Goal: Task Accomplishment & Management: Manage account settings

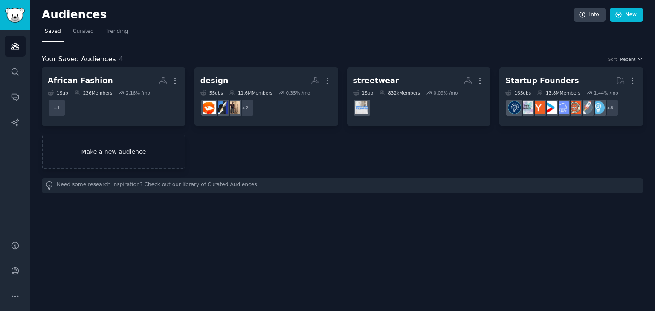
click at [96, 151] on link "Make a new audience" at bounding box center [114, 152] width 144 height 35
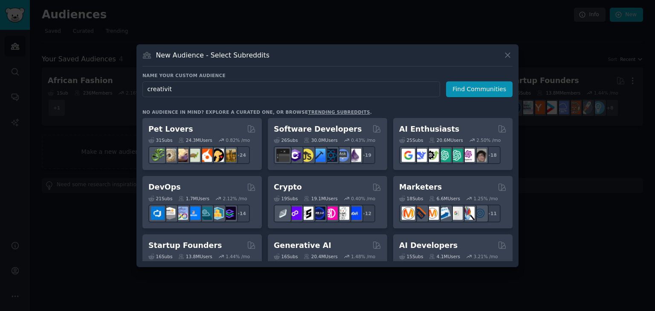
type input "creativity"
click button "Find Communities" at bounding box center [479, 89] width 67 height 16
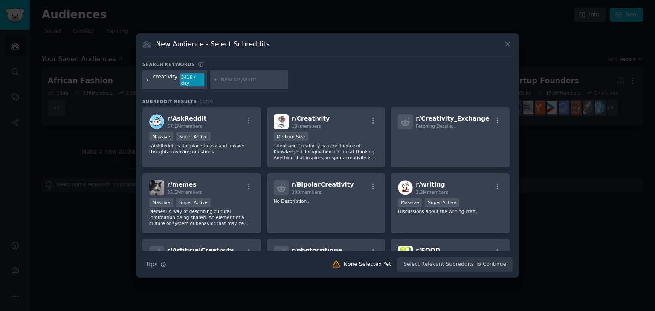
click at [147, 81] on icon at bounding box center [148, 80] width 2 height 2
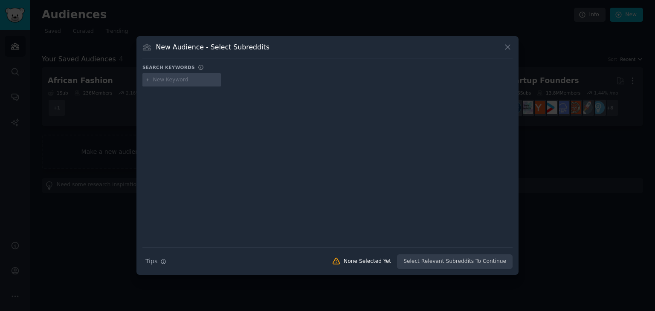
click at [167, 79] on input "text" at bounding box center [185, 80] width 65 height 8
type input "Art"
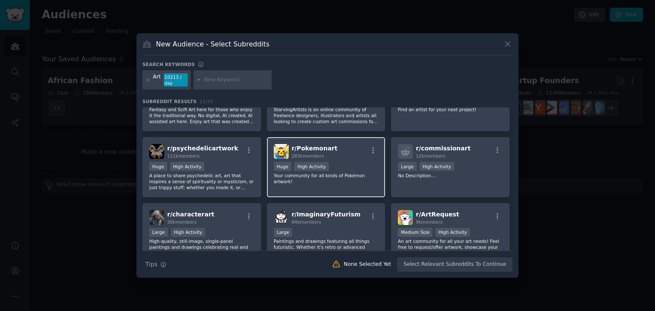
scroll to position [276, 0]
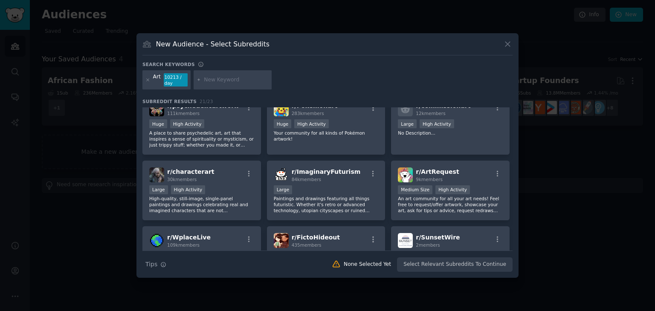
click at [180, 79] on div "10213 / day" at bounding box center [176, 80] width 24 height 14
click at [149, 79] on icon at bounding box center [147, 80] width 5 height 5
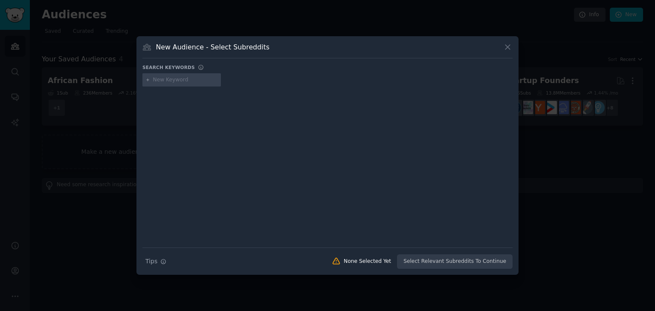
click at [176, 81] on input "text" at bounding box center [185, 80] width 65 height 8
type input "Fashion"
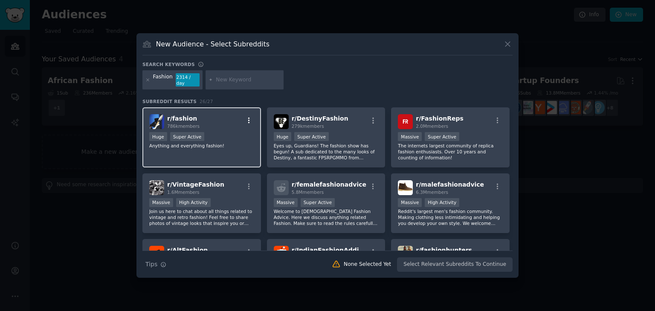
click at [250, 117] on icon "button" at bounding box center [249, 121] width 8 height 8
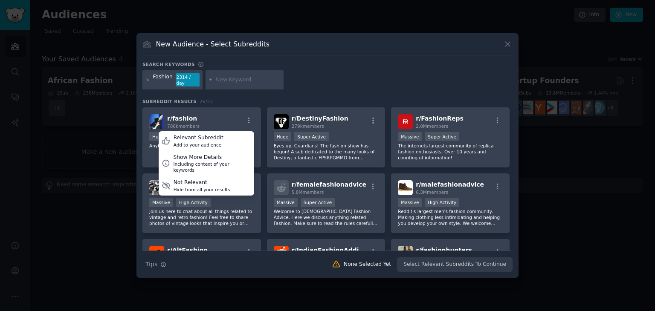
click at [305, 81] on div "Fashion 2314 / day" at bounding box center [327, 81] width 370 height 23
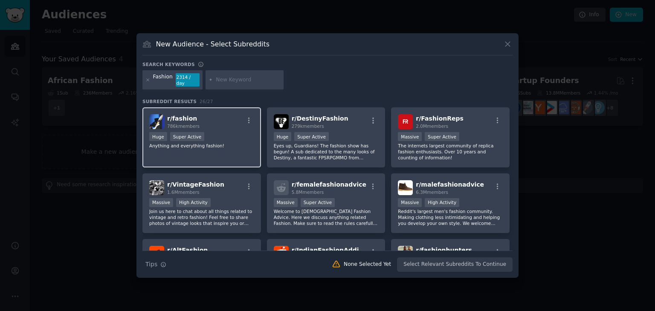
click at [231, 134] on div "Huge Super Active" at bounding box center [201, 137] width 105 height 11
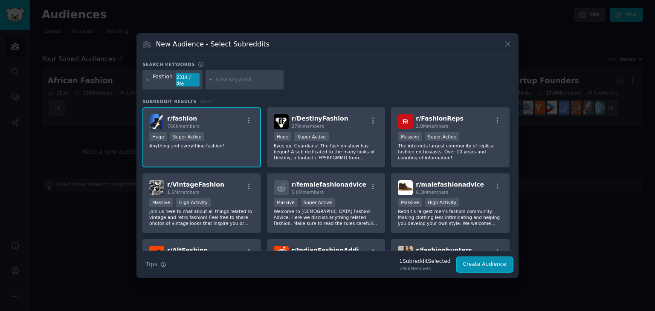
click at [471, 262] on button "Create Audience" at bounding box center [485, 265] width 56 height 15
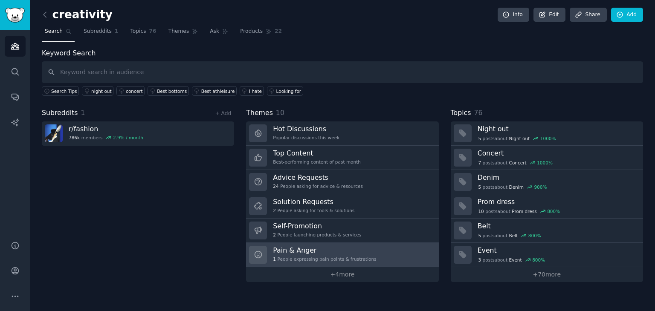
click at [332, 249] on h3 "Pain & Anger" at bounding box center [324, 250] width 103 height 9
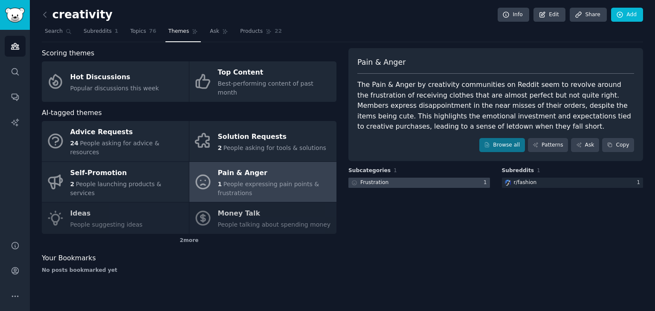
click at [398, 185] on div at bounding box center [419, 183] width 142 height 11
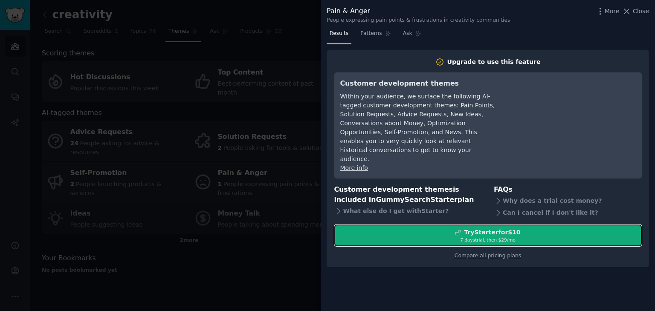
click at [414, 228] on div "Try Starter for $10" at bounding box center [488, 232] width 307 height 9
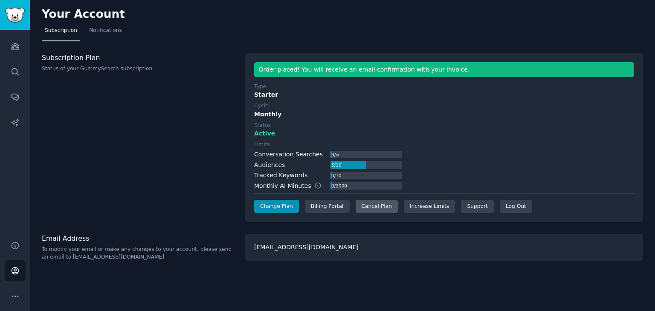
click at [372, 207] on div "Cancel Plan" at bounding box center [377, 207] width 42 height 14
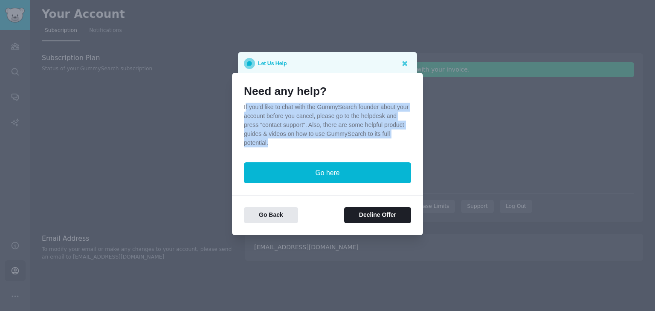
drag, startPoint x: 246, startPoint y: 110, endPoint x: 345, endPoint y: 144, distance: 105.3
click at [345, 144] on p "If you'd like to chat with the GummySearch founder about your account before yo…" at bounding box center [327, 125] width 167 height 45
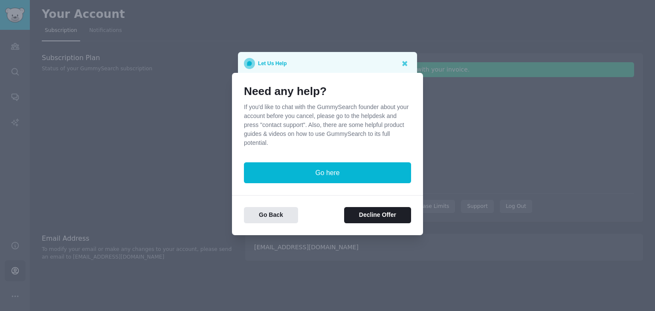
click at [339, 150] on div "Need any help? If you'd like to chat with the GummySearch founder about your ac…" at bounding box center [327, 134] width 167 height 99
click at [379, 220] on button "Decline Offer" at bounding box center [377, 215] width 67 height 17
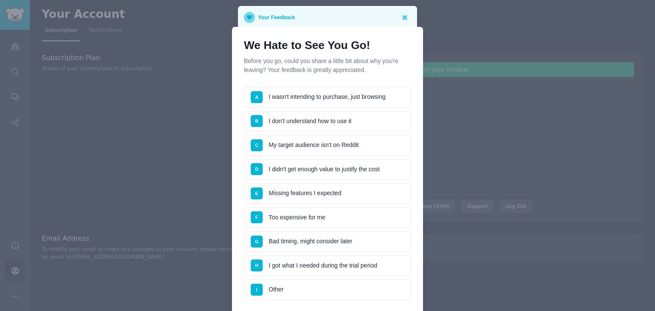
click at [305, 216] on li "F Too expensive for me" at bounding box center [327, 217] width 167 height 21
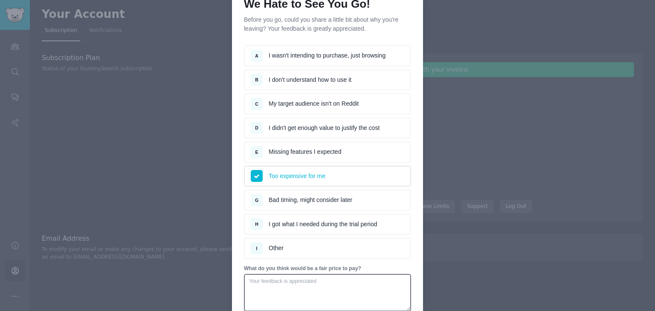
scroll to position [120, 0]
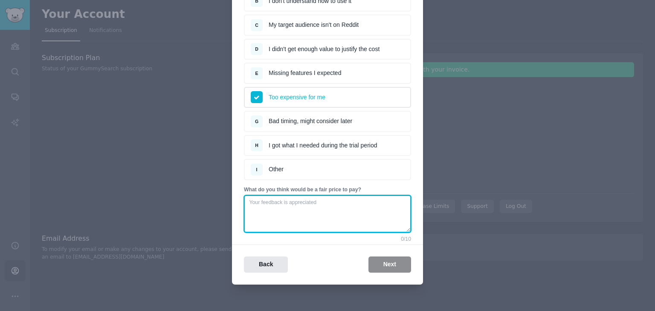
click at [301, 210] on textarea at bounding box center [327, 214] width 167 height 38
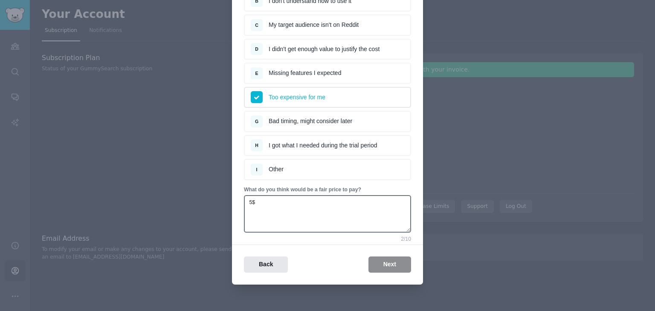
click at [328, 250] on div "Back Next" at bounding box center [327, 259] width 191 height 29
click at [279, 192] on div "What do you think would be a fair price to pay? 5$ 2 / 10" at bounding box center [327, 209] width 167 height 46
click at [265, 197] on textarea "5$" at bounding box center [327, 214] width 167 height 38
click at [261, 199] on textarea "5$" at bounding box center [327, 214] width 167 height 38
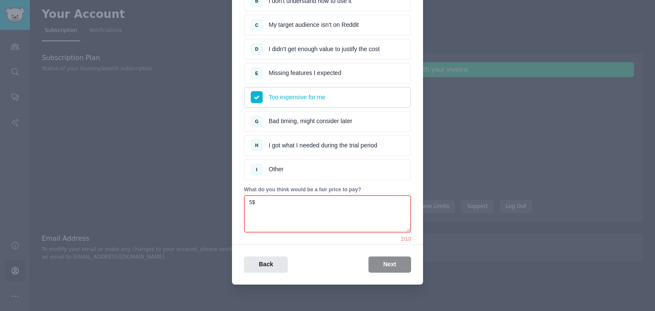
click at [261, 199] on textarea "5$" at bounding box center [327, 214] width 167 height 38
click at [384, 258] on div "Back Next" at bounding box center [327, 265] width 191 height 17
click at [268, 202] on textarea "5$" at bounding box center [327, 214] width 167 height 38
type textarea "5"
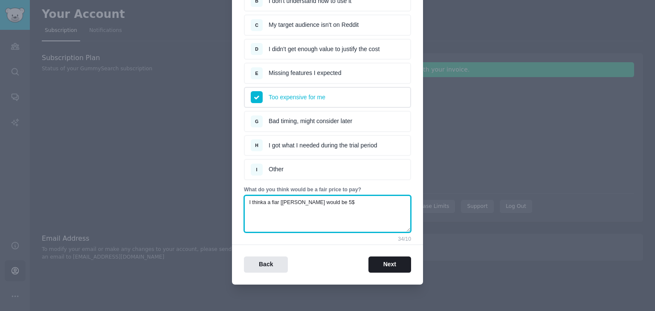
click at [256, 200] on textarea "I thinka a fiar [rice would be 5$" at bounding box center [327, 214] width 167 height 38
click at [272, 201] on textarea "I think a fiar [rice would be 5$" at bounding box center [327, 214] width 167 height 38
click at [278, 200] on textarea "I think a fair [rice would be 5$" at bounding box center [327, 214] width 167 height 38
type textarea "I think a fair price would be 5$"
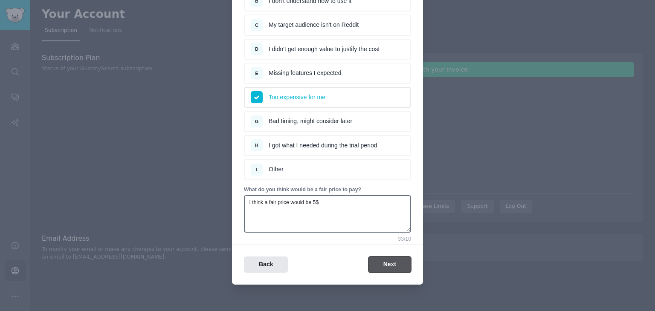
click at [385, 263] on button "Next" at bounding box center [390, 265] width 43 height 17
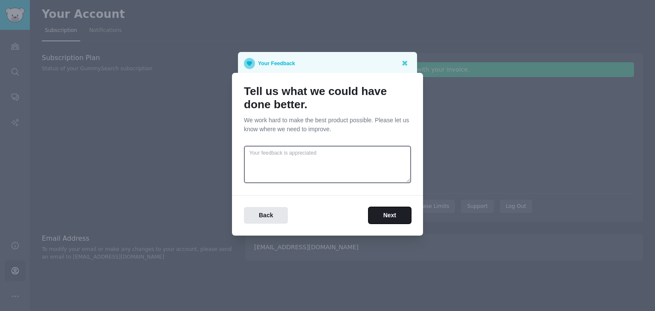
scroll to position [0, 0]
click at [392, 218] on button "Next" at bounding box center [390, 215] width 43 height 17
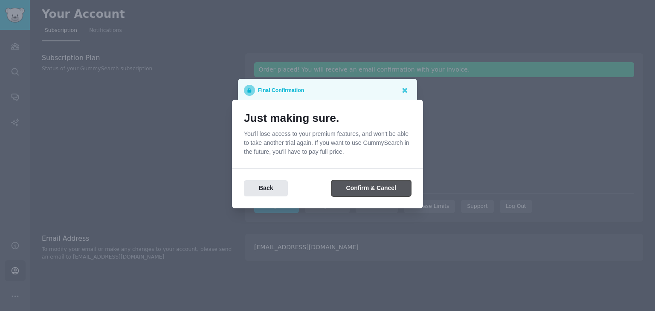
click at [377, 185] on button "Confirm & Cancel" at bounding box center [371, 188] width 80 height 17
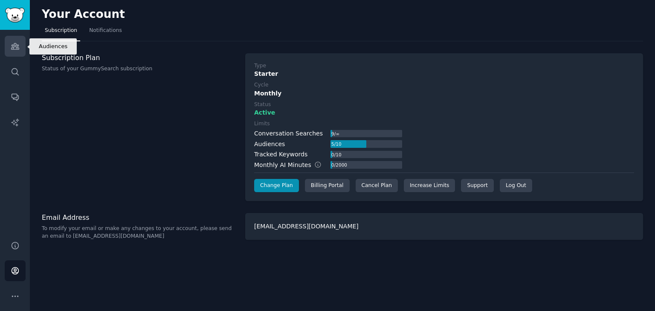
click at [11, 50] on icon "Sidebar" at bounding box center [15, 46] width 9 height 9
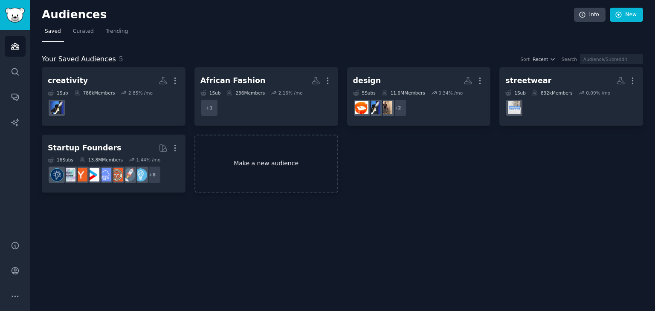
click at [234, 147] on link "Make a new audience" at bounding box center [267, 164] width 144 height 58
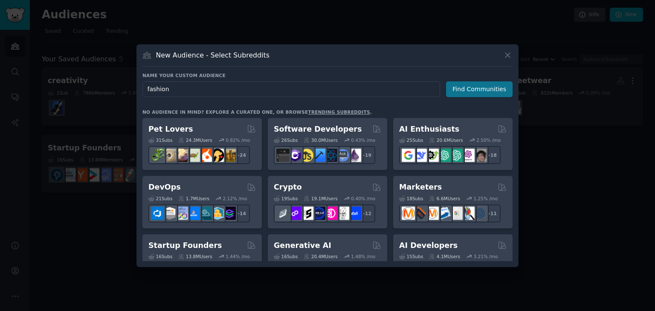
type input "fashion"
click at [481, 92] on button "Find Communities" at bounding box center [479, 89] width 67 height 16
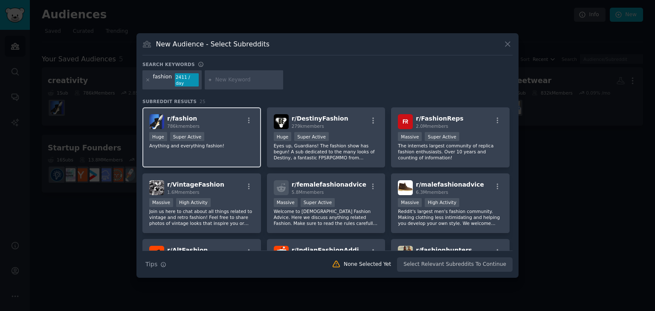
click at [209, 146] on div "r/ fashion 786k members Huge Super Active Anything and everything fashion!" at bounding box center [201, 137] width 119 height 60
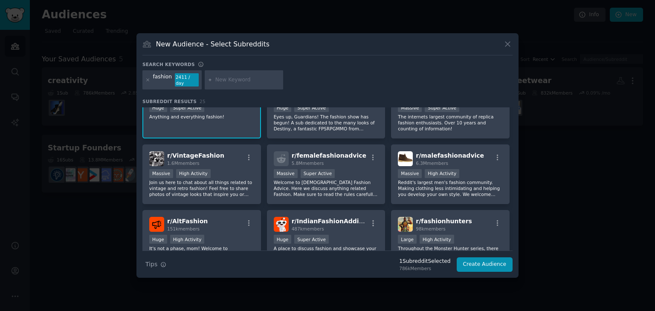
scroll to position [43, 0]
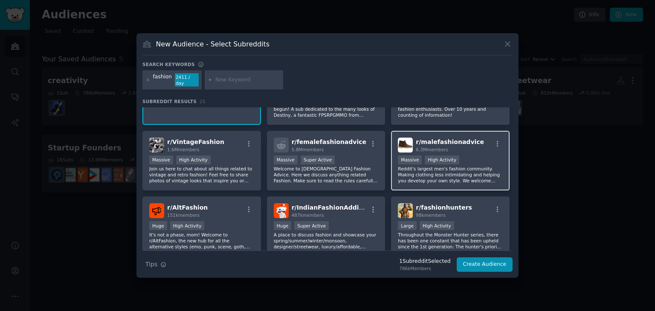
click at [462, 167] on p "Reddit's largest men's fashion community. Making clothing less intimidating and…" at bounding box center [450, 175] width 105 height 18
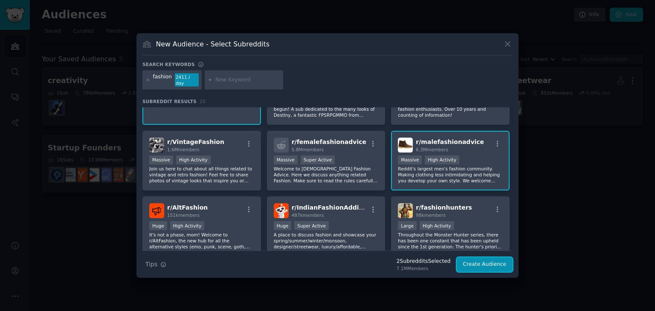
click at [485, 261] on button "Create Audience" at bounding box center [485, 265] width 56 height 15
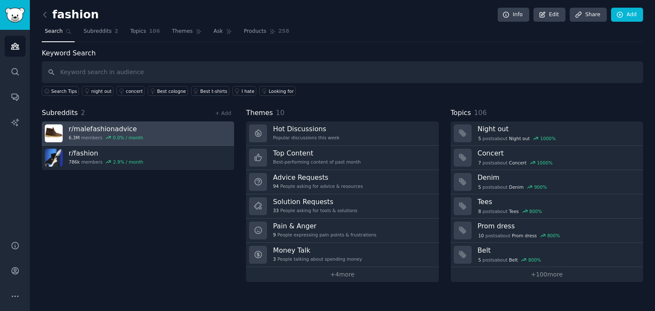
click at [160, 136] on link "r/ malefashionadvice 6.3M members 0.0 % / month" at bounding box center [138, 134] width 192 height 24
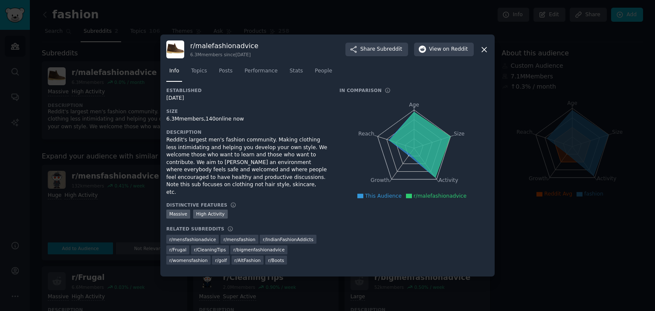
drag, startPoint x: 421, startPoint y: 129, endPoint x: 410, endPoint y: 120, distance: 14.0
click at [410, 125] on icon at bounding box center [420, 144] width 60 height 65
click at [415, 108] on tspan "Age" at bounding box center [414, 105] width 10 height 6
click at [292, 74] on span "Stats" at bounding box center [296, 71] width 13 height 8
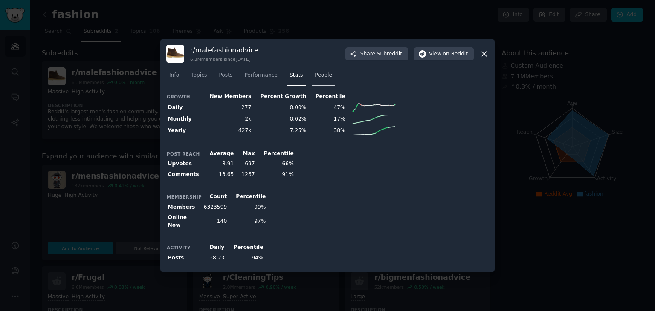
click at [315, 78] on span "People" at bounding box center [323, 76] width 17 height 8
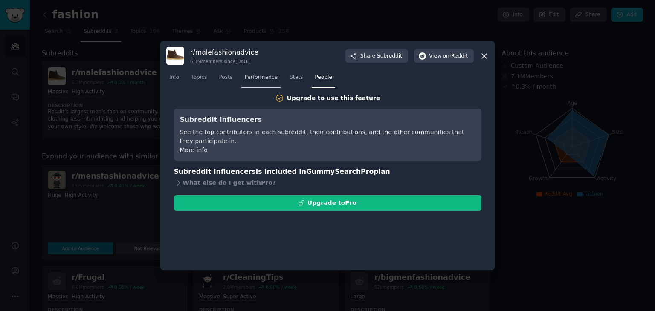
click at [265, 81] on span "Performance" at bounding box center [260, 78] width 33 height 8
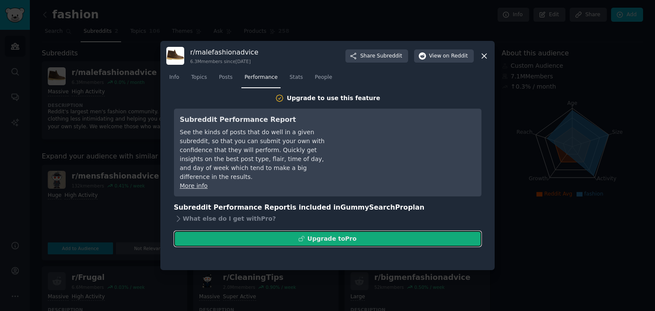
click at [293, 231] on button "Upgrade to Pro" at bounding box center [328, 239] width 308 height 16
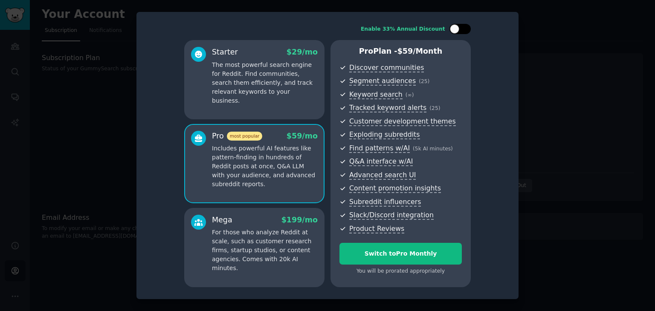
click at [454, 26] on div at bounding box center [454, 28] width 9 height 9
click at [464, 28] on div at bounding box center [465, 28] width 9 height 9
click at [464, 28] on div at bounding box center [464, 29] width 4 height 4
click at [464, 28] on div at bounding box center [465, 28] width 9 height 9
checkbox input "false"
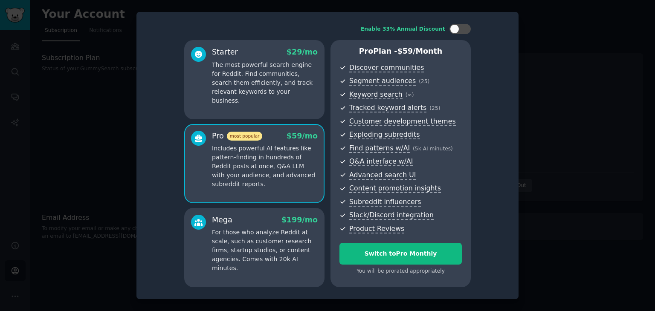
click at [561, 60] on div at bounding box center [327, 155] width 655 height 311
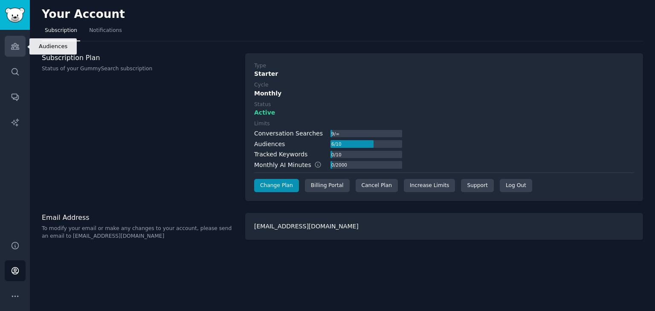
click at [12, 50] on link "Audiences" at bounding box center [15, 46] width 21 height 21
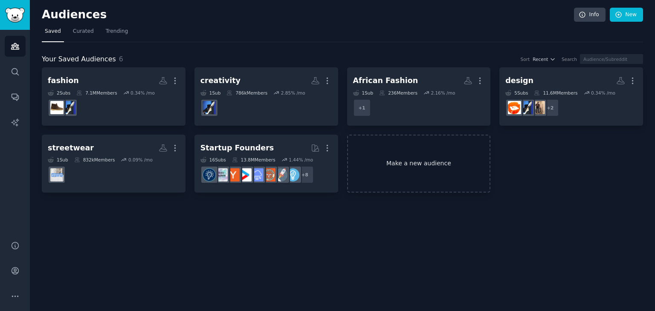
click at [365, 159] on link "Make a new audience" at bounding box center [419, 164] width 144 height 58
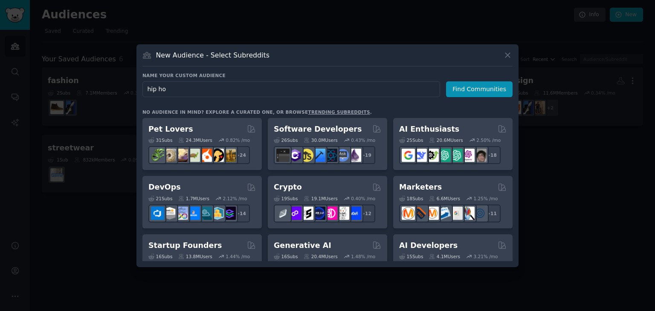
type input "hip hop"
click button "Find Communities" at bounding box center [479, 89] width 67 height 16
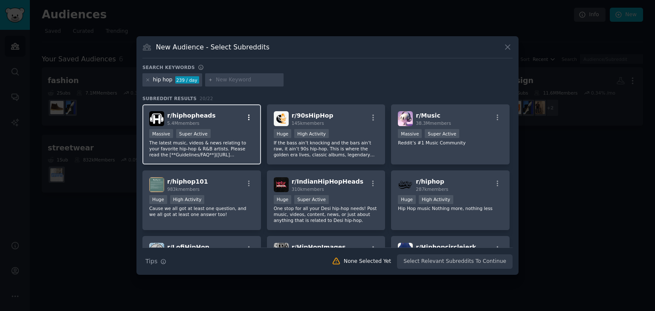
click at [251, 116] on icon "button" at bounding box center [249, 118] width 8 height 8
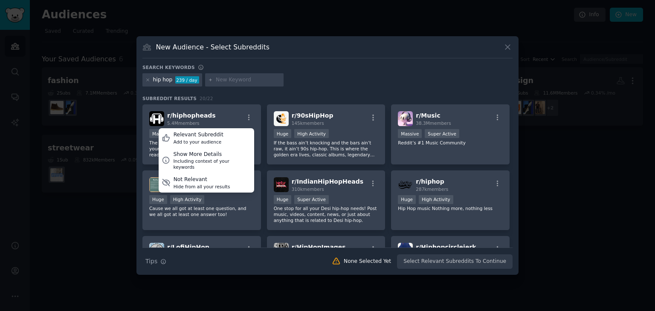
click at [295, 91] on div "Search keywords hip hop 239 / day Subreddit Results 20 / 22 r/ hiphopheads 5.4M…" at bounding box center [327, 166] width 370 height 205
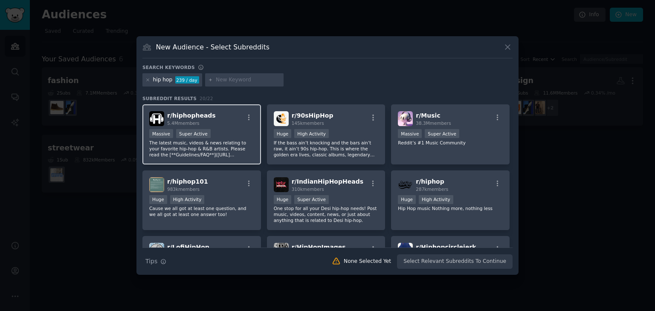
click at [221, 123] on div "r/ hiphopheads 5.4M members" at bounding box center [201, 118] width 105 height 15
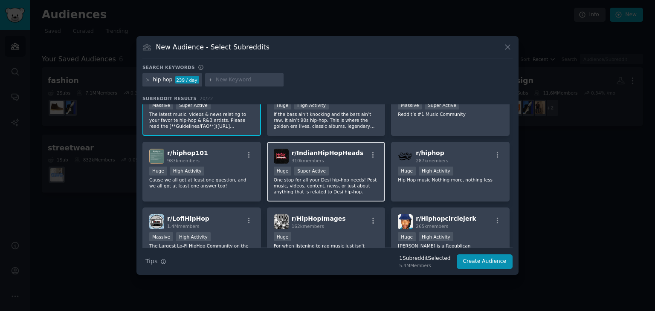
scroll to position [43, 0]
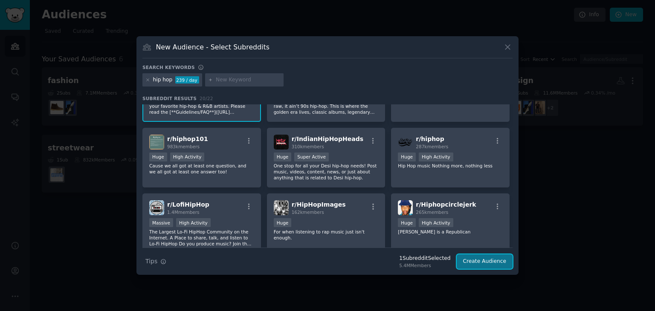
click at [494, 263] on button "Create Audience" at bounding box center [485, 262] width 56 height 15
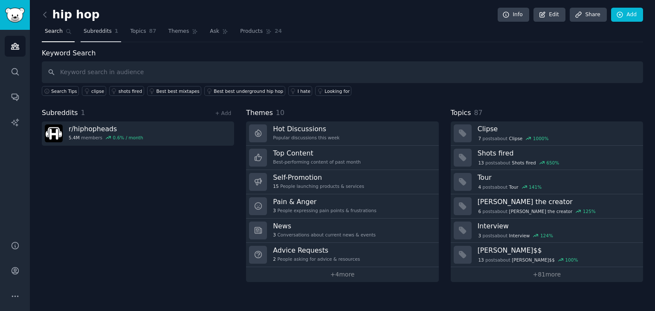
click at [92, 36] on link "Subreddits 1" at bounding box center [101, 33] width 41 height 17
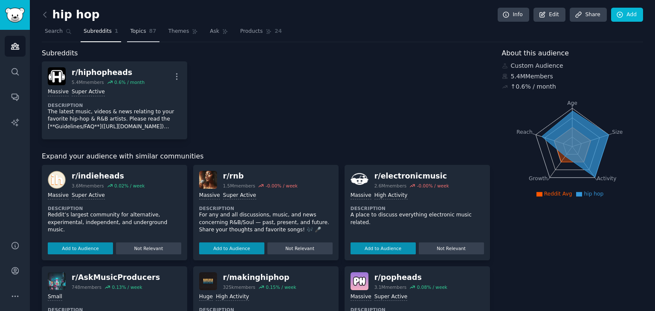
click at [130, 32] on span "Topics" at bounding box center [138, 32] width 16 height 8
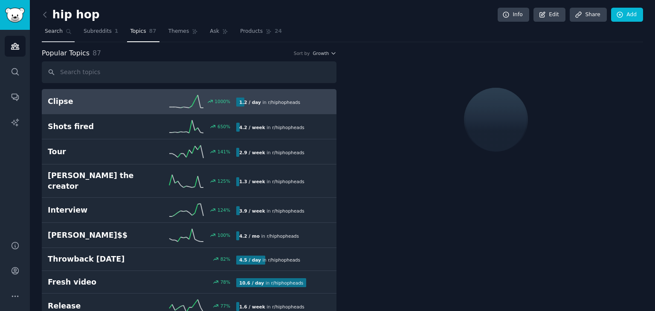
click at [61, 30] on link "Search" at bounding box center [58, 33] width 33 height 17
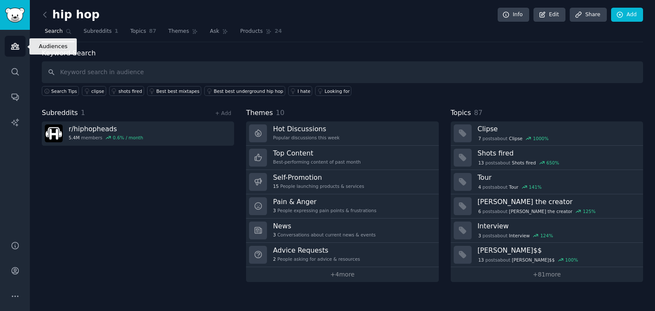
click at [16, 52] on link "Audiences" at bounding box center [15, 46] width 21 height 21
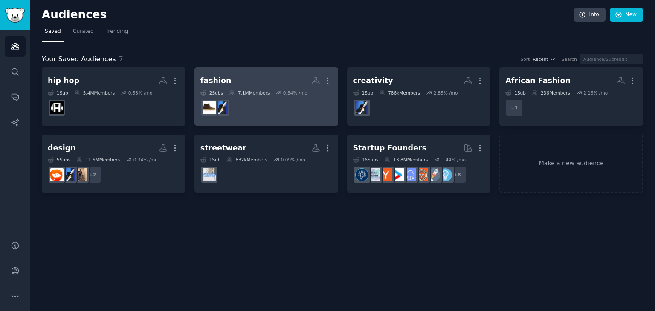
click at [253, 103] on dd "r/fashion" at bounding box center [266, 108] width 132 height 24
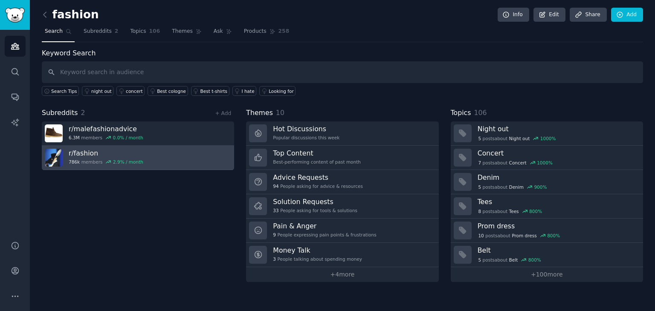
click at [94, 156] on h3 "r/ fashion" at bounding box center [106, 153] width 75 height 9
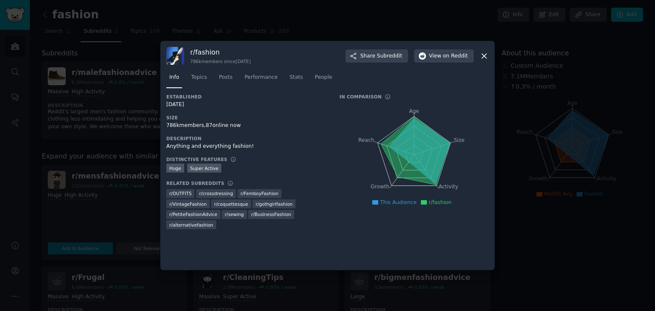
click at [70, 118] on div at bounding box center [327, 155] width 655 height 311
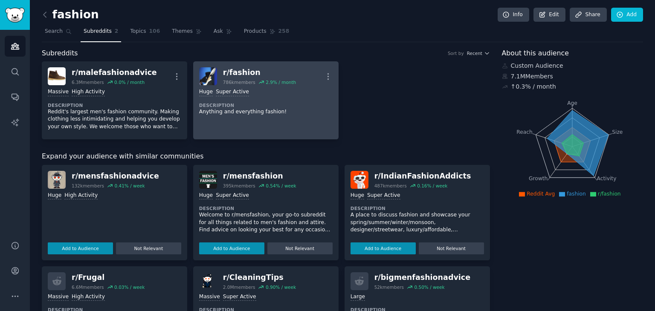
click at [274, 102] on dt "Description" at bounding box center [266, 105] width 134 height 6
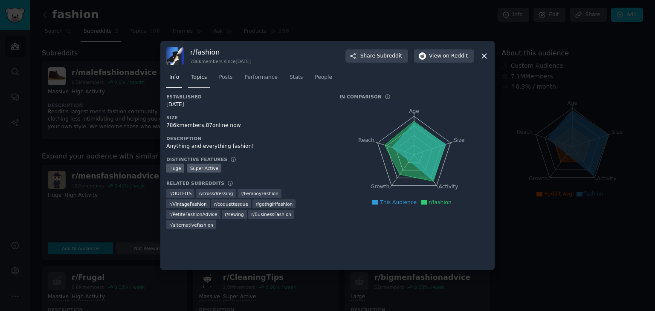
click at [193, 76] on span "Topics" at bounding box center [199, 78] width 16 height 8
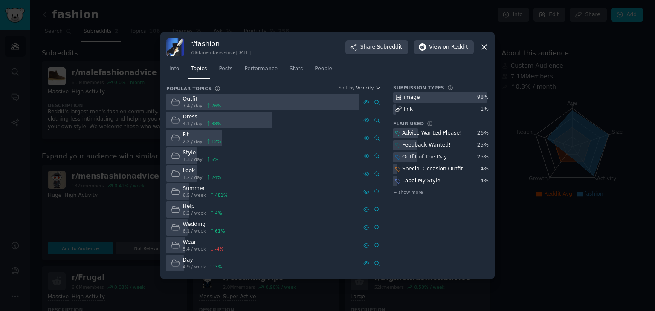
click at [180, 207] on div "Help 6.2 / week 4 %" at bounding box center [196, 209] width 60 height 17
click at [110, 110] on div at bounding box center [327, 155] width 655 height 311
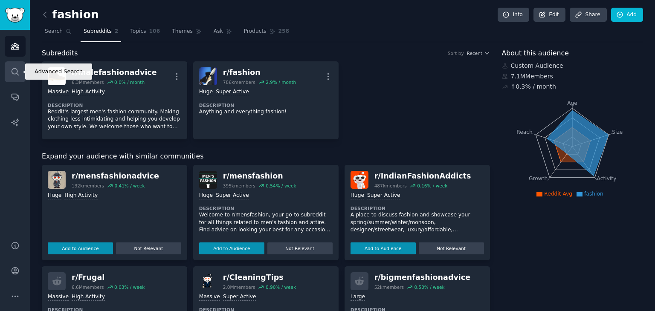
click at [9, 73] on link "Search" at bounding box center [15, 71] width 21 height 21
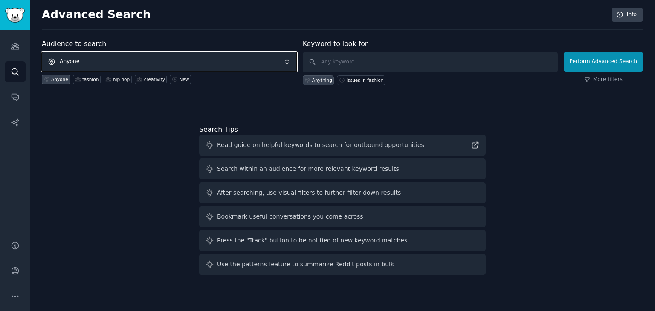
click at [120, 57] on span "Anyone" at bounding box center [169, 62] width 255 height 20
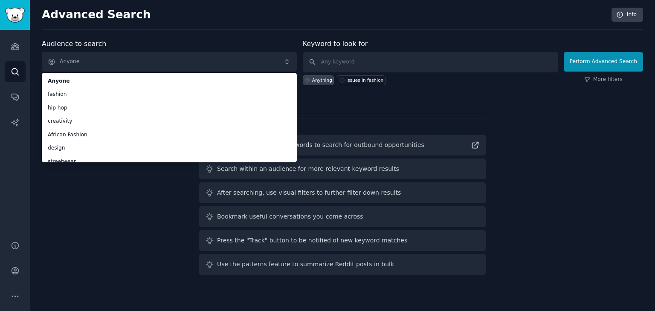
click at [102, 209] on div "Audience to search Anyone Anyone fashion hip hop creativity African Fashion des…" at bounding box center [342, 159] width 601 height 240
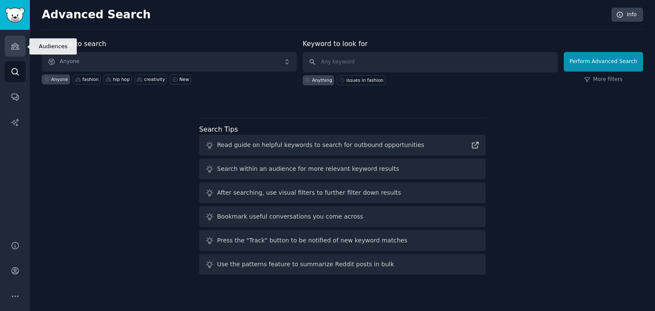
click at [15, 53] on link "Audiences" at bounding box center [15, 46] width 21 height 21
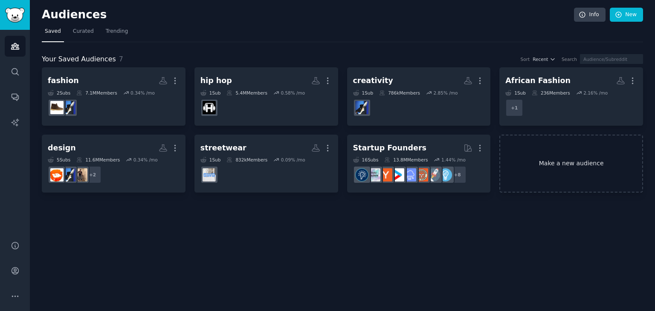
click at [555, 165] on link "Make a new audience" at bounding box center [571, 164] width 144 height 58
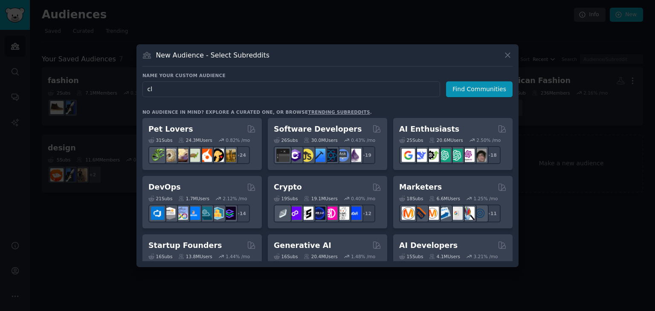
type input "c"
type input "brand"
click button "Find Communities" at bounding box center [479, 89] width 67 height 16
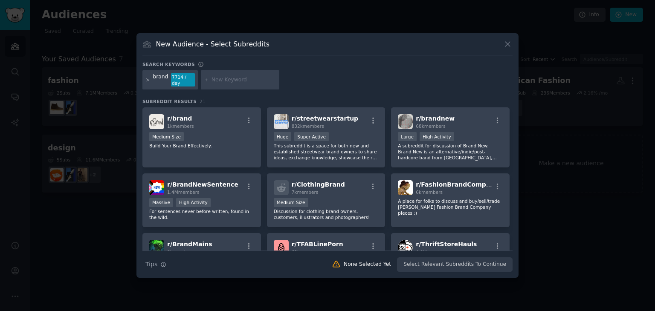
click at [145, 79] on icon at bounding box center [147, 80] width 5 height 5
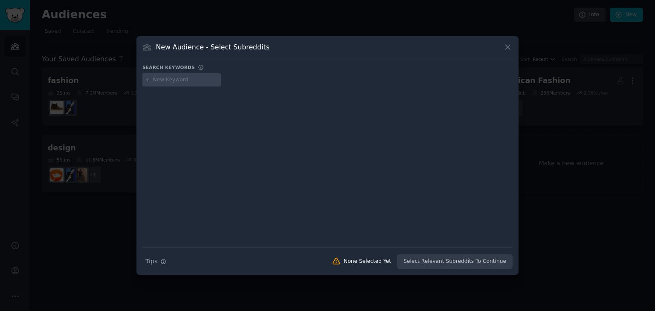
click at [174, 79] on input "text" at bounding box center [185, 80] width 65 height 8
type input "clothing brand"
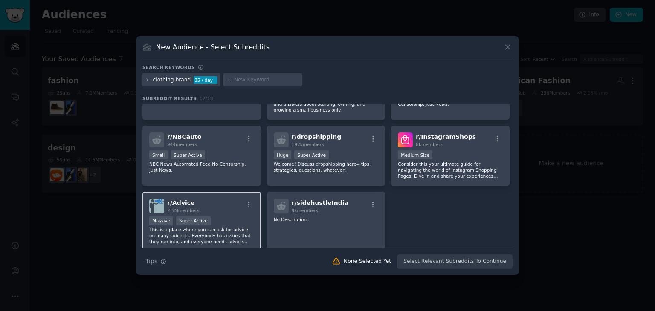
scroll to position [256, 0]
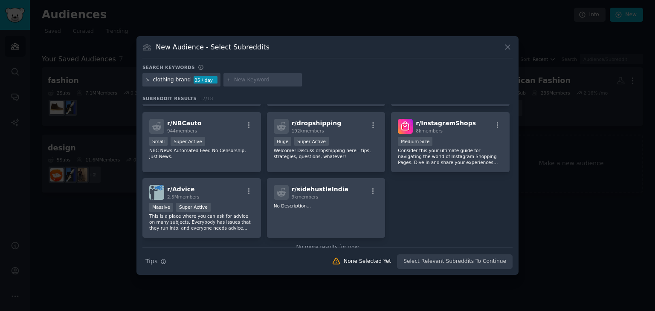
click at [148, 79] on icon at bounding box center [148, 80] width 2 height 2
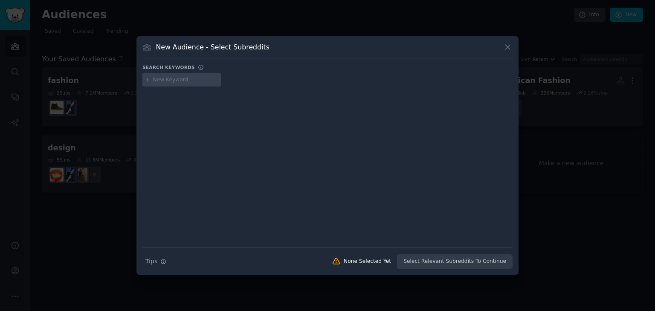
click at [182, 79] on input "text" at bounding box center [185, 80] width 65 height 8
type input "luxury brand"
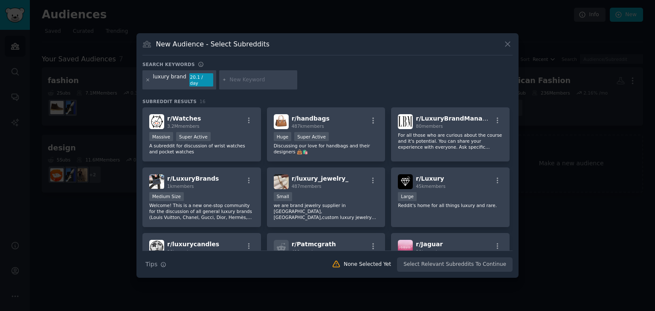
click at [147, 80] on icon at bounding box center [147, 80] width 5 height 5
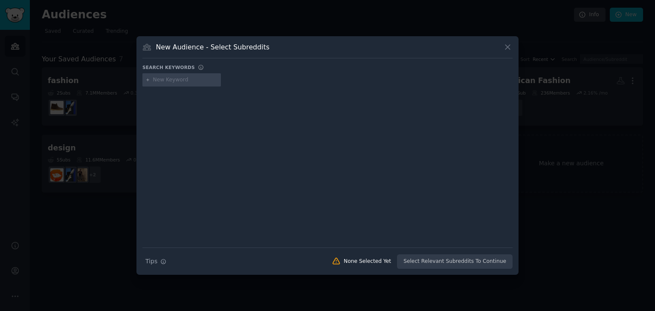
click at [171, 82] on input "text" at bounding box center [185, 80] width 65 height 8
type input "problems in fashion"
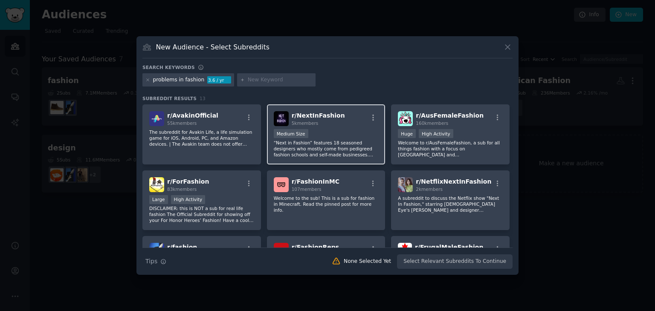
click at [334, 131] on div "1000 - 10,000 members Medium Size" at bounding box center [326, 134] width 105 height 11
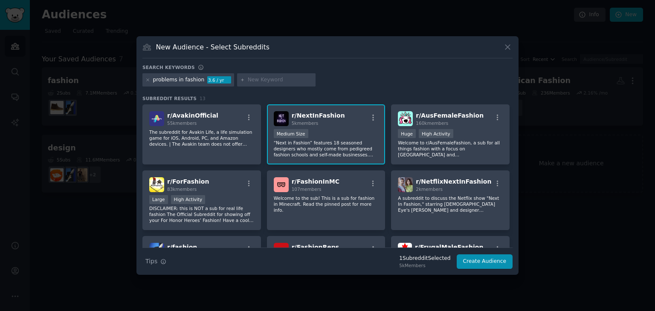
drag, startPoint x: 319, startPoint y: 128, endPoint x: 326, endPoint y: 123, distance: 8.5
click at [326, 123] on div "r/ NextInFashion 5k members 1000 - 10,000 members Medium Size “Next in Fashion”…" at bounding box center [326, 135] width 119 height 60
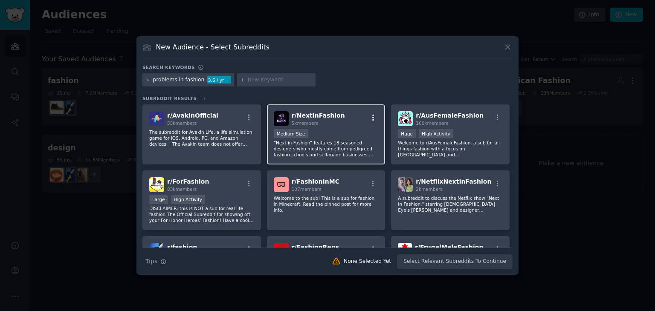
click at [374, 115] on icon "button" at bounding box center [373, 118] width 8 height 8
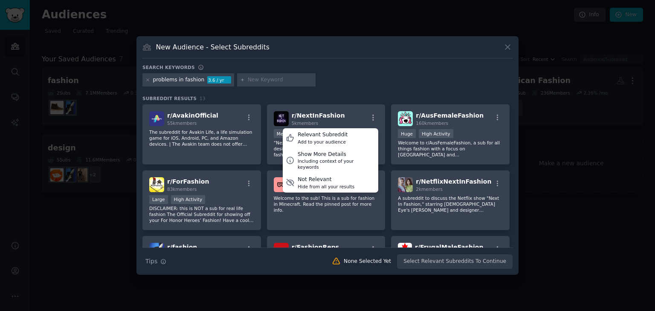
click at [363, 75] on div "problems in fashion 3.6 / yr" at bounding box center [327, 81] width 370 height 17
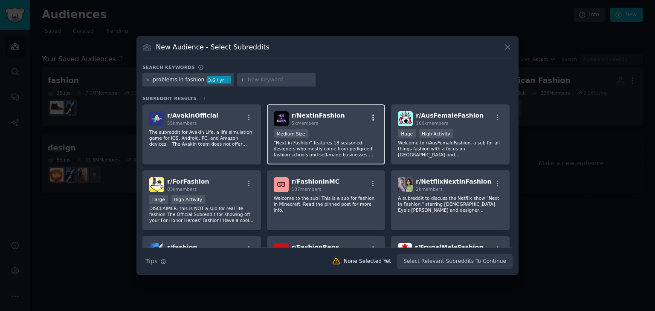
click at [371, 115] on icon "button" at bounding box center [373, 118] width 8 height 8
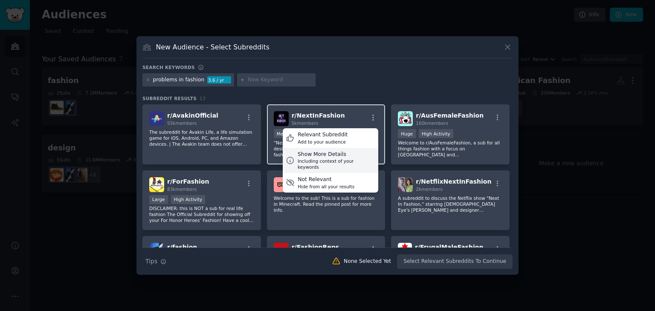
click at [343, 158] on div "Including context of your keywords" at bounding box center [337, 164] width 78 height 12
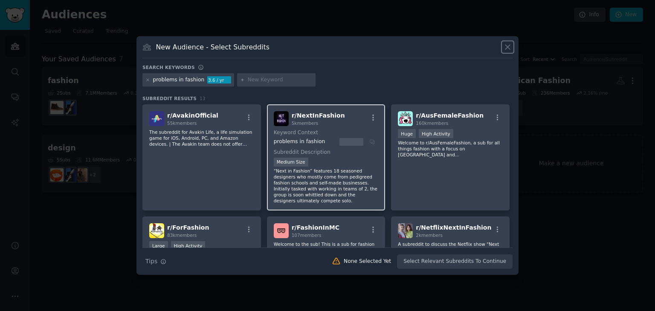
click at [506, 43] on icon at bounding box center [507, 47] width 9 height 9
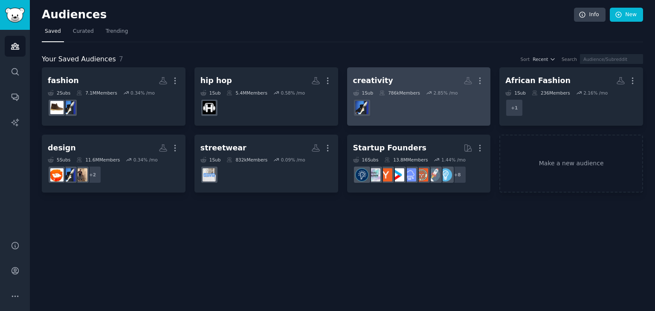
click at [429, 116] on dd "r/fashion" at bounding box center [419, 108] width 132 height 24
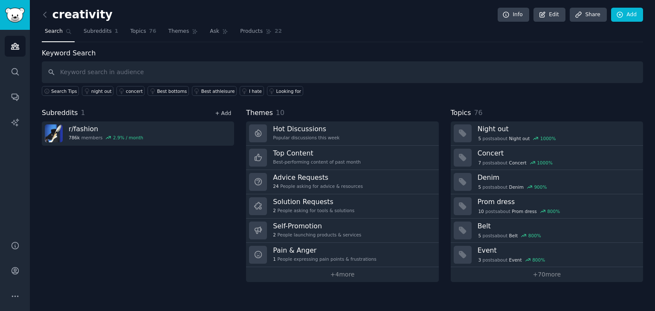
click at [225, 113] on link "+ Add" at bounding box center [223, 113] width 16 height 6
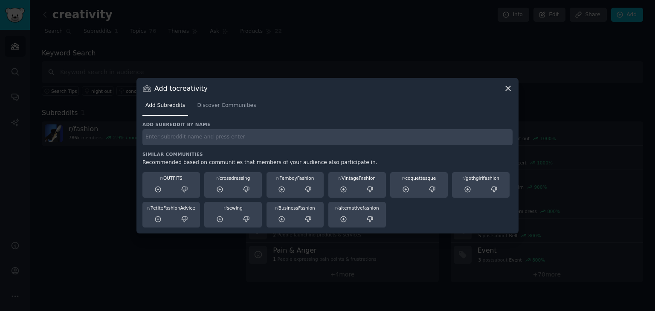
click at [173, 137] on input "text" at bounding box center [327, 137] width 370 height 17
type input "fashion issues"
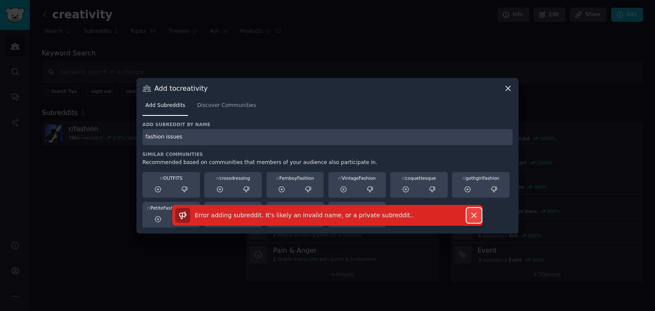
click at [473, 216] on icon "button" at bounding box center [474, 215] width 5 height 5
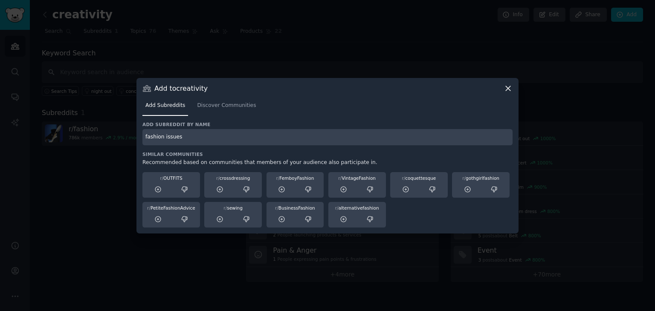
click at [212, 139] on input "fashion issues" at bounding box center [327, 137] width 370 height 17
drag, startPoint x: 201, startPoint y: 138, endPoint x: 142, endPoint y: 137, distance: 59.7
click at [142, 137] on div "Add to creativity Add Subreddits Discover Communities Add subreddit by name fas…" at bounding box center [327, 156] width 382 height 156
click at [230, 110] on link "Discover Communities" at bounding box center [226, 107] width 65 height 17
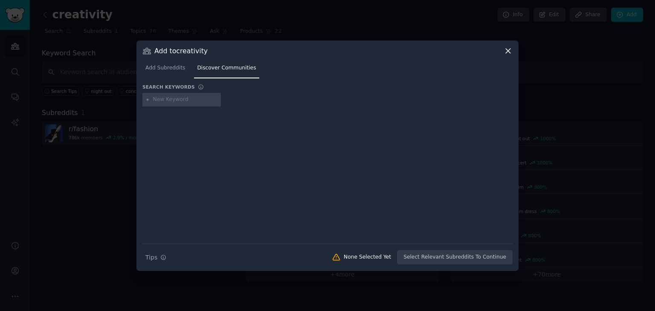
click at [183, 96] on input "text" at bounding box center [185, 100] width 65 height 8
type input "f"
type input "streetwear"
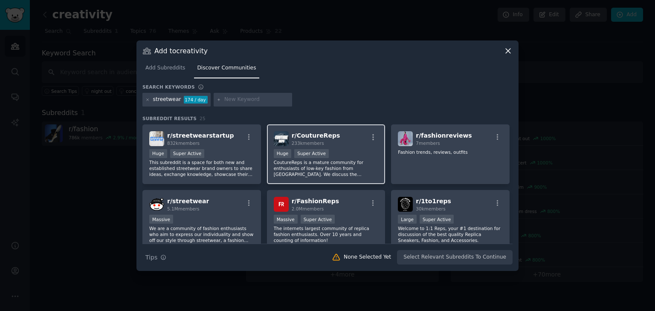
scroll to position [43, 0]
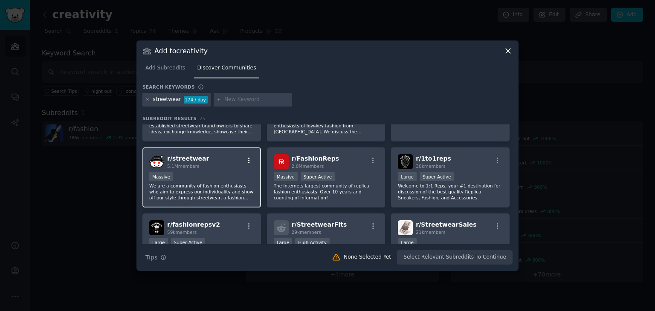
click at [246, 157] on icon "button" at bounding box center [249, 161] width 8 height 8
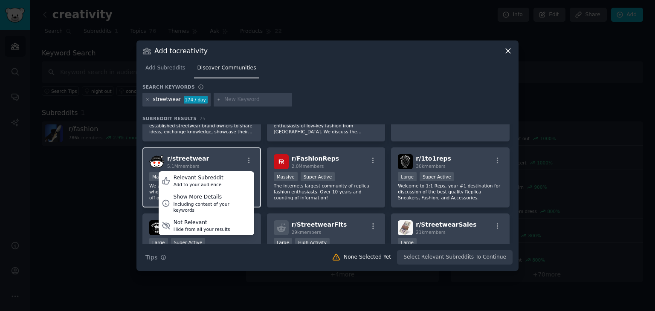
click at [215, 159] on div "r/ streetwear 5.1M members Relevant Subreddit Add to your audience Show More De…" at bounding box center [201, 161] width 105 height 15
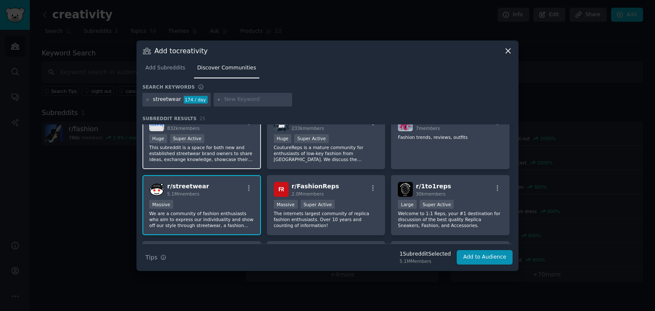
scroll to position [0, 0]
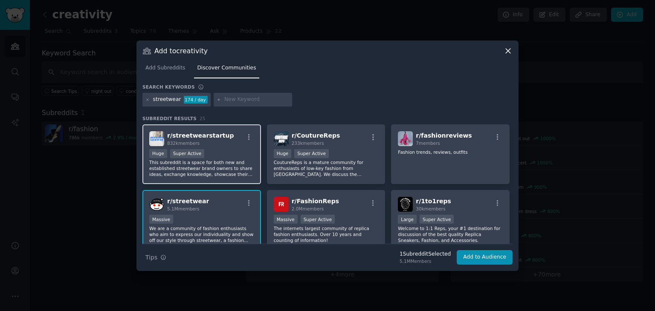
click at [215, 153] on div "Huge Super Active" at bounding box center [201, 154] width 105 height 11
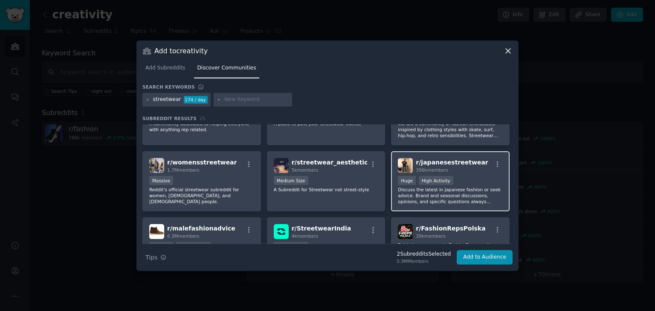
scroll to position [213, 0]
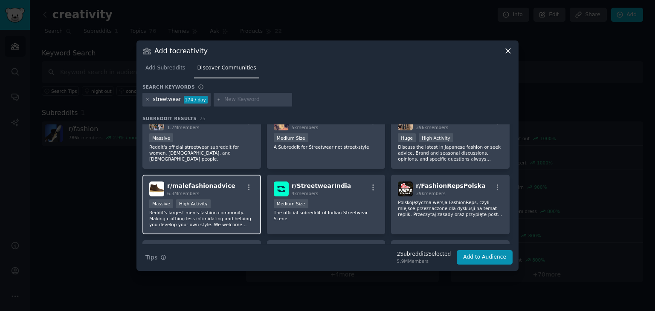
click at [225, 200] on div "Massive High Activity" at bounding box center [201, 205] width 105 height 11
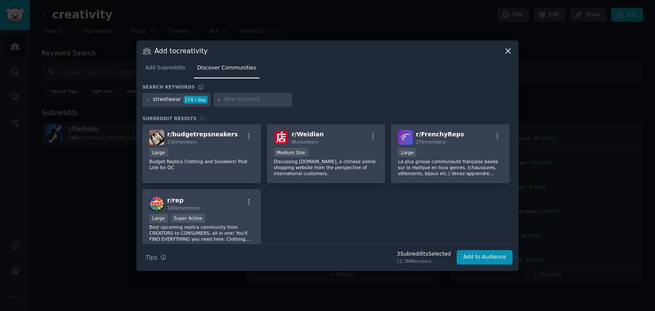
scroll to position [478, 0]
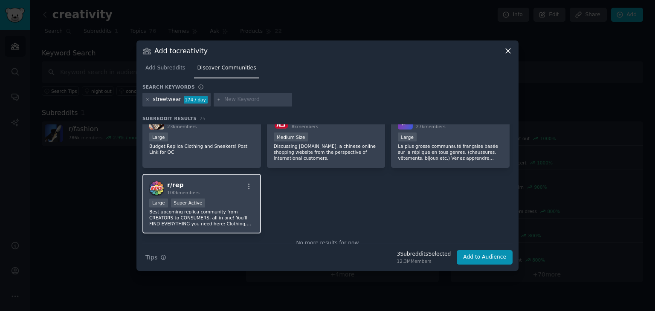
click at [220, 209] on p "Best upcoming replica community from CREATORS to CONSUMERS, all in one! You'll …" at bounding box center [201, 218] width 105 height 18
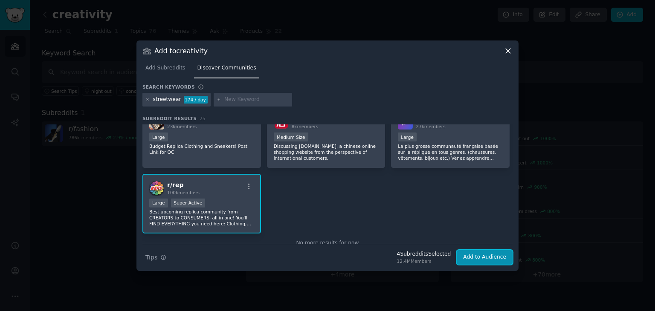
click at [473, 256] on button "Add to Audience" at bounding box center [485, 257] width 56 height 15
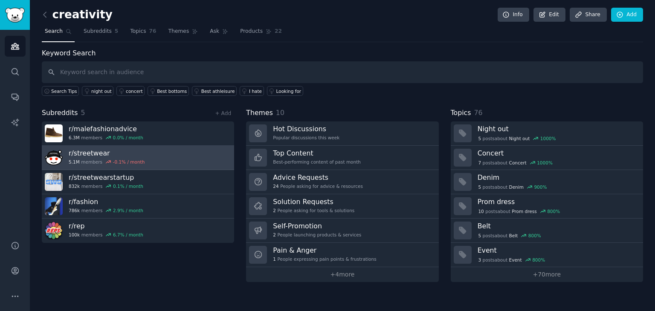
click at [154, 150] on link "r/ streetwear 5.1M members -0.1 % / month" at bounding box center [138, 158] width 192 height 24
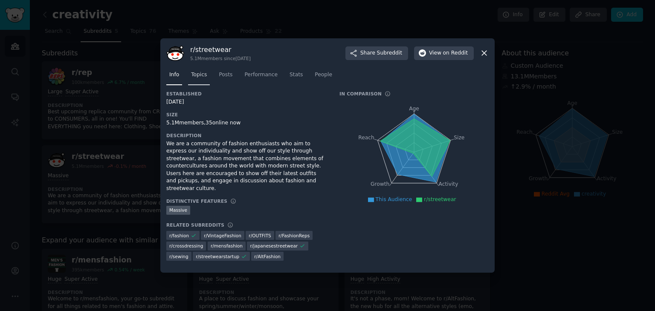
click at [203, 79] on span "Topics" at bounding box center [199, 75] width 16 height 8
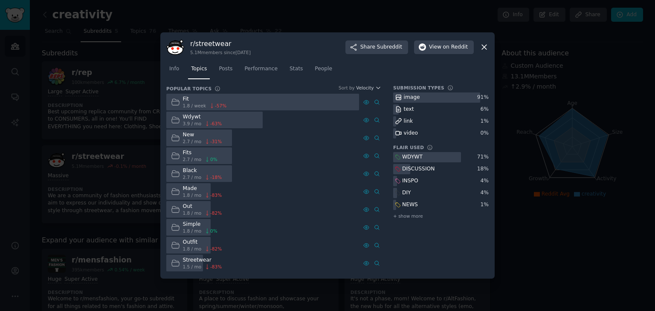
click at [247, 103] on div at bounding box center [262, 102] width 193 height 17
click at [174, 100] on icon at bounding box center [175, 102] width 9 height 9
click at [181, 100] on div "Fit 1.8 / week -57 %" at bounding box center [198, 102] width 65 height 17
click at [187, 115] on div "Wdywt" at bounding box center [202, 117] width 39 height 8
click at [224, 100] on div "Fit 1.8 / week -57 %" at bounding box center [198, 102] width 65 height 17
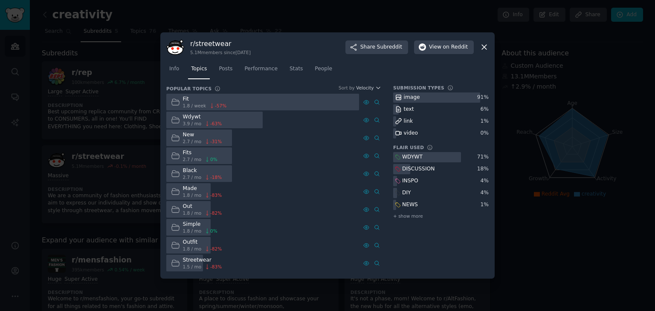
click at [227, 120] on div at bounding box center [214, 120] width 96 height 17
click at [220, 72] on span "Posts" at bounding box center [226, 69] width 14 height 8
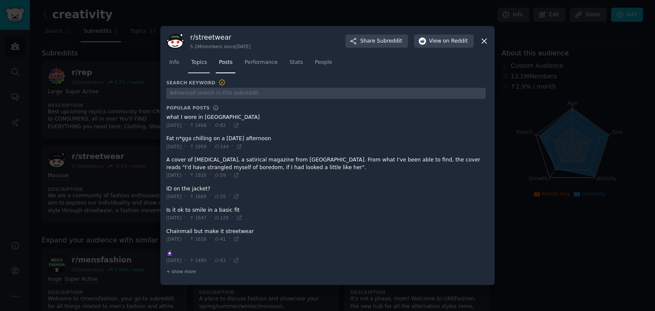
click at [196, 67] on link "Topics" at bounding box center [199, 64] width 22 height 17
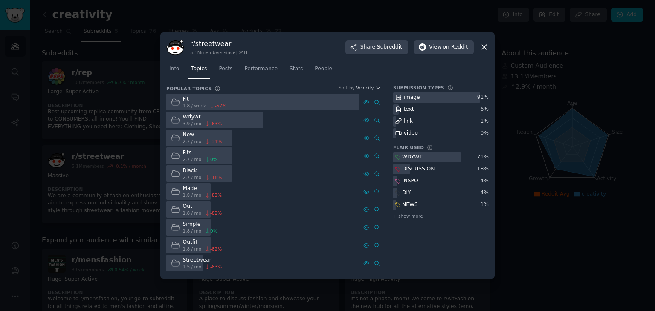
click at [486, 44] on icon at bounding box center [484, 47] width 9 height 9
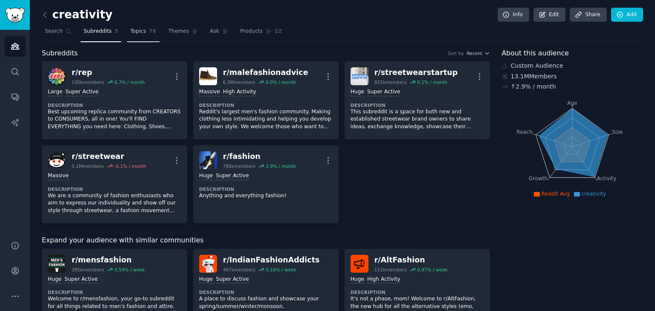
click at [130, 33] on span "Topics" at bounding box center [138, 32] width 16 height 8
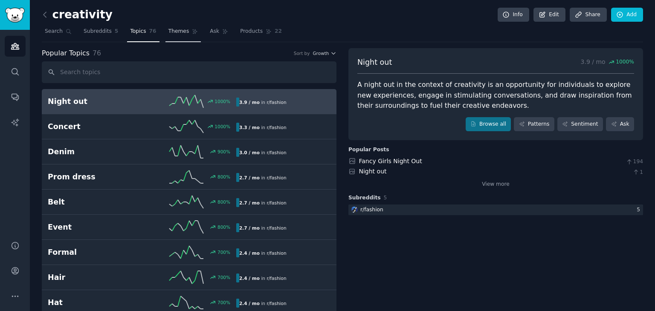
click at [173, 30] on span "Themes" at bounding box center [178, 32] width 21 height 8
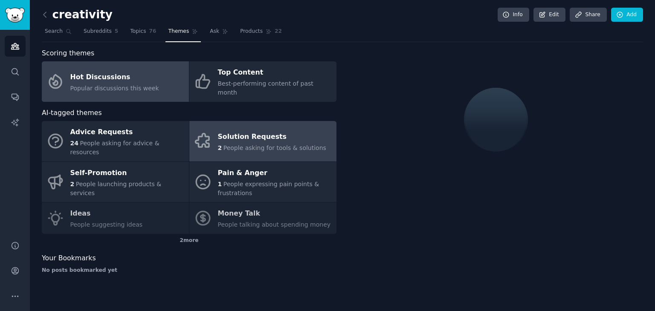
click at [252, 145] on span "People asking for tools & solutions" at bounding box center [275, 148] width 103 height 7
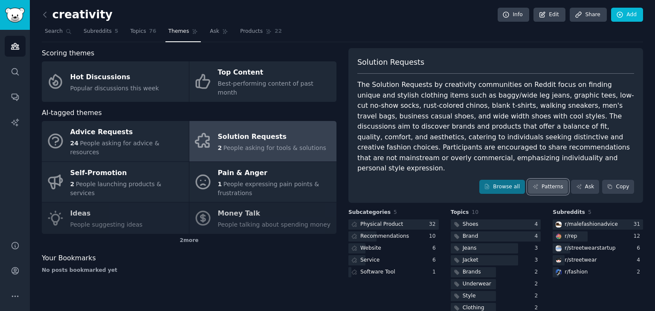
click at [544, 180] on link "Patterns" at bounding box center [548, 187] width 40 height 15
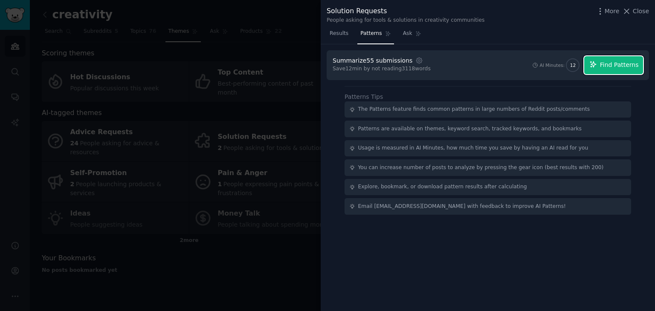
click at [620, 65] on span "Find Patterns" at bounding box center [619, 65] width 39 height 9
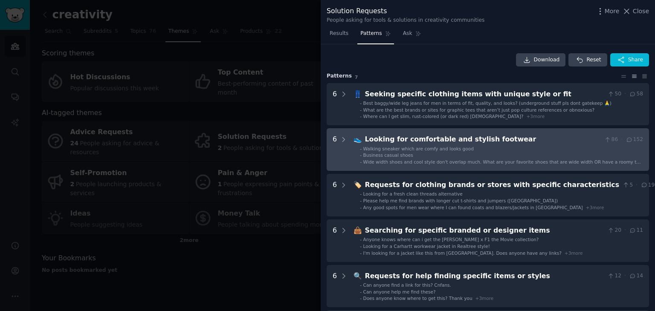
scroll to position [43, 0]
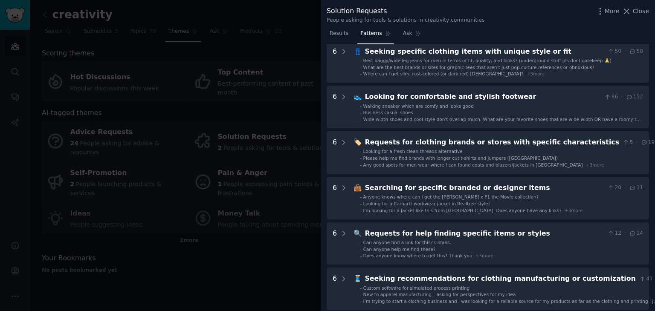
drag, startPoint x: 490, startPoint y: 187, endPoint x: 280, endPoint y: 196, distance: 210.0
click at [280, 196] on div at bounding box center [327, 155] width 655 height 311
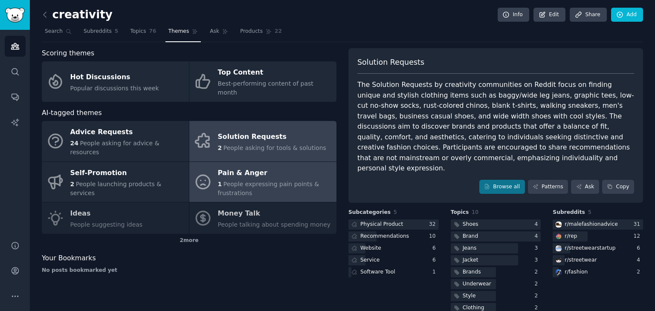
click at [282, 166] on div "Pain & Anger" at bounding box center [275, 173] width 114 height 14
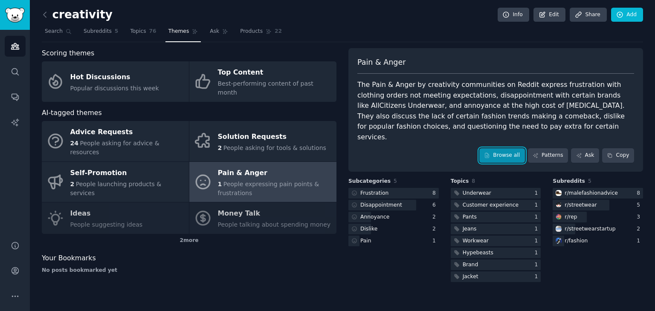
click at [512, 148] on link "Browse all" at bounding box center [502, 155] width 46 height 15
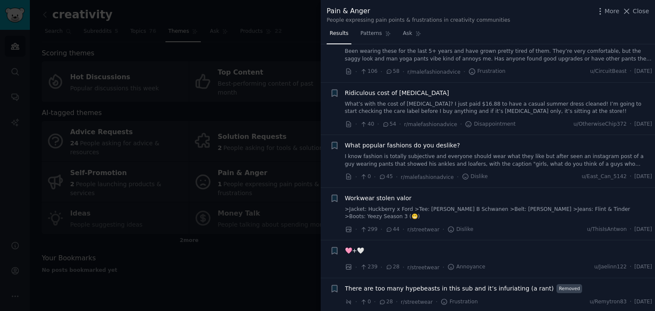
scroll to position [128, 0]
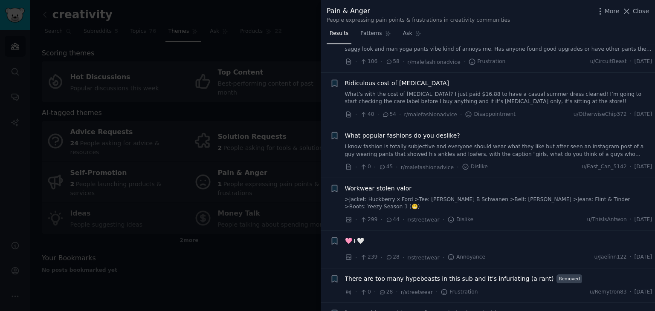
drag, startPoint x: 400, startPoint y: 137, endPoint x: 434, endPoint y: 132, distance: 34.5
click at [434, 132] on span "What popular fashions do you deslike?" at bounding box center [402, 135] width 115 height 9
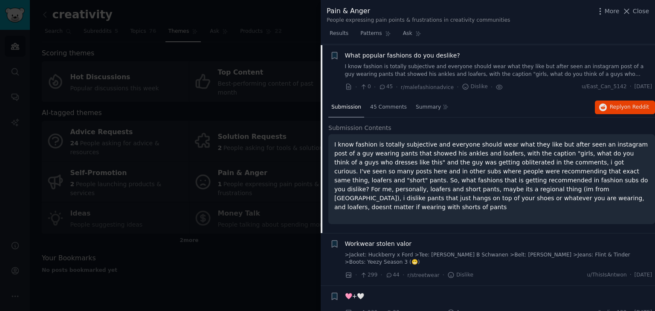
scroll to position [209, 0]
click at [381, 105] on span "45 Comments" at bounding box center [388, 107] width 37 height 8
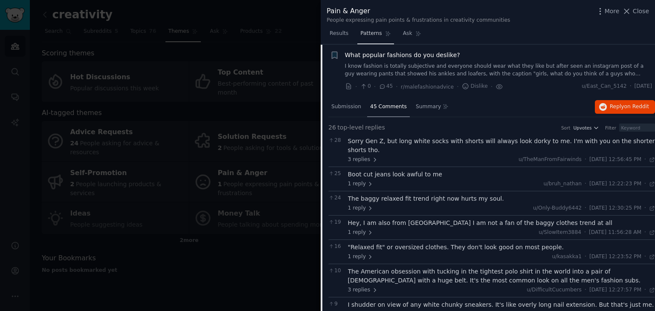
click at [369, 35] on span "Patterns" at bounding box center [370, 34] width 21 height 8
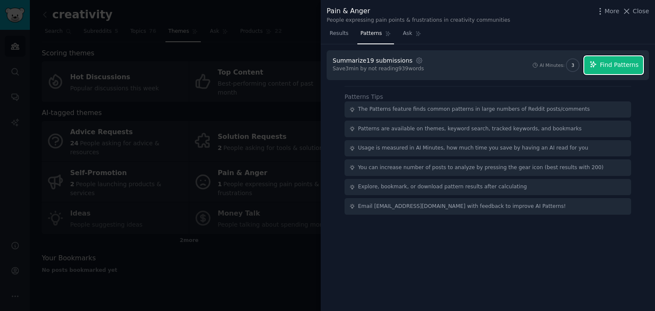
click at [611, 66] on span "Find Patterns" at bounding box center [619, 65] width 39 height 9
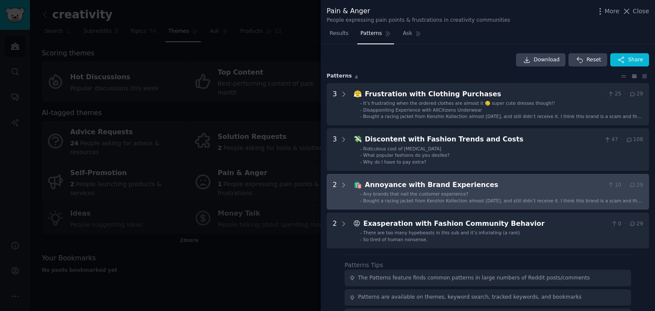
click at [449, 195] on span "Any brands that nail the customer experience?" at bounding box center [415, 194] width 105 height 5
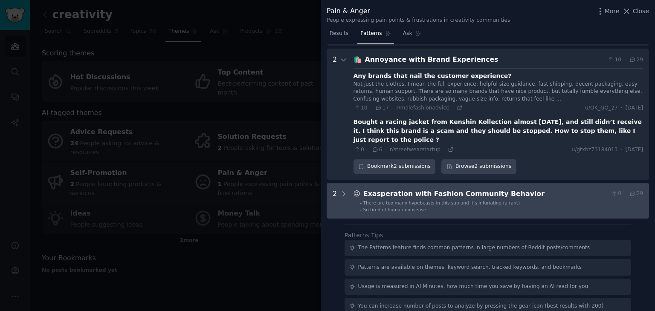
scroll to position [130, 0]
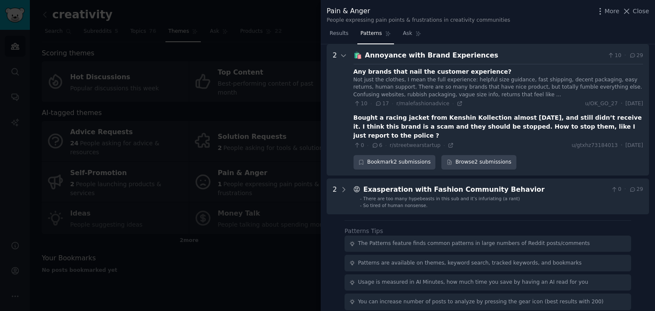
click at [379, 101] on icon at bounding box center [379, 104] width 8 height 6
click at [380, 105] on span "17" at bounding box center [382, 104] width 14 height 8
click at [399, 73] on div "Any brands that nail the customer experience?" at bounding box center [433, 71] width 158 height 9
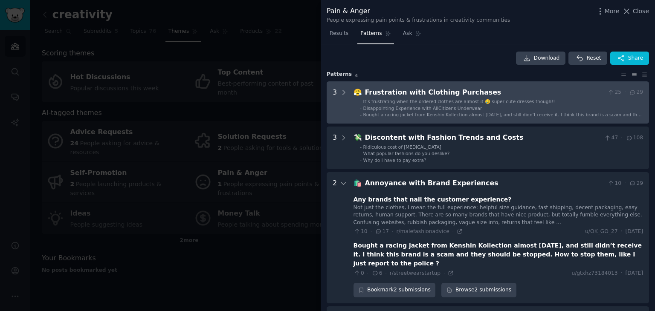
scroll to position [0, 0]
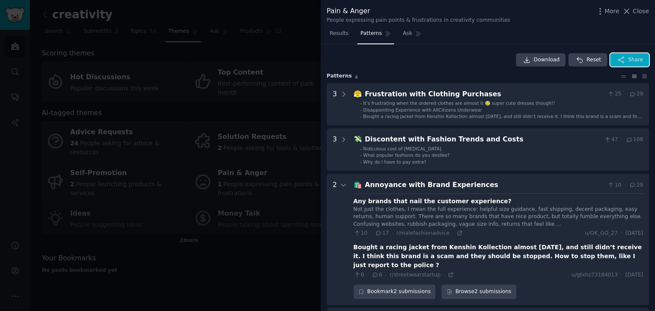
click at [631, 56] on span "Share" at bounding box center [635, 60] width 15 height 8
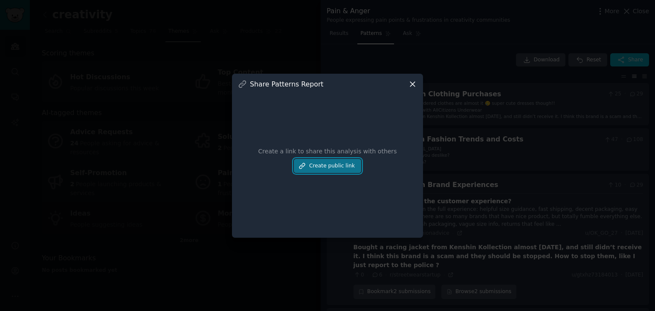
click at [343, 167] on button "Create public link" at bounding box center [327, 166] width 67 height 15
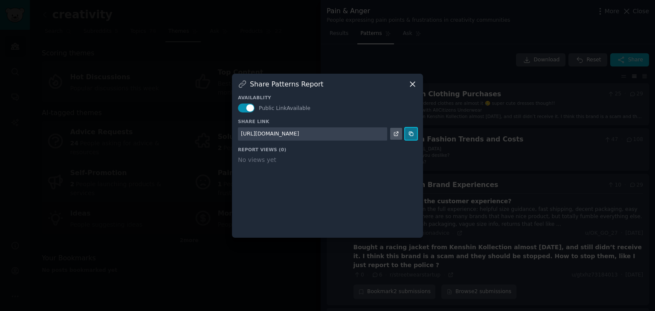
click at [415, 132] on button at bounding box center [411, 134] width 12 height 12
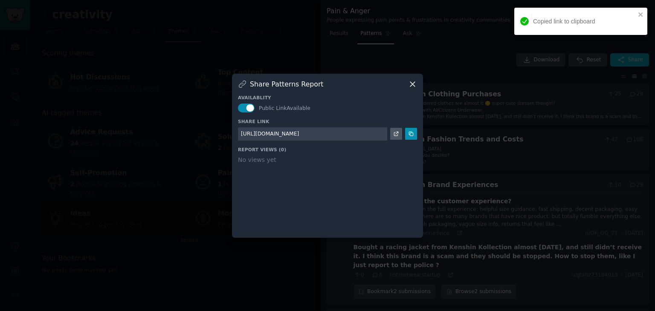
click at [415, 82] on icon at bounding box center [412, 84] width 9 height 9
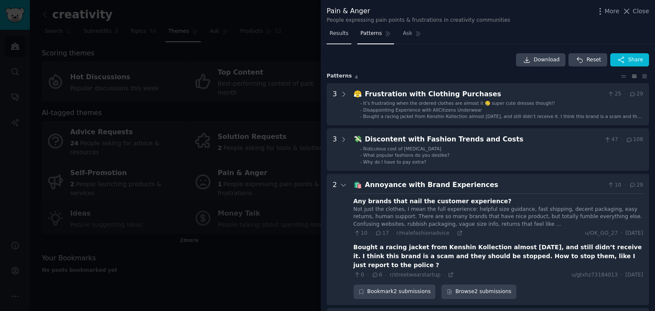
click at [342, 38] on link "Results" at bounding box center [339, 35] width 25 height 17
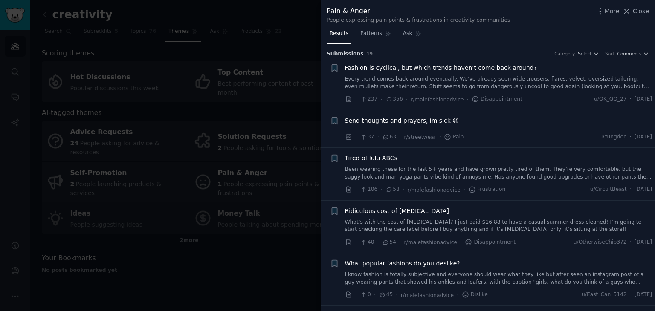
click at [273, 110] on div at bounding box center [327, 155] width 655 height 311
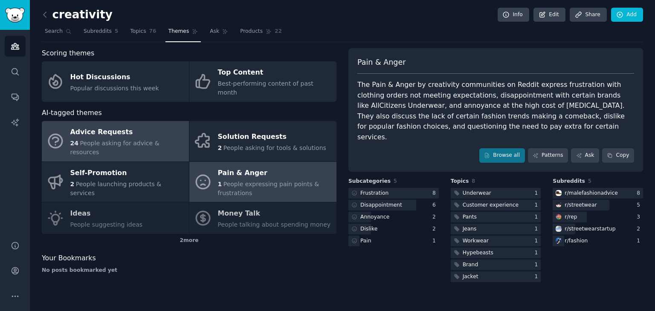
click at [132, 140] on span "People asking for advice & resources" at bounding box center [114, 148] width 89 height 16
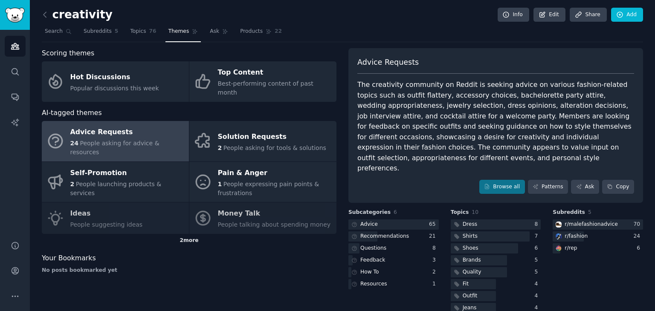
click at [185, 234] on div "2 more" at bounding box center [189, 241] width 295 height 14
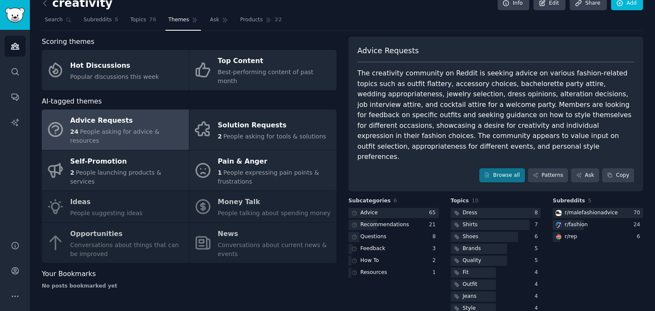
scroll to position [18, 0]
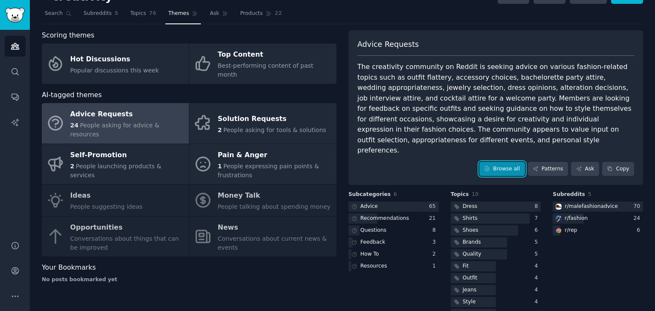
click at [515, 162] on link "Browse all" at bounding box center [502, 169] width 46 height 15
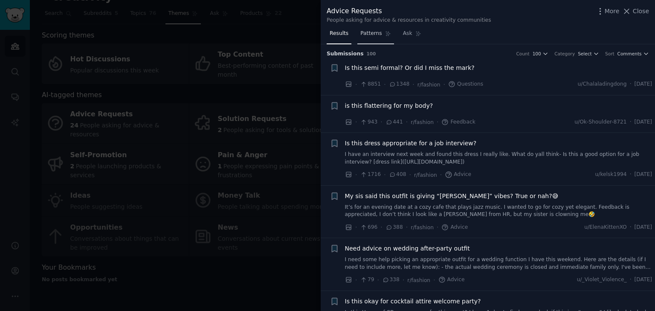
click at [370, 30] on span "Patterns" at bounding box center [370, 34] width 21 height 8
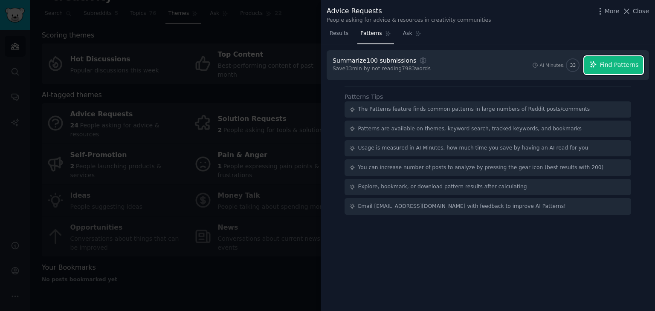
click at [618, 65] on span "Find Patterns" at bounding box center [619, 65] width 39 height 9
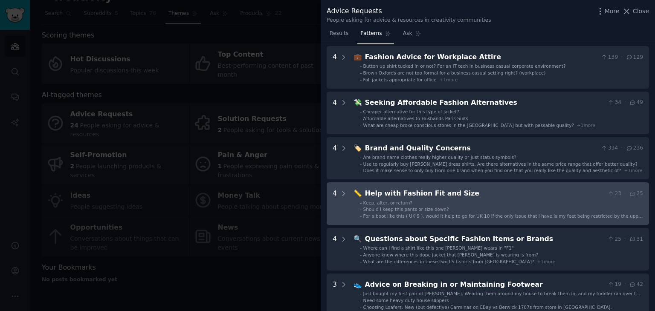
scroll to position [171, 0]
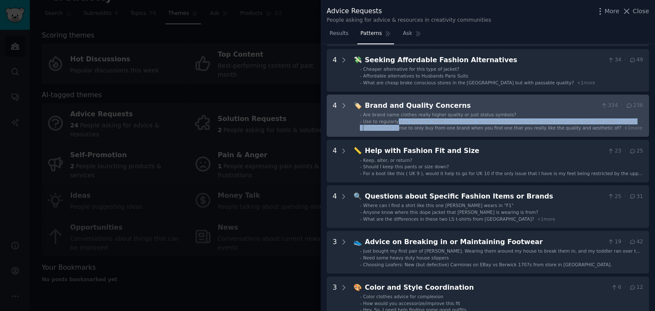
click at [394, 125] on ul "- Are brand name clothes really higher quality or just status symbols? - Use to…" at bounding box center [498, 122] width 289 height 20
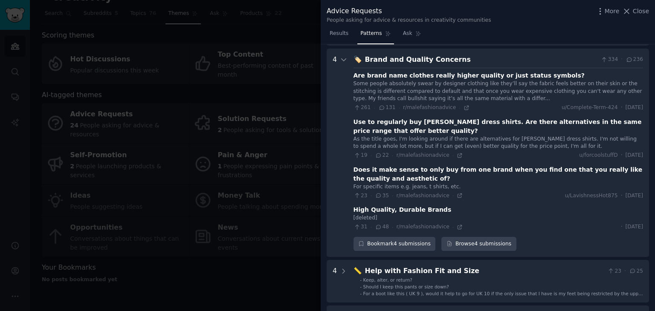
scroll to position [221, 0]
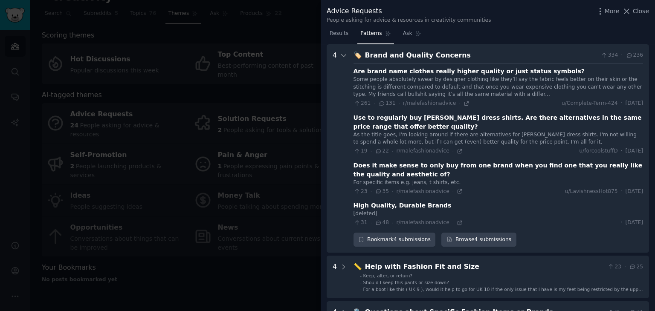
click at [382, 105] on icon at bounding box center [382, 104] width 8 height 6
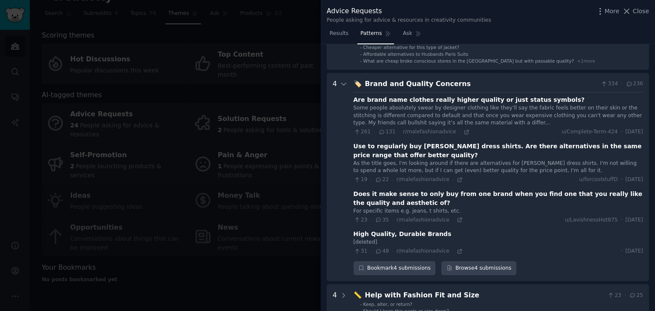
scroll to position [213, 0]
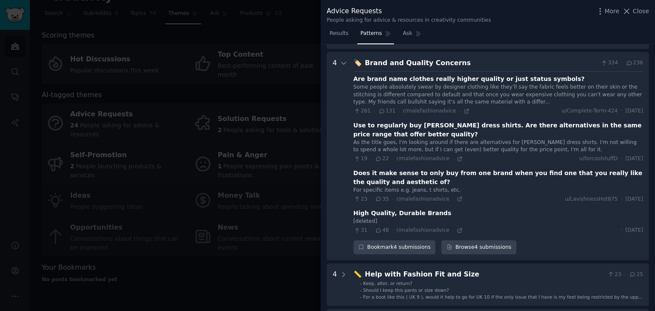
click at [377, 198] on icon at bounding box center [379, 199] width 8 height 6
click at [410, 172] on div "Does it make sense to only buy from one brand when you find one that you really…" at bounding box center [499, 178] width 290 height 18
click at [378, 176] on div "Does it make sense to only buy from one brand when you find one that you really…" at bounding box center [499, 178] width 290 height 18
click at [417, 180] on div "Does it make sense to only buy from one brand when you find one that you really…" at bounding box center [499, 178] width 290 height 18
click at [479, 187] on div "For specific items e.g. jeans, t shirts, etc." at bounding box center [499, 191] width 290 height 8
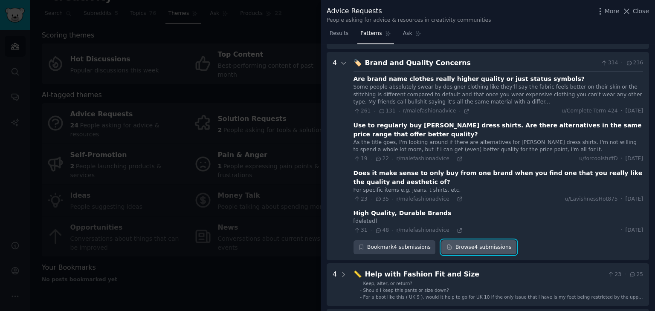
click at [451, 245] on link "Browse 4 submissions" at bounding box center [478, 248] width 75 height 15
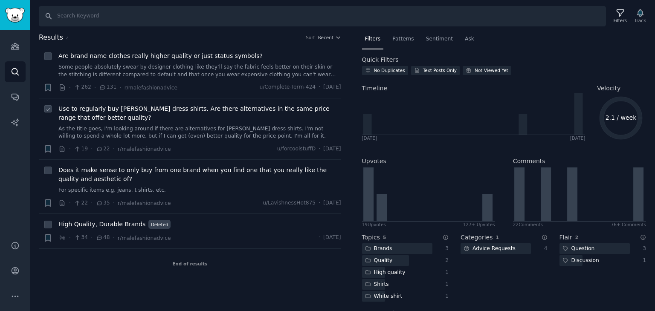
click at [96, 149] on icon at bounding box center [100, 149] width 8 height 6
click at [93, 64] on link "Some people absolutely swear by designer clothing like they’ll say the fabric f…" at bounding box center [199, 71] width 283 height 15
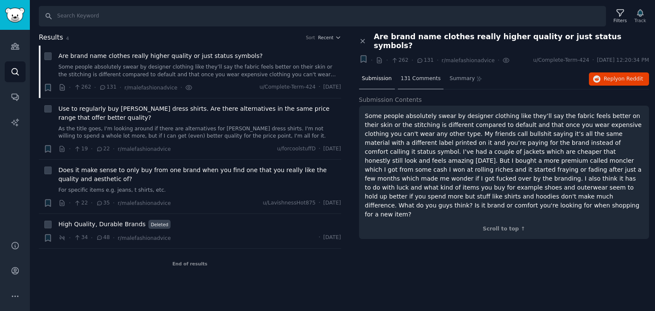
click at [407, 75] on span "131 Comments" at bounding box center [421, 79] width 40 height 8
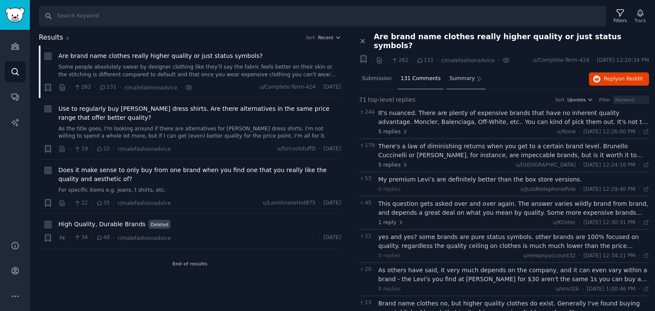
click at [451, 75] on span "Summary" at bounding box center [462, 79] width 25 height 8
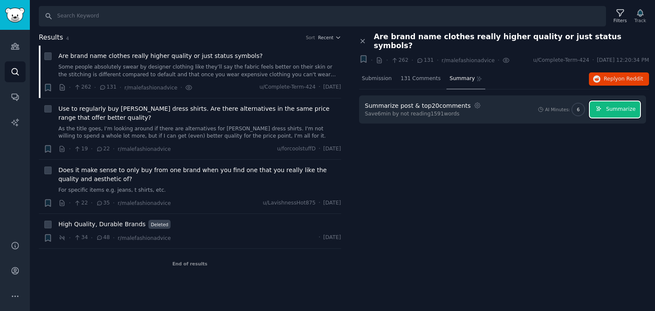
click at [602, 106] on icon "button" at bounding box center [599, 109] width 6 height 6
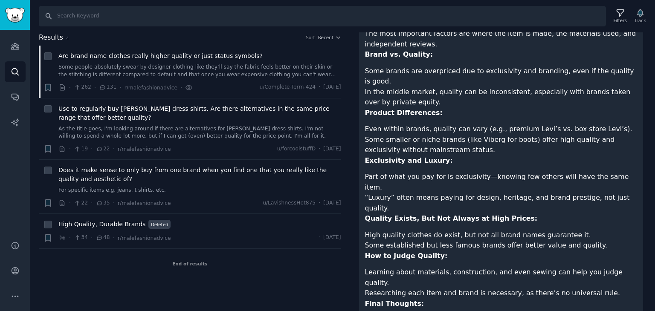
scroll to position [256, 0]
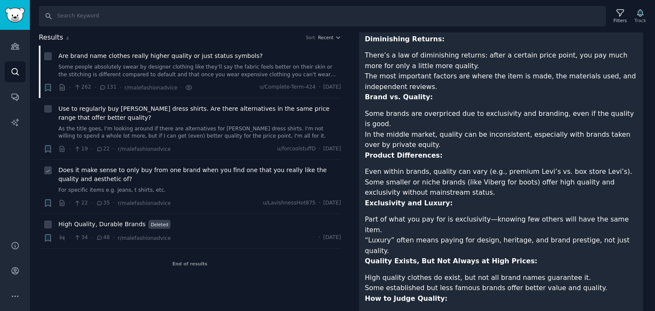
click at [191, 174] on span "Does it make sense to only buy from one brand when you find one that you really…" at bounding box center [199, 175] width 283 height 18
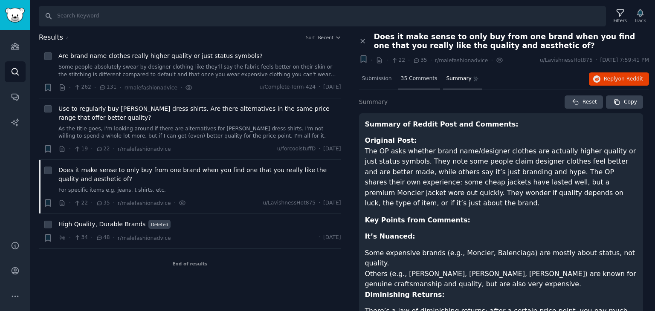
click at [415, 82] on div "35 Comments" at bounding box center [419, 79] width 43 height 20
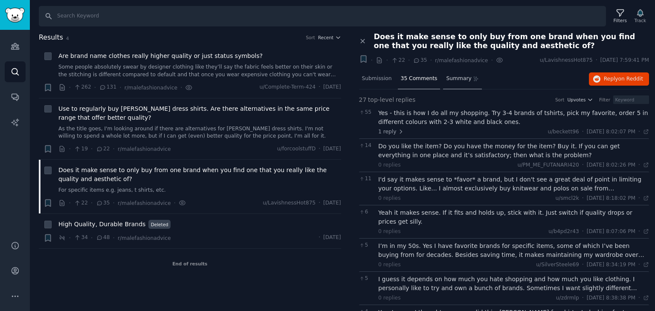
click at [454, 84] on div "Summary" at bounding box center [462, 79] width 39 height 20
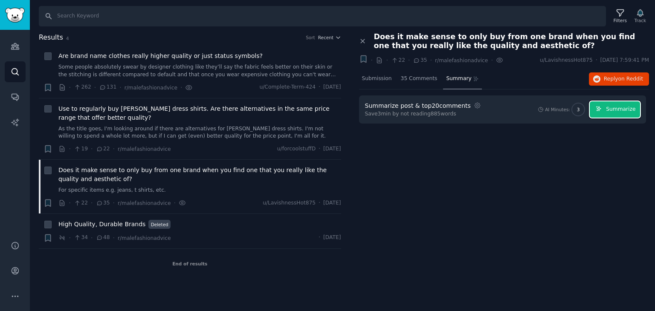
click at [621, 106] on span "Summarize" at bounding box center [620, 110] width 29 height 8
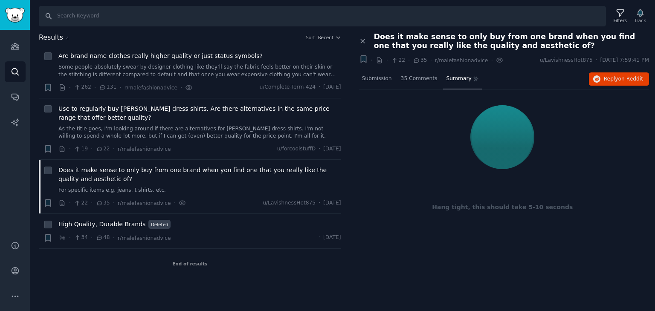
click at [358, 58] on div "Bookmark this conversation + · · 22 · 35 · r/malefashionadvice ·" at bounding box center [430, 61] width 148 height 12
click at [363, 59] on icon "button" at bounding box center [363, 59] width 5 height 7
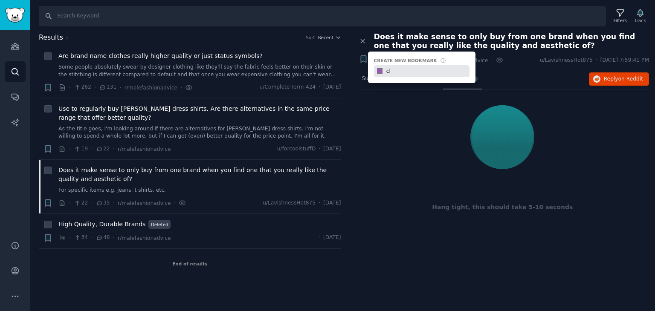
type input "c"
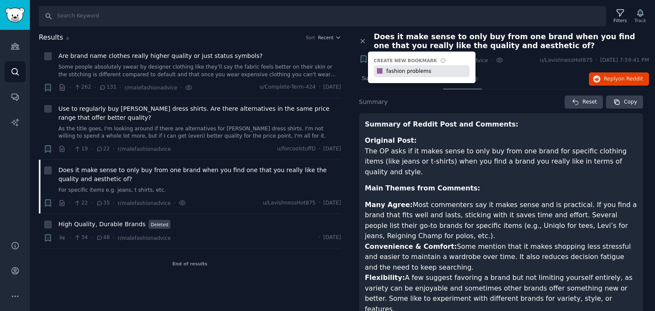
type input "fashion problems"
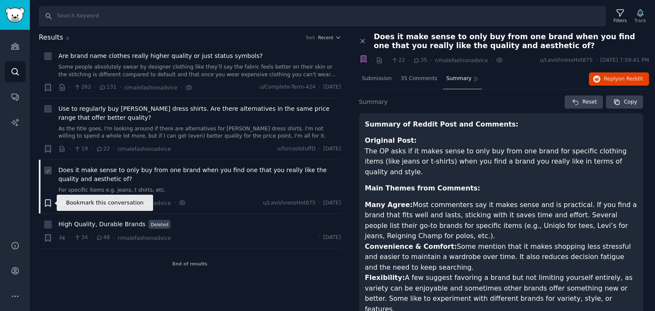
click at [46, 201] on icon "button" at bounding box center [47, 203] width 5 height 7
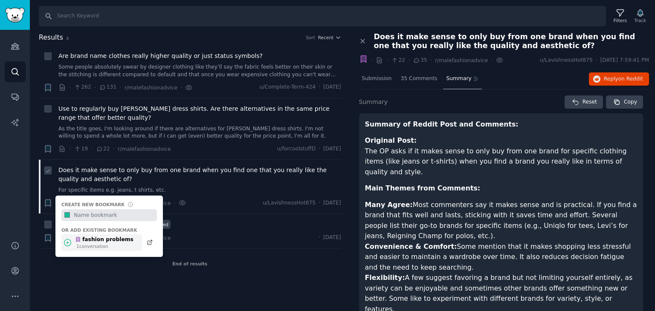
click at [70, 242] on icon at bounding box center [67, 242] width 7 height 7
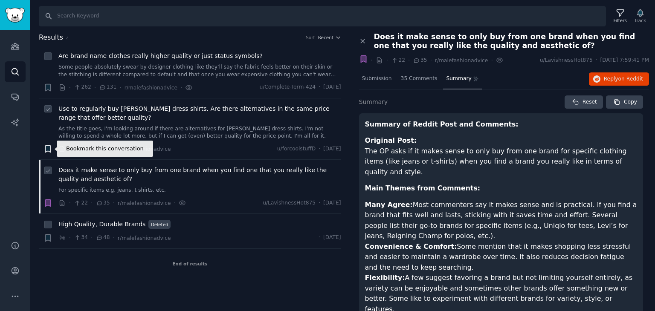
click at [45, 147] on icon "button" at bounding box center [47, 149] width 5 height 7
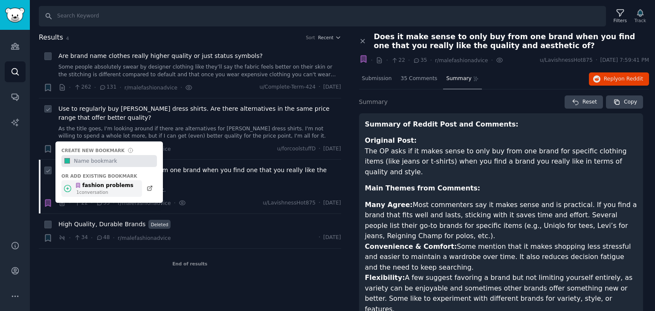
click at [65, 186] on icon at bounding box center [67, 188] width 9 height 9
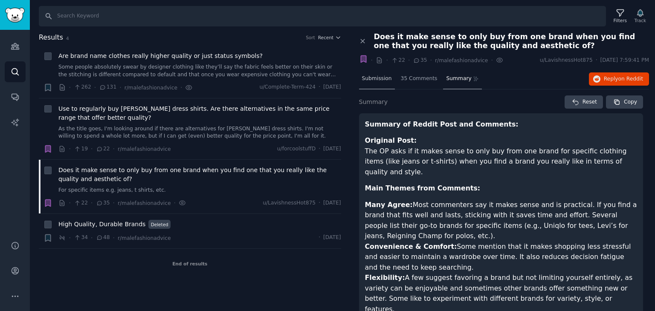
click at [385, 79] on span "Submission" at bounding box center [377, 79] width 30 height 8
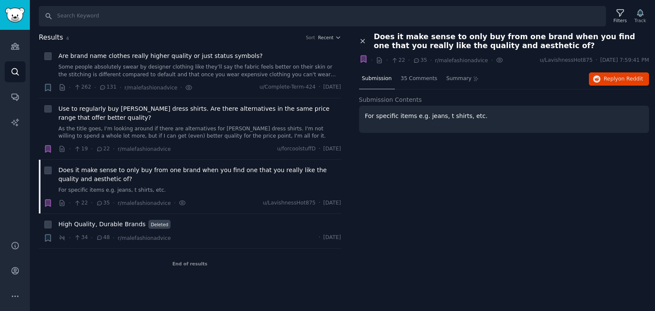
click at [360, 39] on icon at bounding box center [363, 42] width 8 height 8
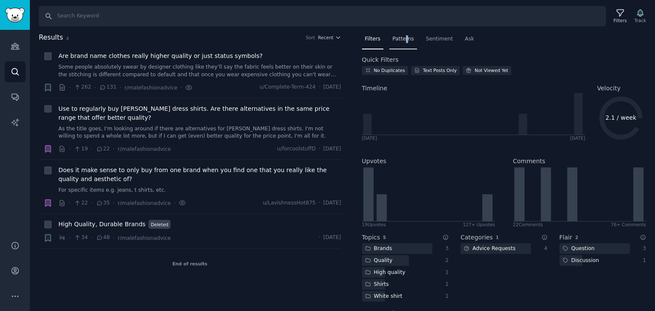
click at [404, 35] on span "Patterns" at bounding box center [402, 39] width 21 height 8
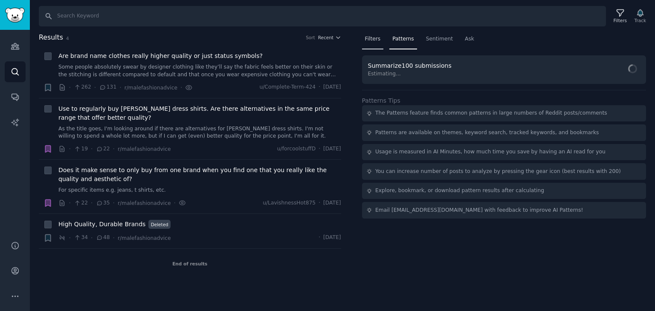
click at [375, 38] on span "Filters" at bounding box center [373, 39] width 16 height 8
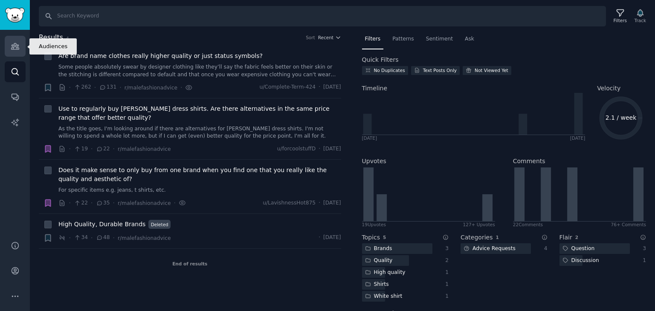
click at [10, 46] on link "Audiences" at bounding box center [15, 46] width 21 height 21
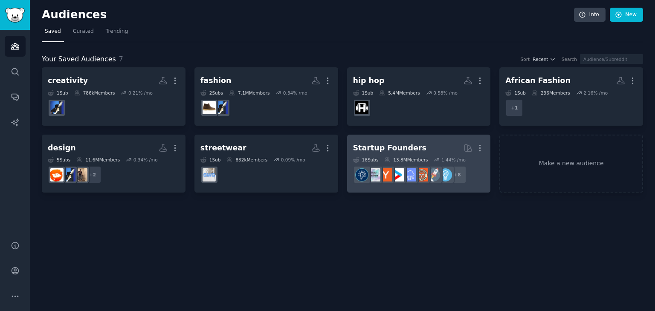
click at [395, 151] on div "Startup Founders" at bounding box center [389, 148] width 73 height 11
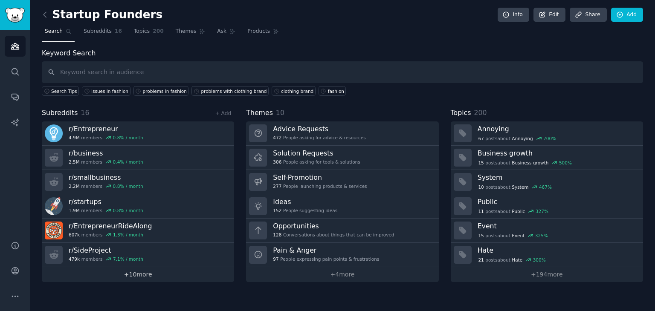
click at [153, 279] on link "+ 10 more" at bounding box center [138, 274] width 192 height 15
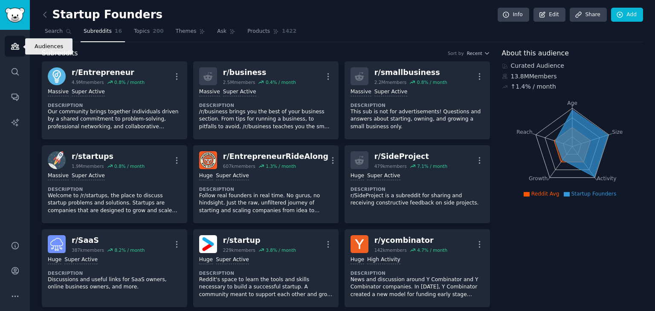
click at [18, 55] on link "Audiences" at bounding box center [15, 46] width 21 height 21
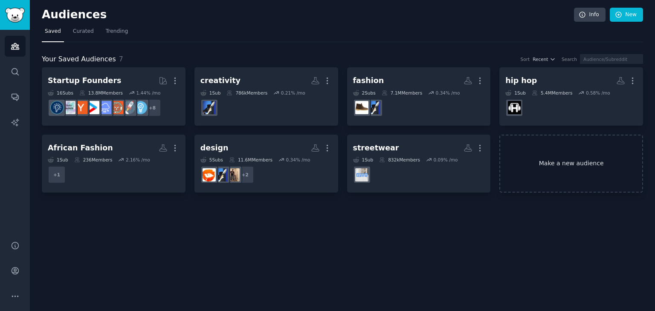
click at [565, 157] on link "Make a new audience" at bounding box center [571, 164] width 144 height 58
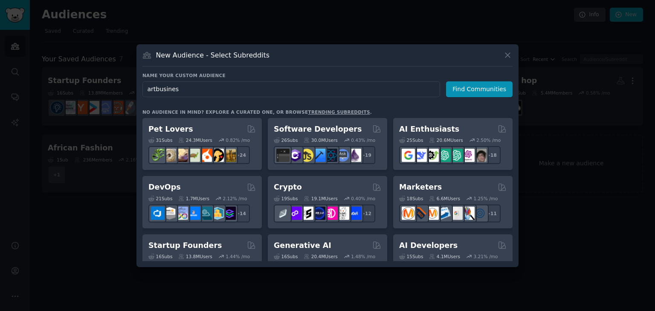
type input "artbusiness"
click button "Find Communities" at bounding box center [479, 89] width 67 height 16
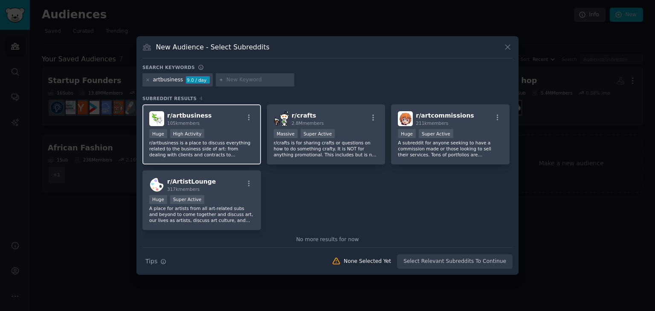
click at [248, 122] on div at bounding box center [249, 119] width 11 height 10
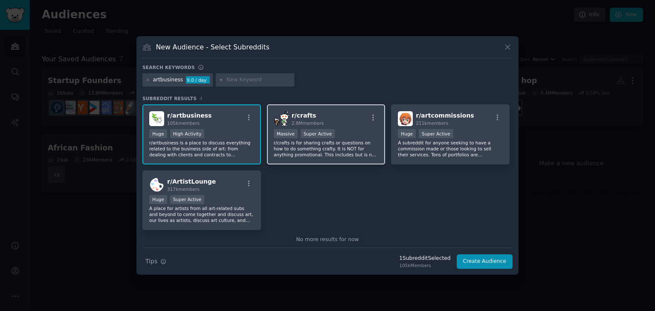
click at [334, 147] on p "r/crafts is for sharing crafts or questions on how to do something crafty. It i…" at bounding box center [326, 149] width 105 height 18
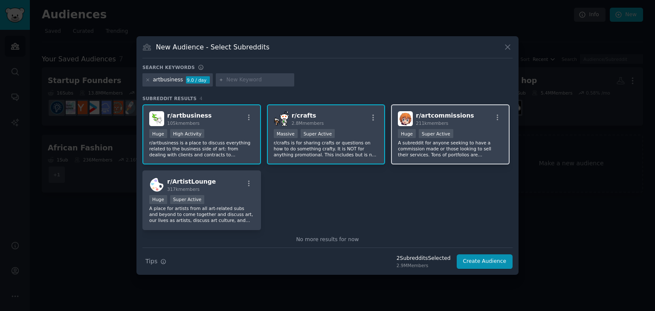
click at [440, 157] on p "A subreddit for anyone seeking to have a commission made or those looking to se…" at bounding box center [450, 149] width 105 height 18
click at [504, 46] on icon at bounding box center [507, 47] width 9 height 9
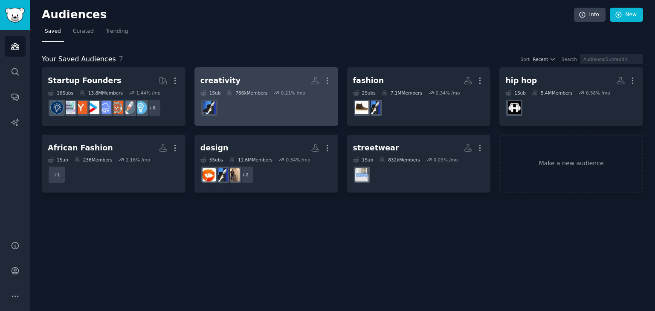
click at [276, 95] on icon at bounding box center [276, 93] width 6 height 6
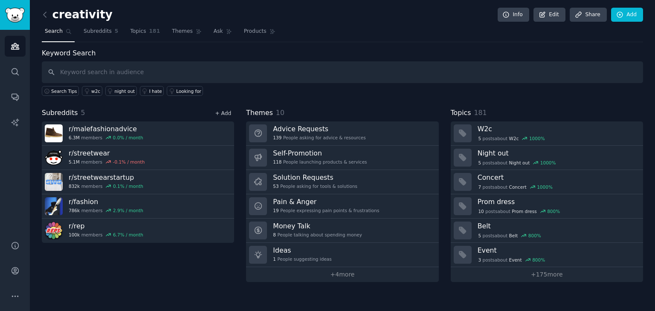
click at [219, 111] on link "+ Add" at bounding box center [223, 113] width 16 height 6
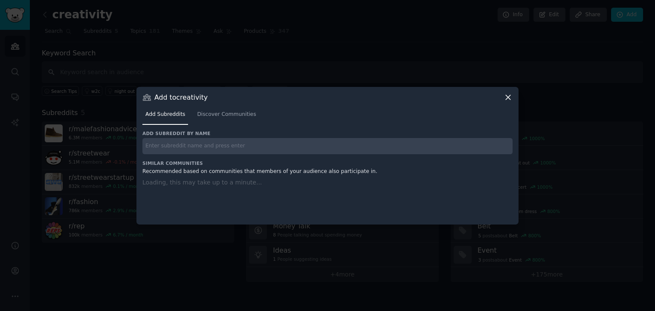
click at [201, 153] on input "text" at bounding box center [327, 146] width 370 height 17
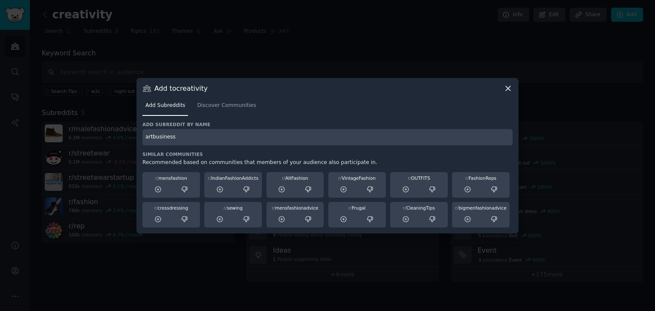
type input "artbusiness"
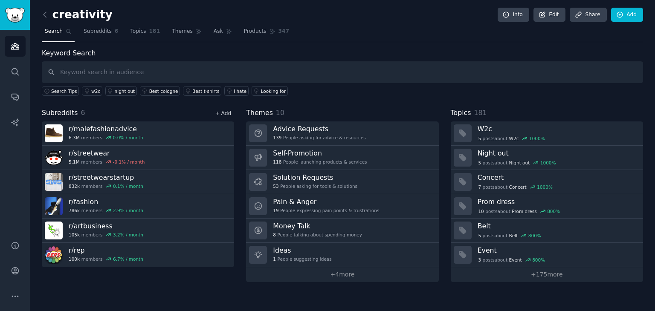
click at [220, 112] on link "+ Add" at bounding box center [223, 113] width 16 height 6
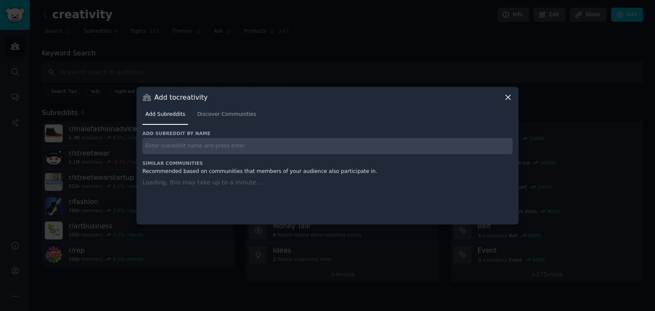
click at [208, 148] on input "text" at bounding box center [327, 146] width 370 height 17
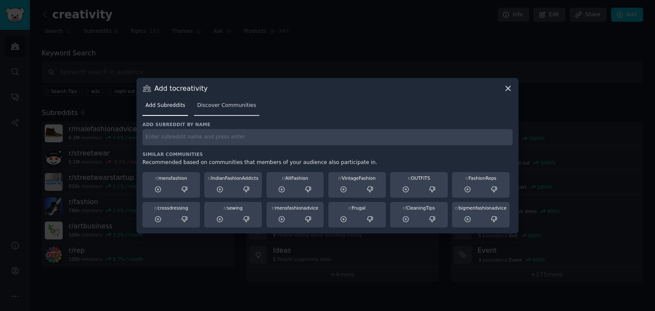
click at [215, 115] on link "Discover Communities" at bounding box center [226, 107] width 65 height 17
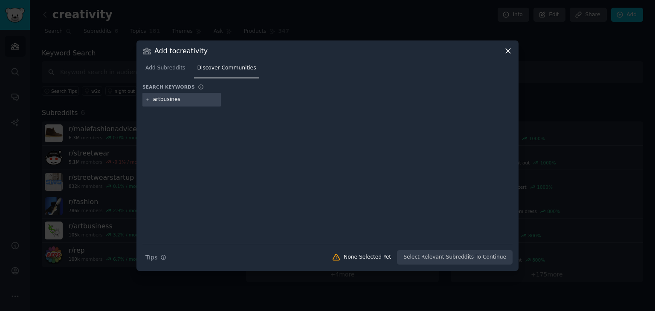
type input "artbusiness"
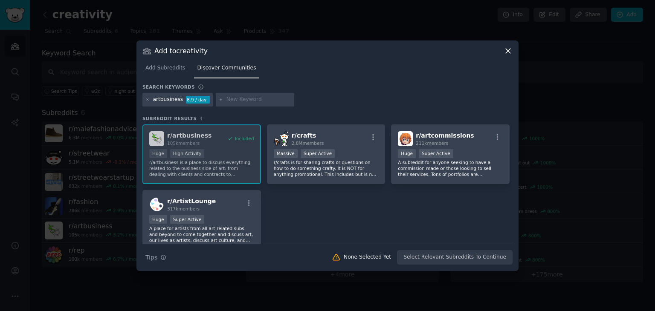
click at [239, 157] on div "r/ artbusiness 105k members Included Huge High Activity r/artbusiness is a plac…" at bounding box center [327, 188] width 370 height 126
drag, startPoint x: 328, startPoint y: 169, endPoint x: 391, endPoint y: 161, distance: 63.2
click at [329, 169] on p "r/crafts is for sharing crafts or questions on how to do something crafty. It i…" at bounding box center [326, 169] width 105 height 18
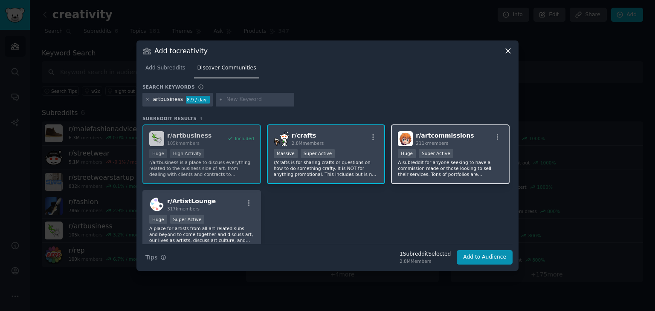
click at [454, 163] on p "A subreddit for anyone seeking to have a commission made or those looking to se…" at bounding box center [450, 169] width 105 height 18
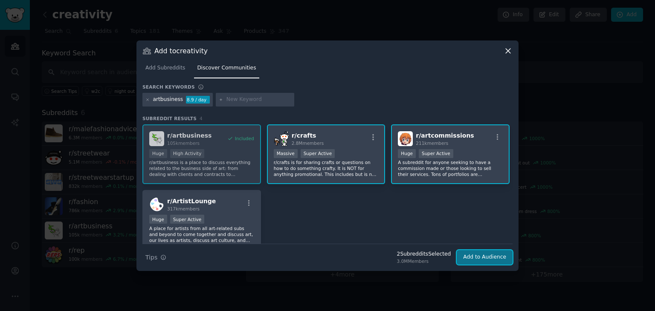
click at [492, 255] on button "Add to Audience" at bounding box center [485, 257] width 56 height 15
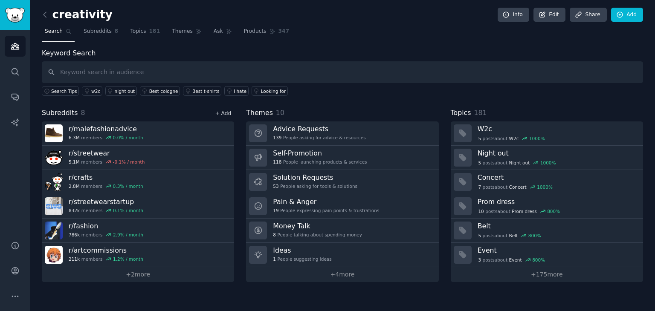
click at [225, 114] on link "+ Add" at bounding box center [223, 113] width 16 height 6
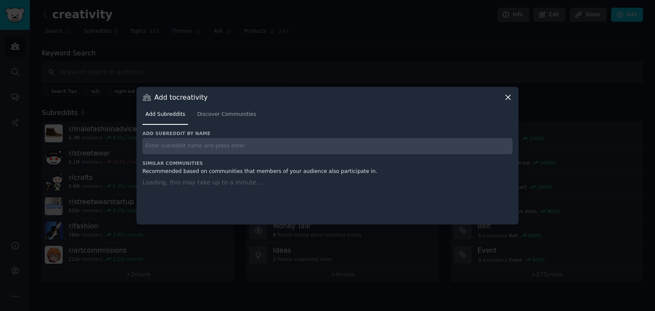
click at [210, 145] on input "text" at bounding box center [327, 146] width 370 height 17
click at [218, 115] on span "Discover Communities" at bounding box center [226, 115] width 59 height 8
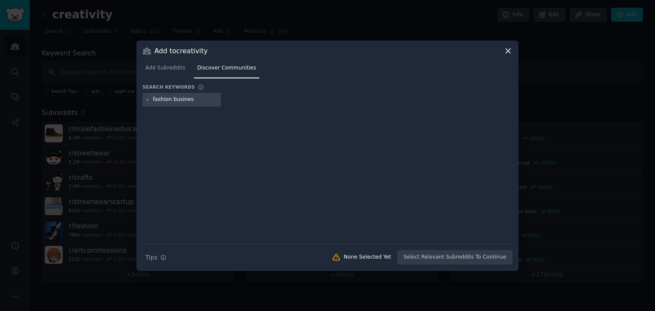
type input "fashion business"
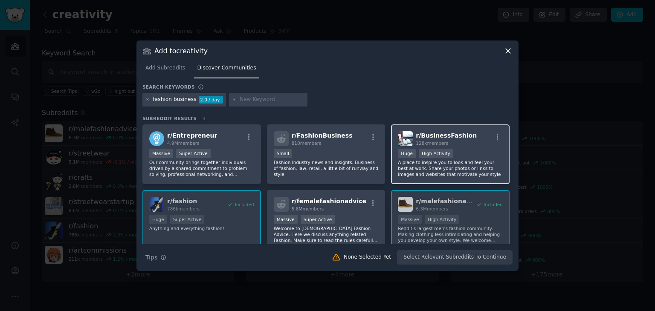
drag, startPoint x: 473, startPoint y: 160, endPoint x: 478, endPoint y: 160, distance: 4.7
click at [473, 160] on p "A place to inspire you to look and feel your best at work. Share your photos or…" at bounding box center [450, 169] width 105 height 18
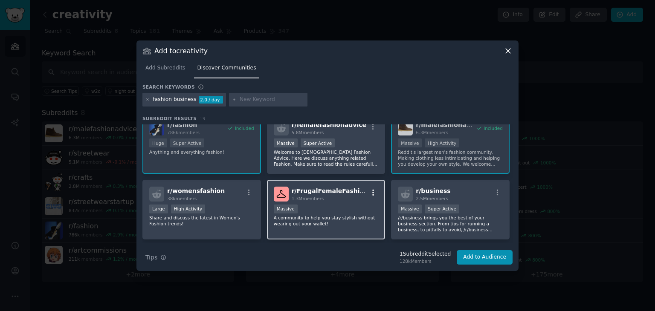
scroll to position [85, 0]
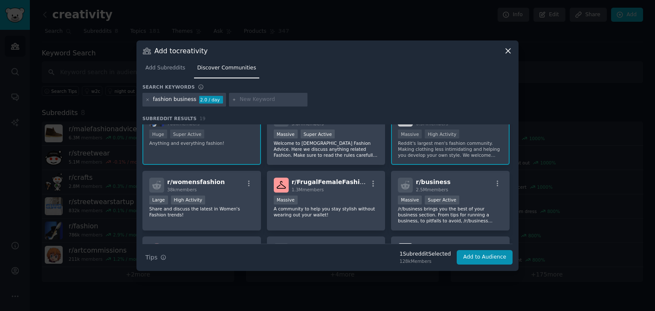
click at [240, 100] on input "text" at bounding box center [272, 100] width 65 height 8
type input "f"
type input "entriprenure"
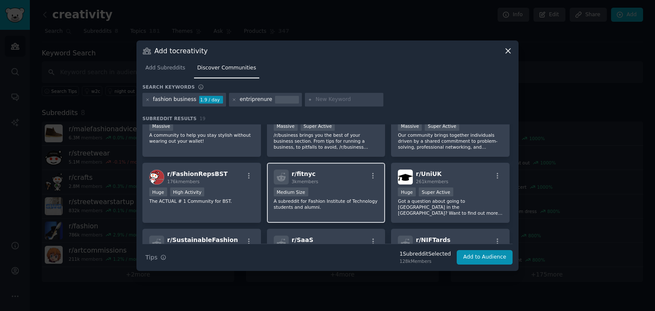
scroll to position [213, 0]
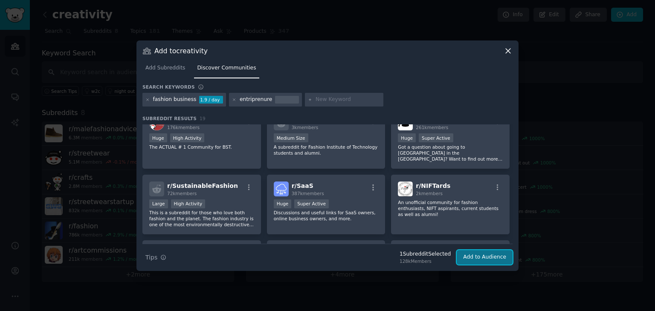
click at [478, 258] on button "Add to Audience" at bounding box center [485, 257] width 56 height 15
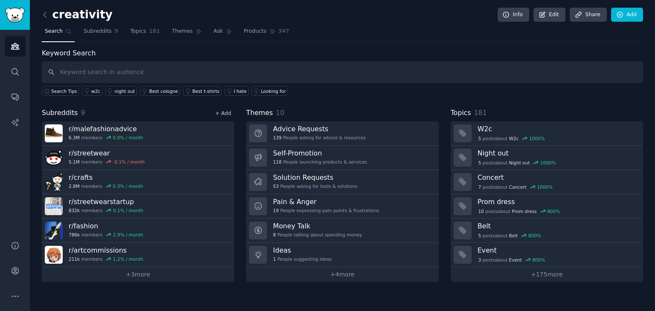
click at [217, 112] on link "+ Add" at bounding box center [223, 113] width 16 height 6
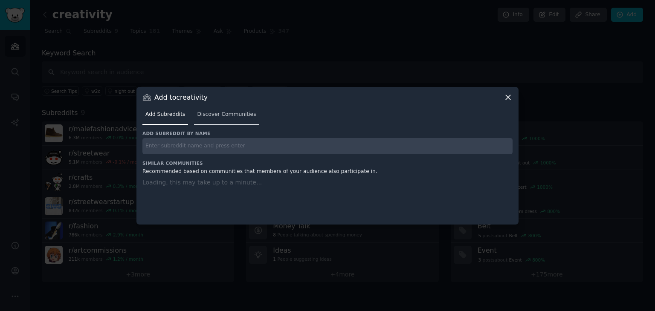
click at [215, 119] on link "Discover Communities" at bounding box center [226, 116] width 65 height 17
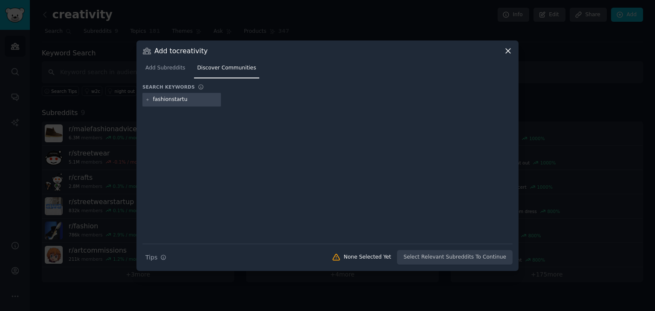
type input "fashionstartup"
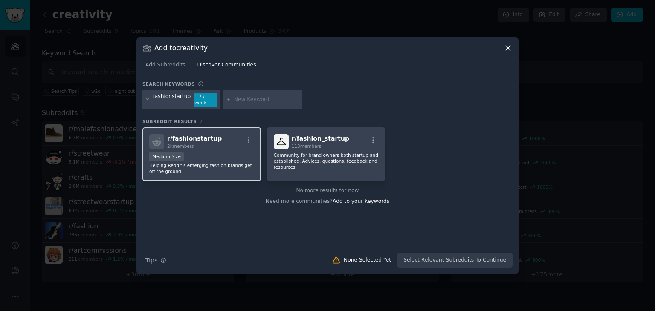
click at [219, 154] on div "Medium Size" at bounding box center [201, 157] width 105 height 11
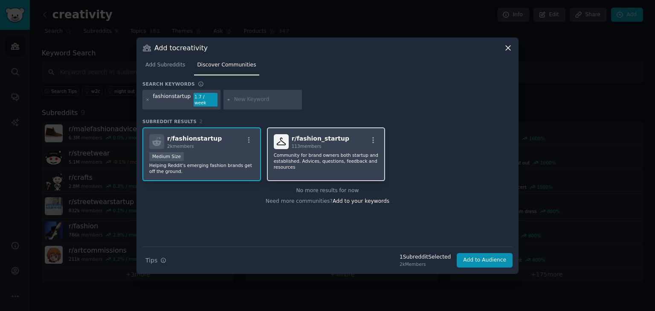
click at [307, 166] on p "Community for brand owners both startup and established. Advices, questions, fe…" at bounding box center [326, 161] width 105 height 18
click at [485, 258] on button "Add to Audience" at bounding box center [485, 260] width 56 height 15
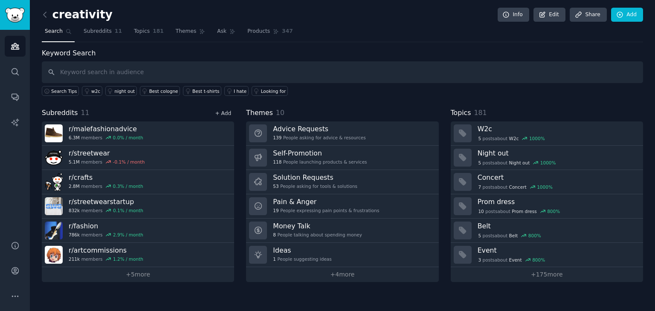
click at [220, 112] on link "+ Add" at bounding box center [223, 113] width 16 height 6
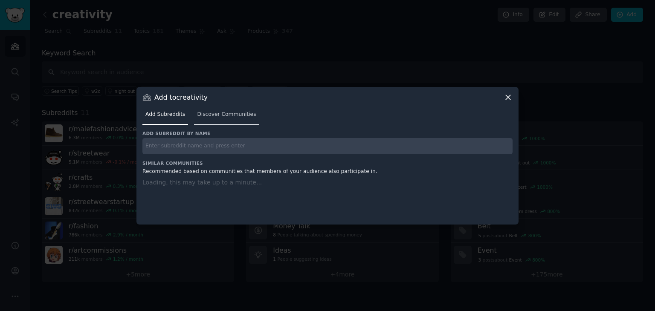
click at [214, 114] on link "Discover Communities" at bounding box center [226, 116] width 65 height 17
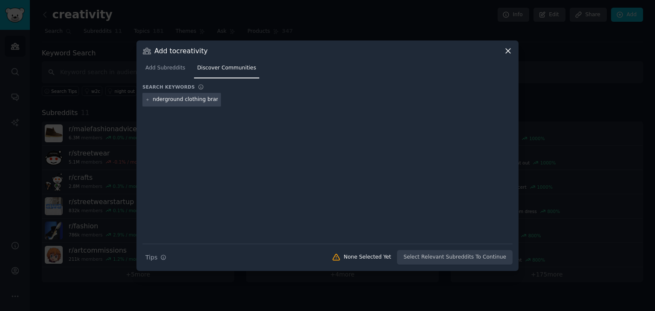
type input "underground clothing brand"
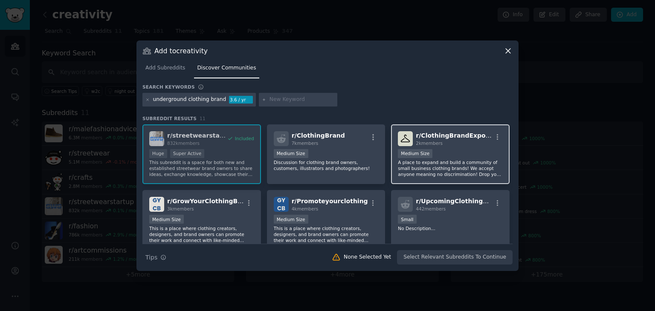
click at [496, 162] on p "A place to expand and build a community of small business clothing brands! We a…" at bounding box center [450, 169] width 105 height 18
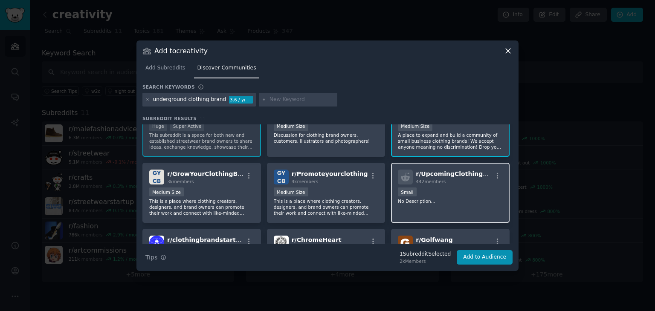
scroll to position [43, 0]
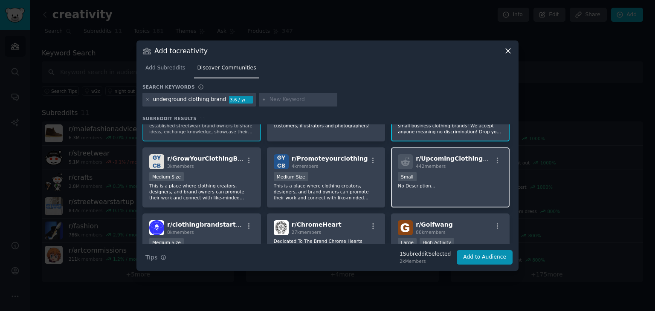
click at [478, 183] on p "No Description..." at bounding box center [450, 186] width 105 height 6
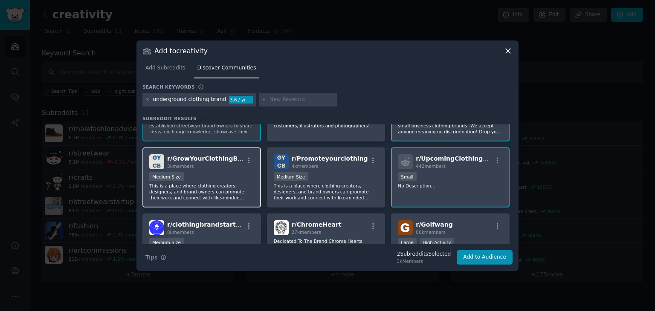
scroll to position [85, 0]
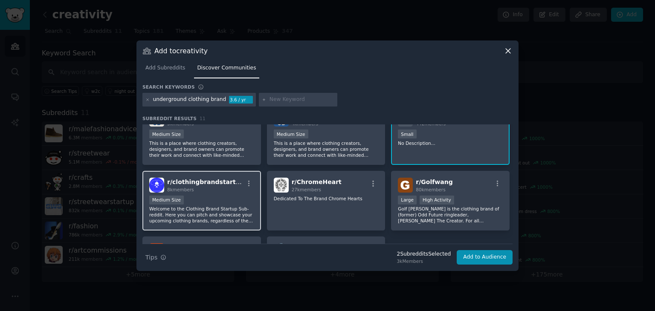
click at [210, 206] on p "Welcome to the Clothing Brand Startup Sub-reddit. Here you can pitch and showca…" at bounding box center [201, 215] width 105 height 18
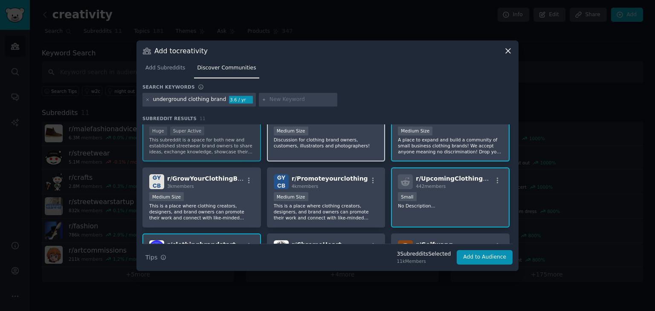
scroll to position [43, 0]
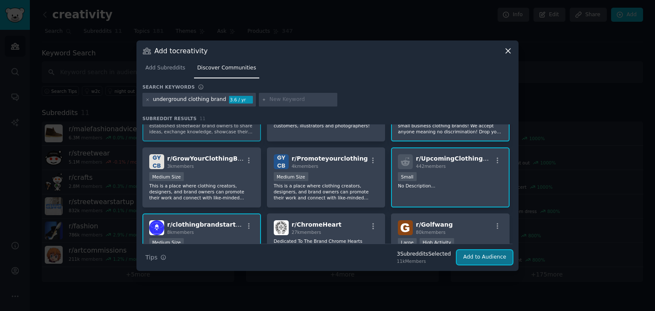
click at [481, 258] on button "Add to Audience" at bounding box center [485, 257] width 56 height 15
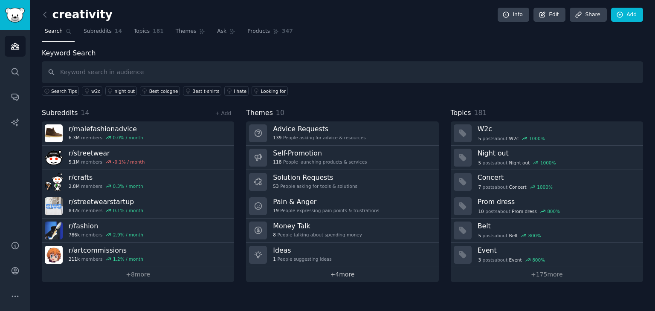
click at [319, 279] on link "+ 4 more" at bounding box center [342, 274] width 192 height 15
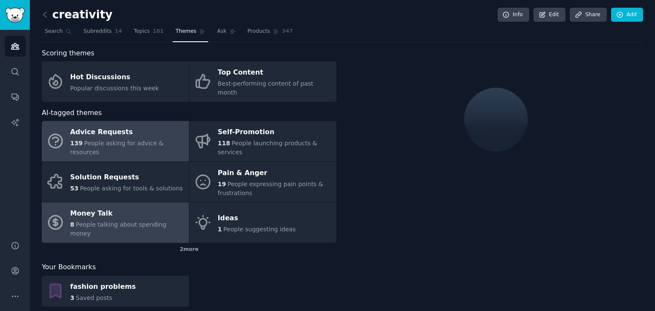
click at [102, 207] on div "Money Talk" at bounding box center [127, 214] width 114 height 14
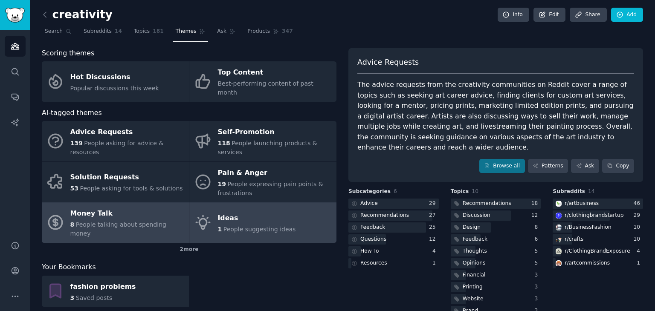
click at [226, 212] on div "Ideas" at bounding box center [257, 219] width 78 height 14
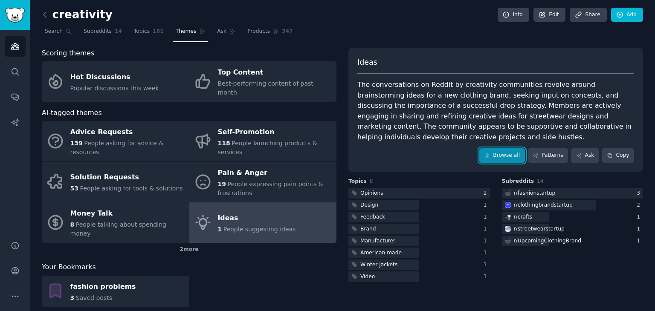
click at [490, 154] on icon at bounding box center [487, 156] width 6 height 6
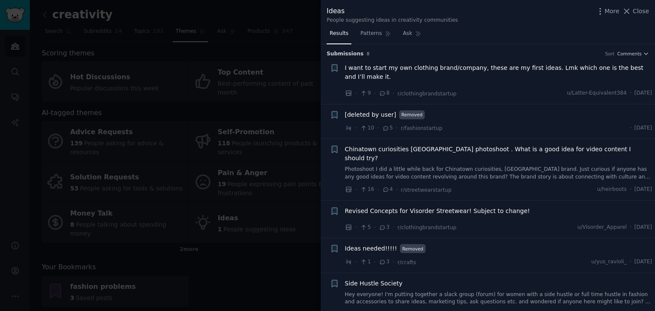
click at [376, 70] on span "I want to start my own clothing brand/company, these are my first ideas. Lmk wh…" at bounding box center [499, 73] width 308 height 18
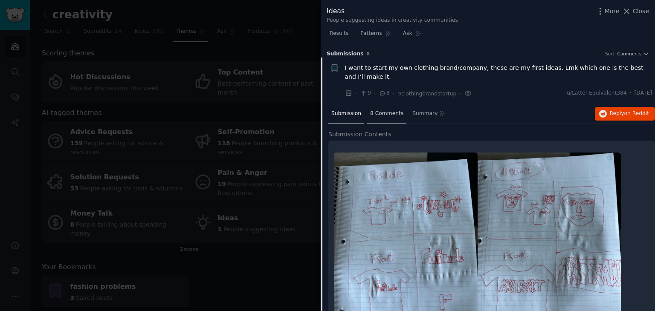
click at [375, 121] on div "8 Comments" at bounding box center [386, 114] width 39 height 20
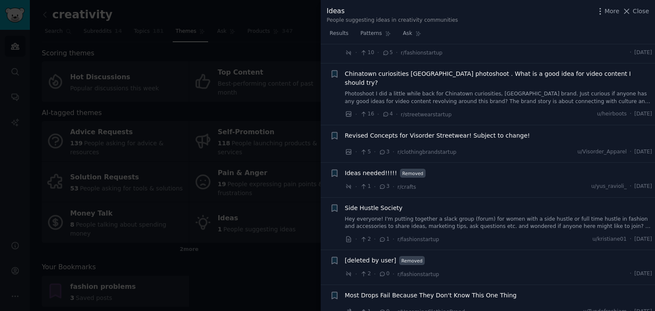
scroll to position [261, 0]
click at [407, 290] on span "Most Drops Fail Because They Don't Know This One Thing" at bounding box center [431, 294] width 172 height 9
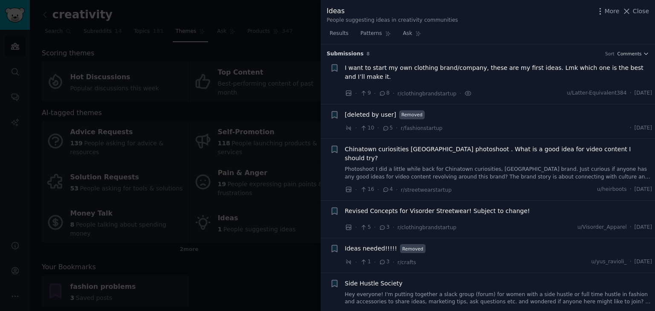
click at [257, 117] on div at bounding box center [327, 155] width 655 height 311
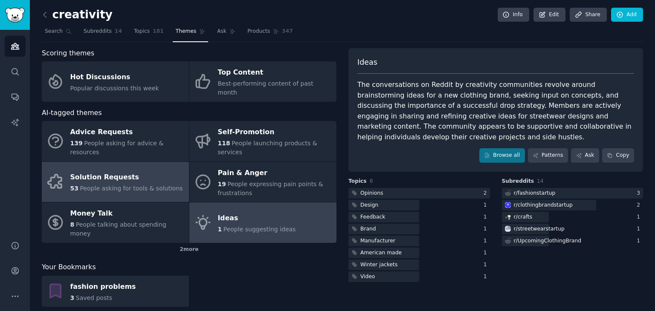
click at [134, 171] on div "Solution Requests" at bounding box center [126, 178] width 113 height 14
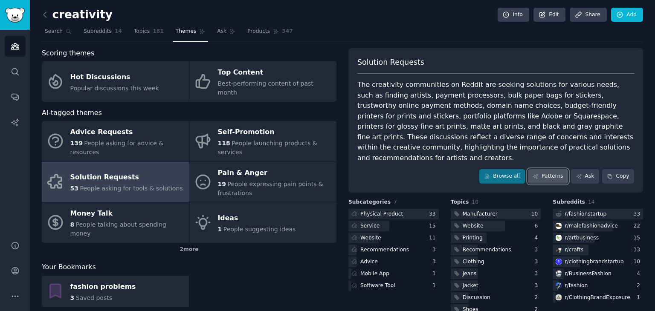
click at [545, 169] on link "Patterns" at bounding box center [548, 176] width 40 height 15
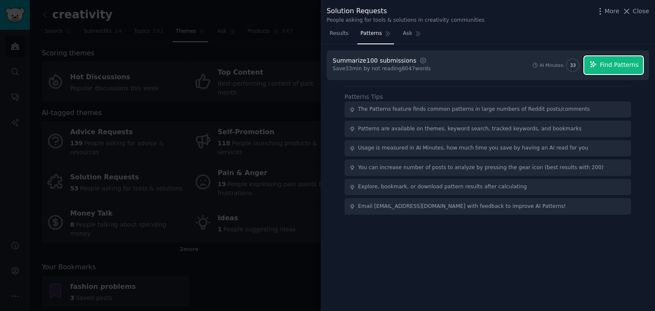
click at [626, 63] on span "Find Patterns" at bounding box center [619, 65] width 39 height 9
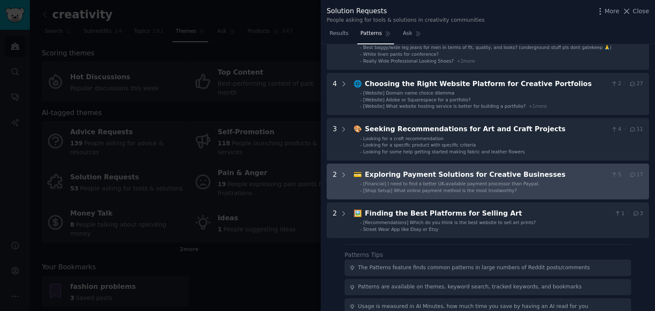
scroll to position [213, 0]
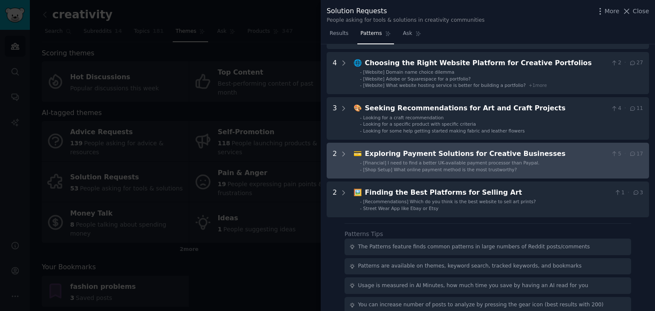
click at [390, 168] on span "[Shop Setup] What online payment method is the most trustworthy?" at bounding box center [440, 169] width 154 height 5
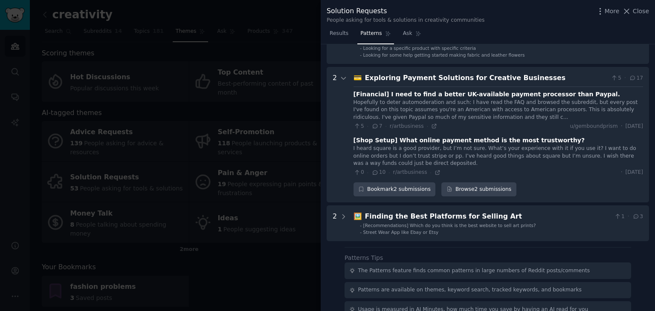
scroll to position [269, 0]
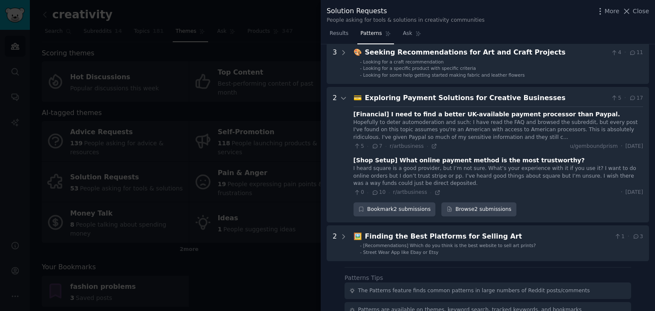
drag, startPoint x: 273, startPoint y: 145, endPoint x: 270, endPoint y: 155, distance: 10.1
click at [273, 147] on div at bounding box center [327, 155] width 655 height 311
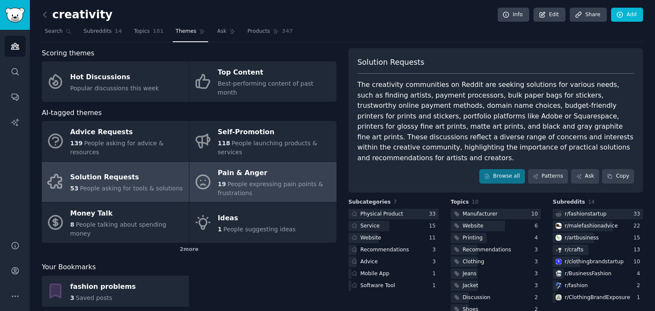
click at [215, 165] on link "Pain & Anger 19 People expressing pain points & frustrations" at bounding box center [262, 182] width 147 height 41
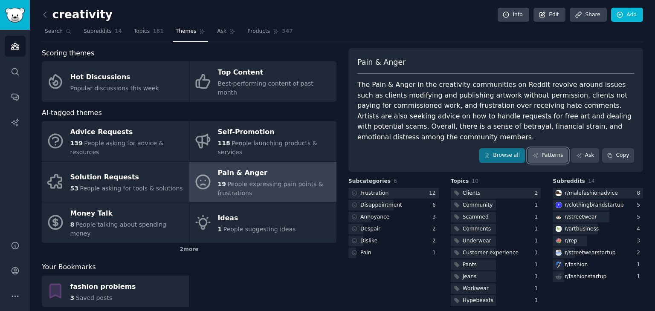
click at [559, 158] on link "Patterns" at bounding box center [548, 155] width 40 height 15
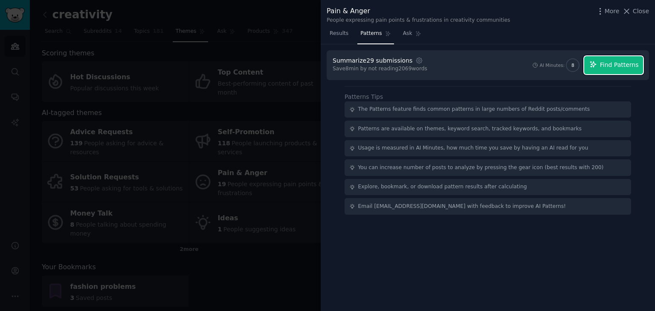
click at [602, 61] on button "Find Patterns" at bounding box center [613, 65] width 59 height 18
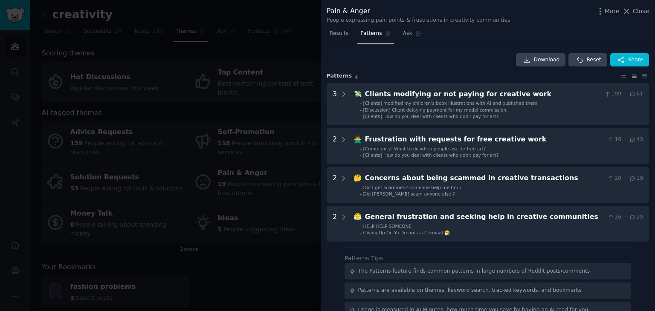
drag, startPoint x: 293, startPoint y: 140, endPoint x: 294, endPoint y: 130, distance: 10.2
click at [294, 131] on div at bounding box center [327, 155] width 655 height 311
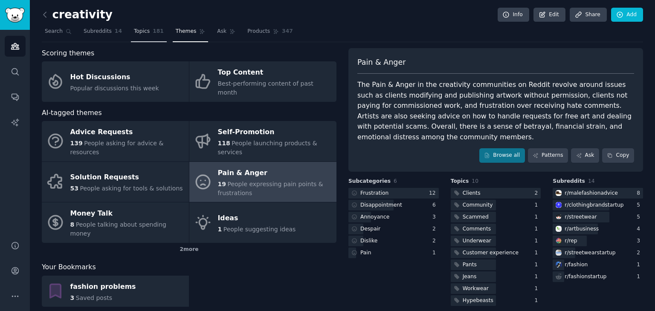
drag, startPoint x: 135, startPoint y: 31, endPoint x: 135, endPoint y: 36, distance: 5.1
click at [135, 31] on span "Topics" at bounding box center [142, 32] width 16 height 8
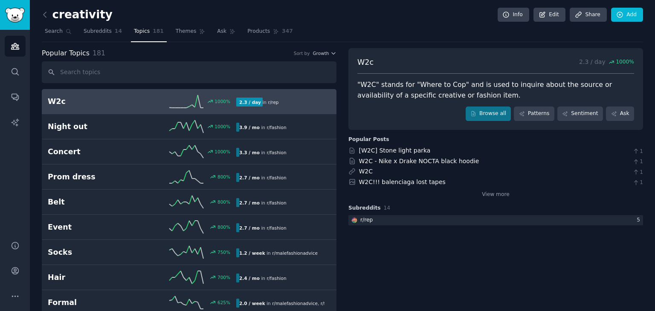
click at [101, 104] on h2 "W2c" at bounding box center [95, 101] width 94 height 11
click at [537, 112] on link "Patterns" at bounding box center [534, 114] width 40 height 15
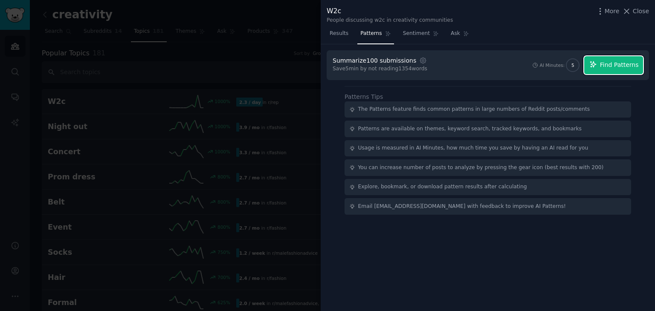
click at [610, 58] on button "Find Patterns" at bounding box center [613, 65] width 59 height 18
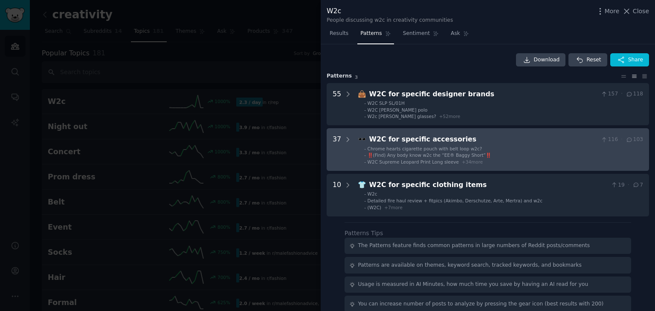
click at [420, 153] on span "‼️(Find) Any body know w2c the “EE® Baggy Short”‼️" at bounding box center [430, 155] width 124 height 5
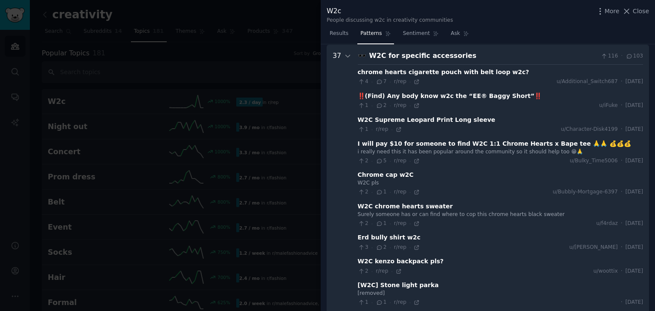
scroll to position [84, 0]
click at [259, 137] on div at bounding box center [327, 155] width 655 height 311
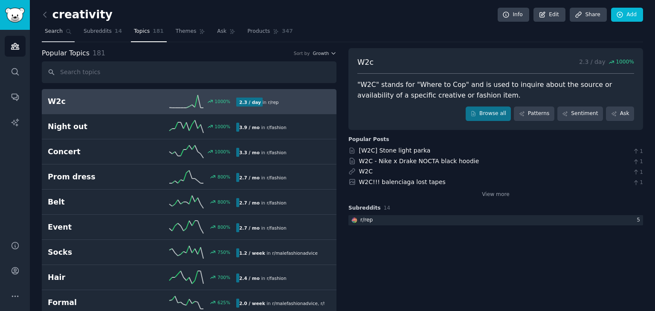
click at [58, 35] on span "Search" at bounding box center [54, 32] width 18 height 8
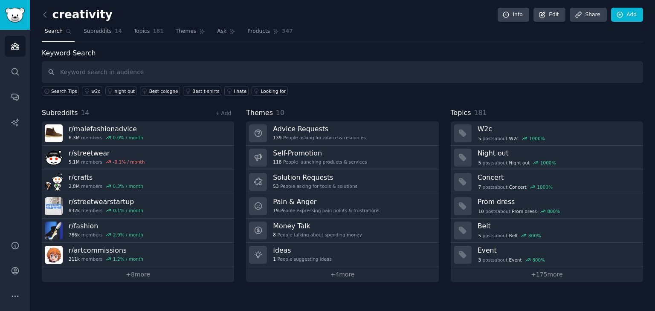
click at [109, 72] on input "text" at bounding box center [342, 72] width 601 height 22
type input "fashion"
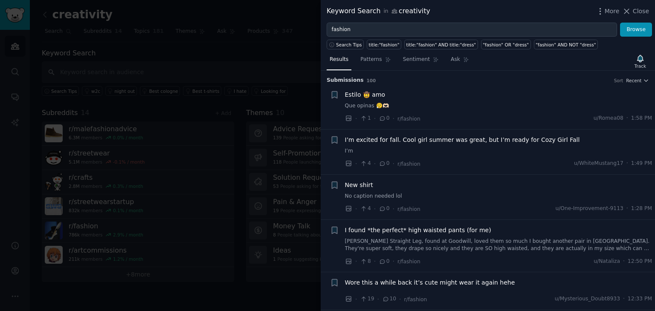
click at [237, 86] on div at bounding box center [327, 155] width 655 height 311
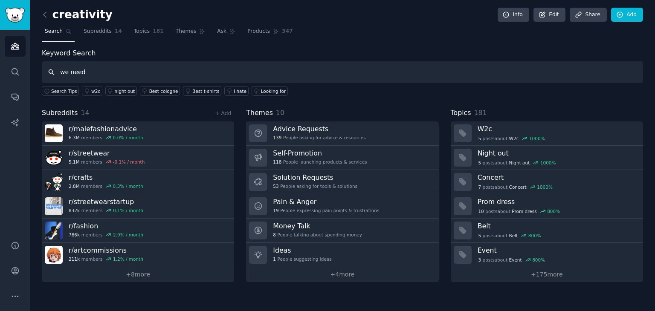
type input "we need"
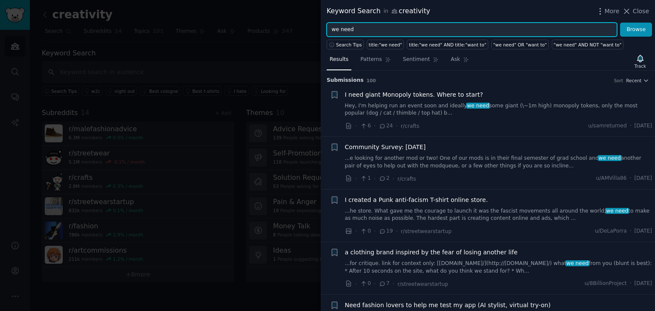
click at [358, 29] on input "we need" at bounding box center [472, 30] width 290 height 15
click at [620, 23] on button "Browse" at bounding box center [636, 30] width 32 height 15
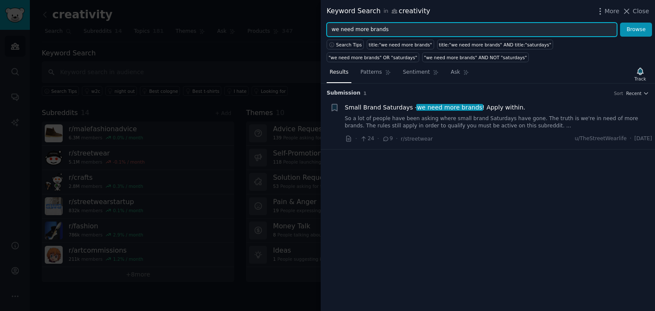
drag, startPoint x: 385, startPoint y: 29, endPoint x: 325, endPoint y: 28, distance: 59.3
click at [325, 28] on div "we need more brands Browse" at bounding box center [488, 30] width 334 height 15
type input "t"
type input "clothing designs"
click at [620, 23] on button "Browse" at bounding box center [636, 30] width 32 height 15
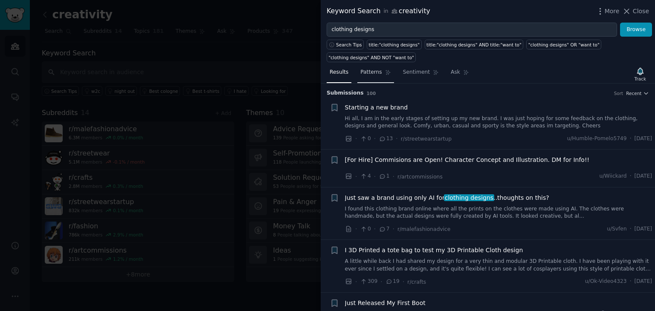
click at [367, 74] on span "Patterns" at bounding box center [370, 73] width 21 height 8
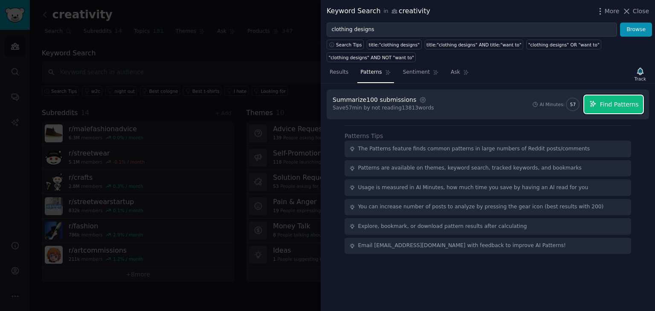
click at [604, 106] on span "Find Patterns" at bounding box center [619, 104] width 39 height 9
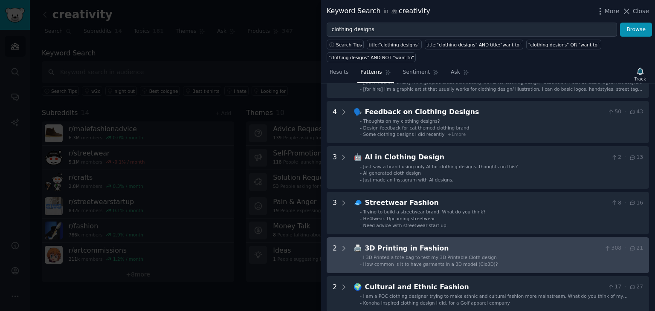
scroll to position [128, 0]
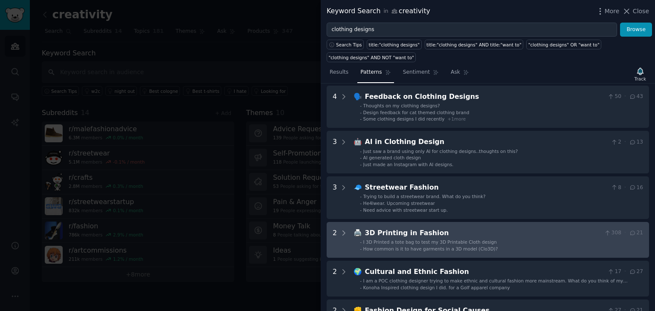
click at [418, 240] on span "I 3D Printed a tote bag to test my 3D Printable Cloth design" at bounding box center [430, 242] width 134 height 5
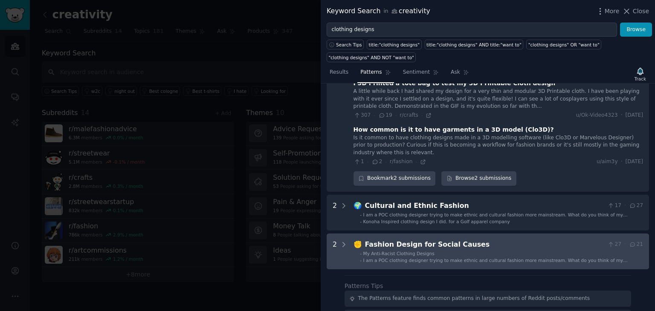
scroll to position [309, 0]
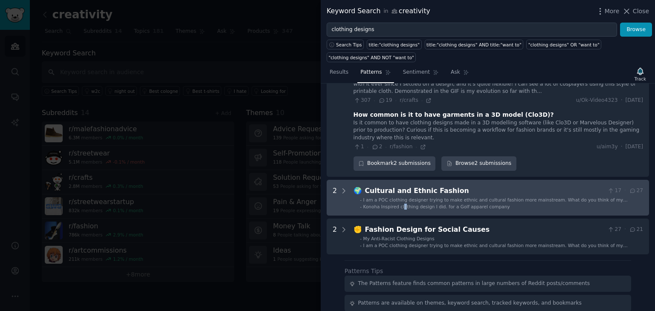
click at [401, 204] on span "Konoha Inspired clothing design I did. for a Golf apparel company" at bounding box center [436, 206] width 147 height 5
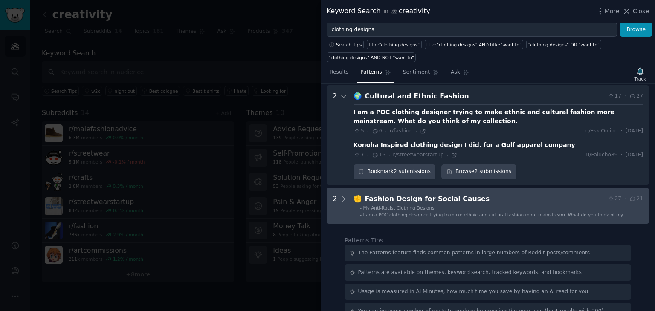
scroll to position [404, 0]
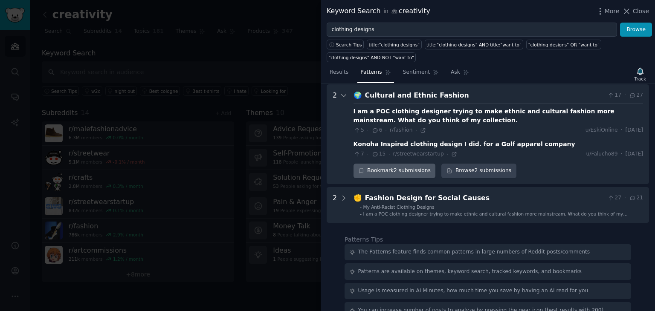
click at [401, 170] on div "Bookmark 2 submissions" at bounding box center [395, 171] width 82 height 15
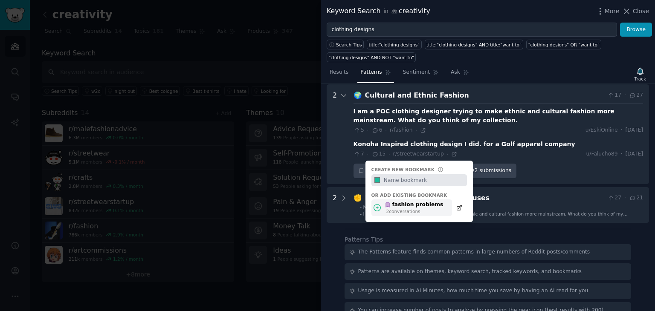
click at [404, 201] on div "fashion problems" at bounding box center [414, 205] width 58 height 8
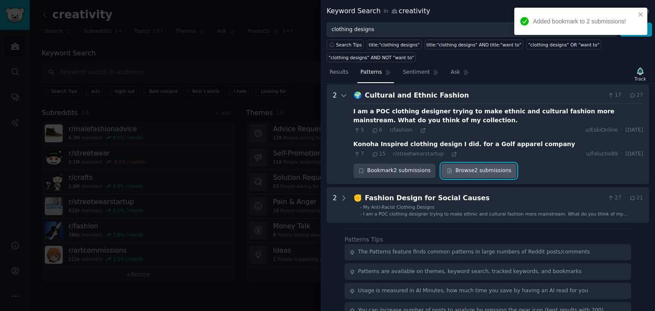
click at [474, 171] on link "Browse 2 submissions" at bounding box center [478, 171] width 75 height 15
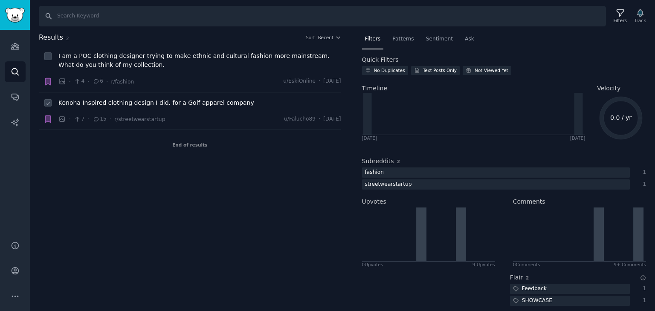
click at [199, 107] on span "Konoha Inspired clothing design I did. for a Golf apparel company" at bounding box center [156, 103] width 196 height 9
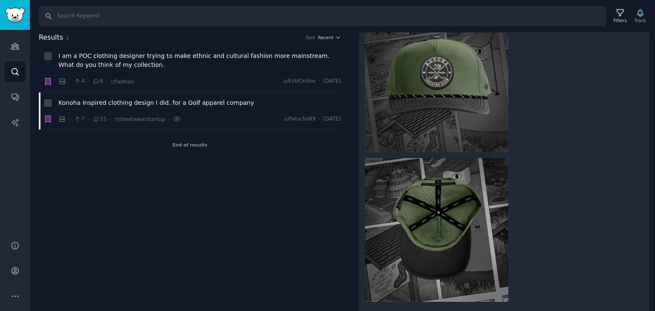
scroll to position [1042, 0]
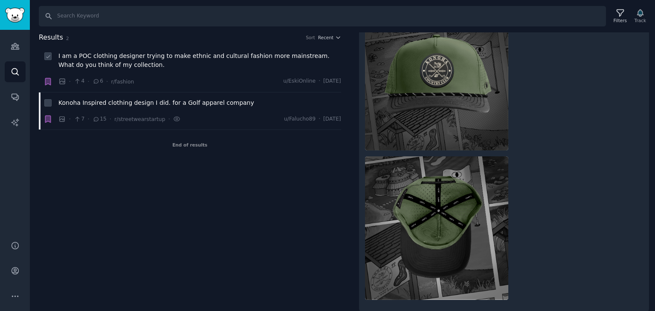
click at [200, 72] on div "I am a POC clothing designer trying to make ethnic and cultural fashion more ma…" at bounding box center [199, 62] width 283 height 21
click at [184, 55] on span "I am a POC clothing designer trying to make ethnic and cultural fashion more ma…" at bounding box center [199, 61] width 283 height 18
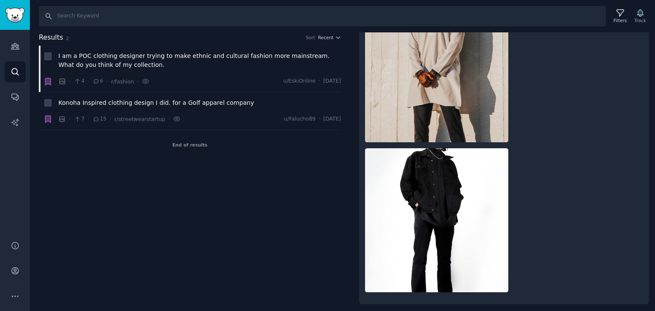
scroll to position [303, 0]
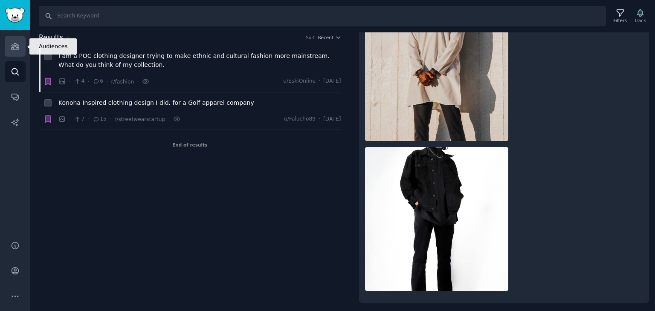
click at [15, 37] on link "Audiences" at bounding box center [15, 46] width 21 height 21
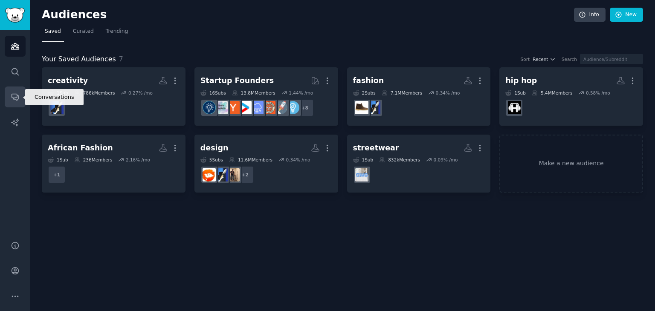
click at [15, 98] on icon "Sidebar" at bounding box center [15, 97] width 7 height 7
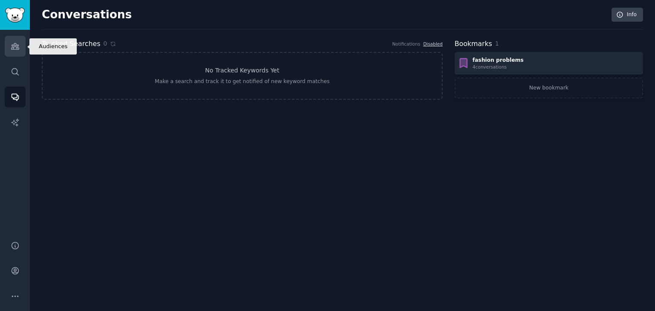
click at [12, 49] on icon "Sidebar" at bounding box center [15, 47] width 8 height 6
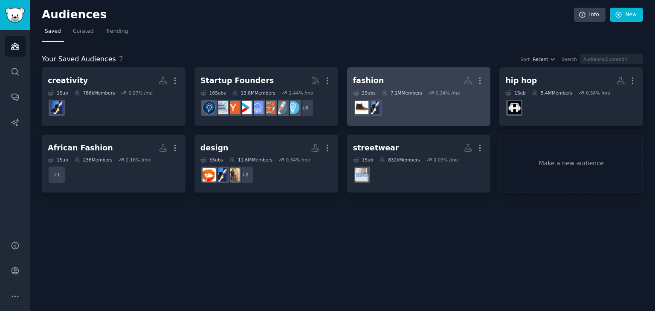
click at [396, 120] on link "fashion More 2 Sub s 7.1M Members 0.34 % /mo" at bounding box center [419, 96] width 144 height 58
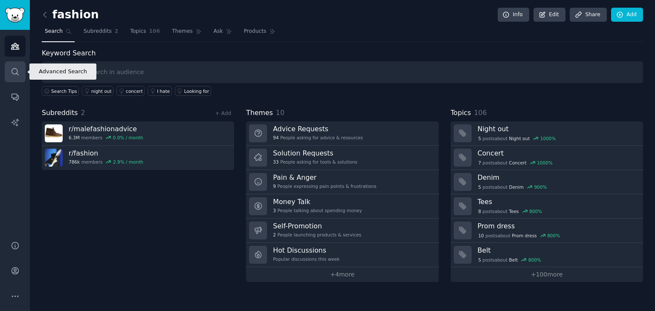
click at [22, 67] on link "Search" at bounding box center [15, 71] width 21 height 21
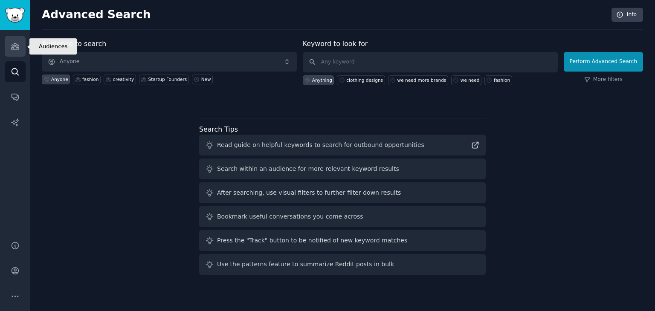
click at [13, 54] on link "Audiences" at bounding box center [15, 46] width 21 height 21
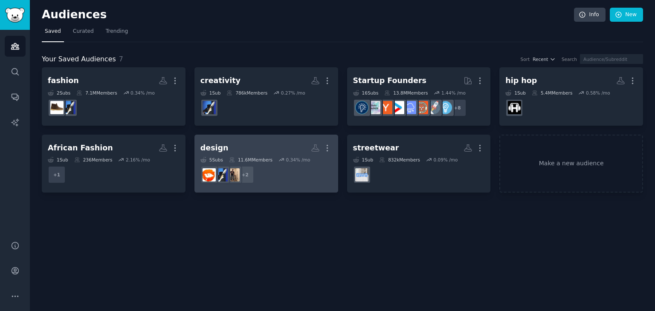
click at [276, 179] on dd "+ 2" at bounding box center [266, 175] width 132 height 24
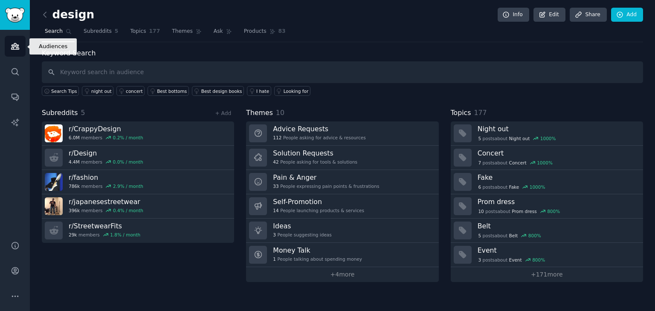
click at [15, 51] on link "Audiences" at bounding box center [15, 46] width 21 height 21
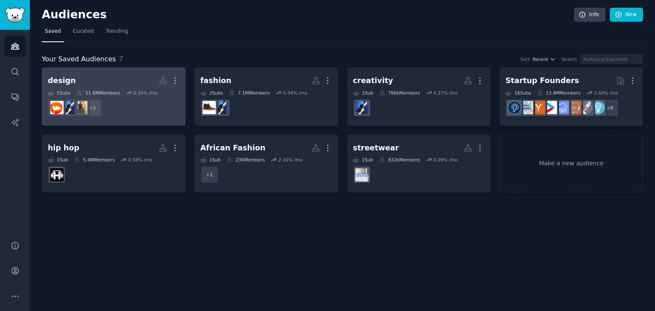
click at [143, 103] on dd "r/CrappyDesign + 2" at bounding box center [114, 108] width 132 height 24
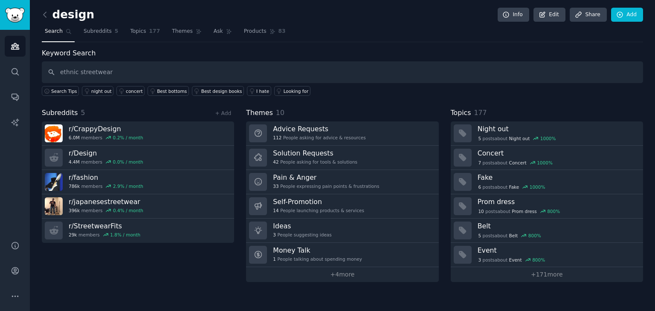
type input "ethnic streetwear"
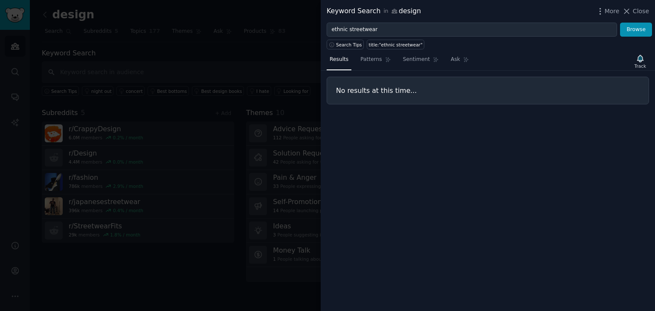
click at [131, 67] on div at bounding box center [327, 155] width 655 height 311
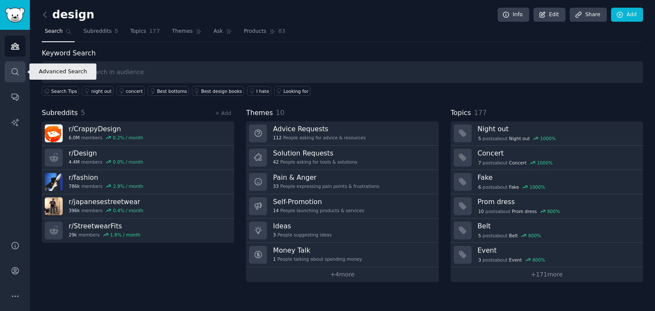
click at [14, 73] on icon "Sidebar" at bounding box center [15, 71] width 7 height 7
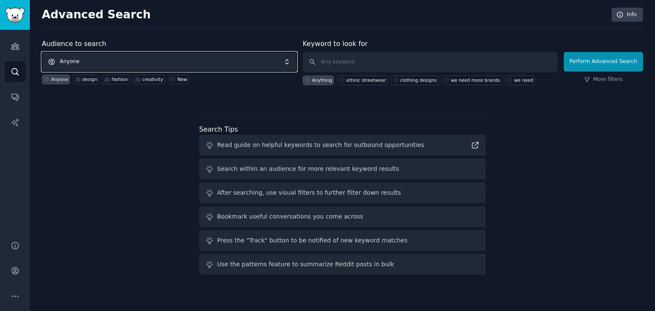
click at [114, 61] on span "Anyone" at bounding box center [169, 62] width 255 height 20
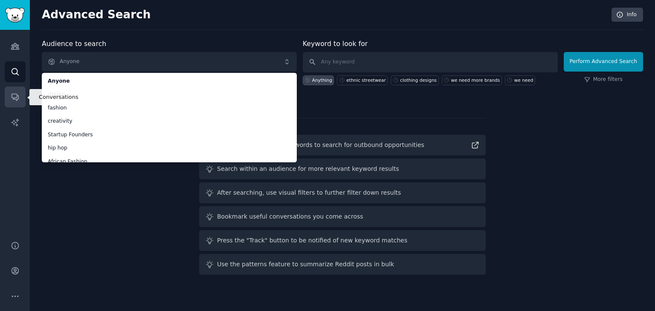
click at [15, 93] on icon "Sidebar" at bounding box center [15, 97] width 9 height 9
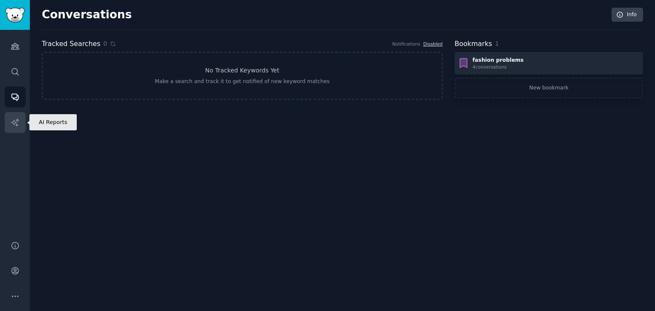
click at [10, 113] on link "AI Reports" at bounding box center [15, 122] width 21 height 21
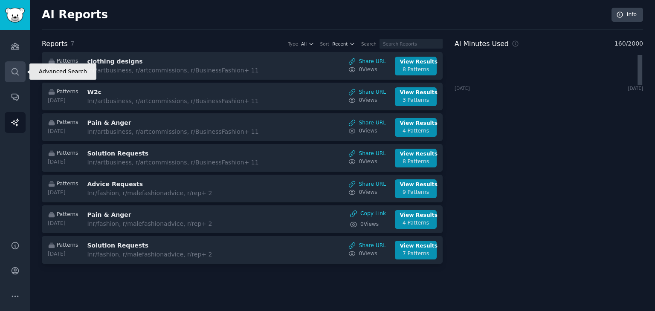
click at [11, 75] on icon "Sidebar" at bounding box center [15, 71] width 9 height 9
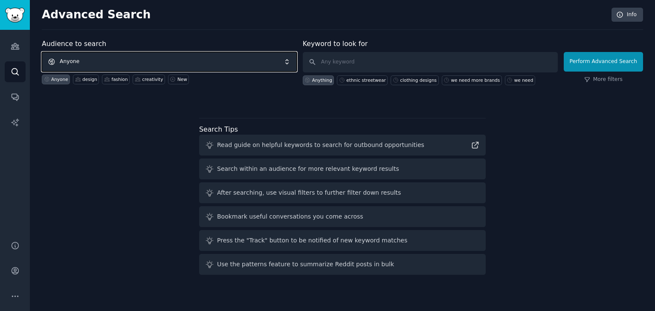
click at [184, 61] on span "Anyone" at bounding box center [169, 62] width 255 height 20
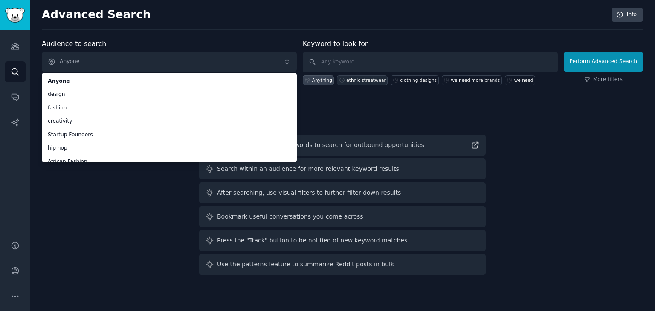
click at [360, 83] on div "ethnic streetwear" at bounding box center [362, 80] width 51 height 10
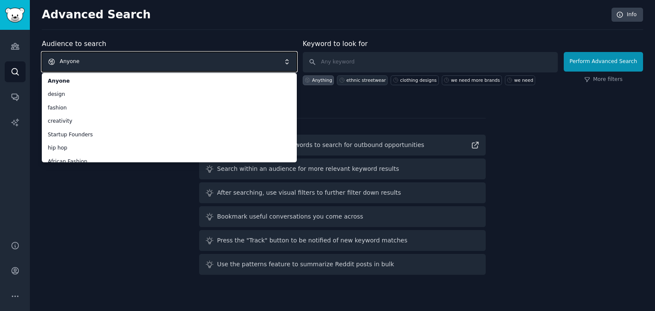
type input "ethnic streetwear"
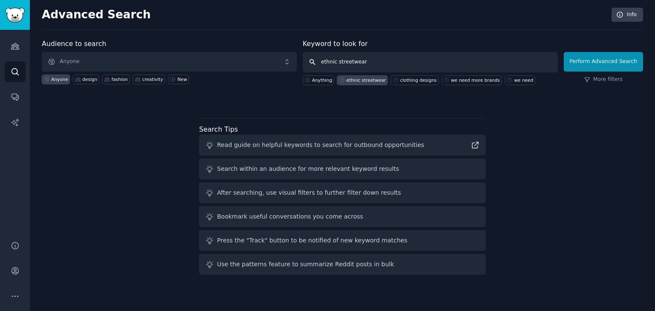
drag, startPoint x: 377, startPoint y: 59, endPoint x: 308, endPoint y: 57, distance: 68.3
click at [308, 57] on input "ethnic streetwear" at bounding box center [430, 62] width 255 height 20
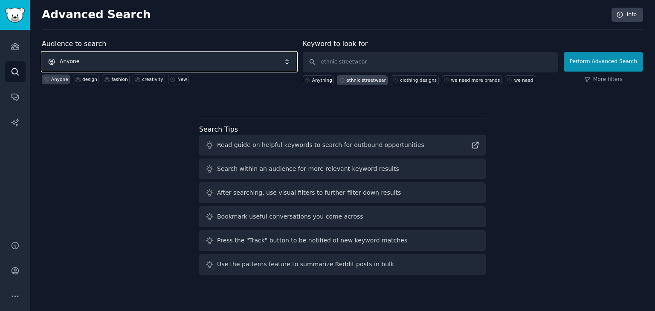
click at [148, 62] on span "Anyone" at bounding box center [169, 62] width 255 height 20
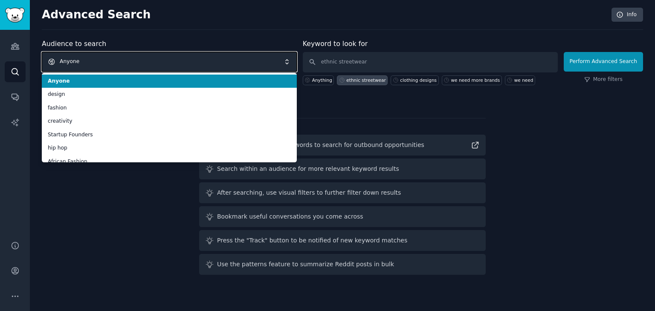
click at [145, 66] on span "Anyone" at bounding box center [169, 62] width 255 height 20
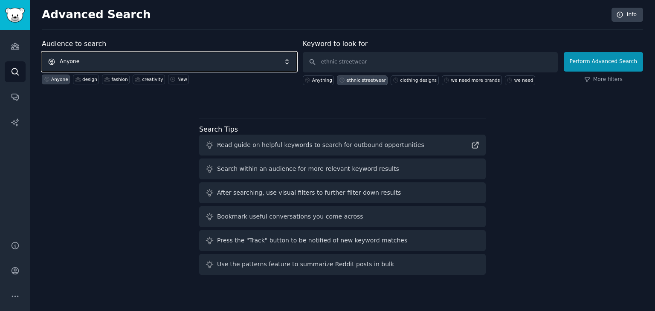
click at [143, 65] on span "Anyone" at bounding box center [169, 62] width 255 height 20
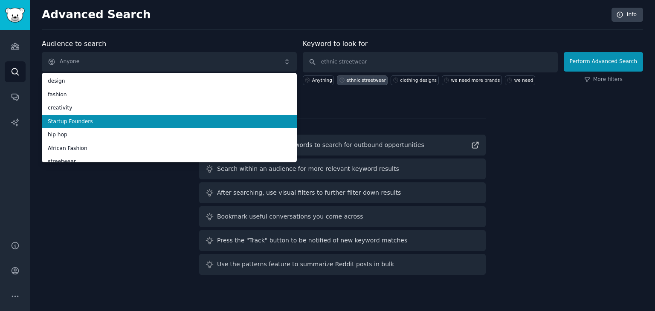
scroll to position [20, 0]
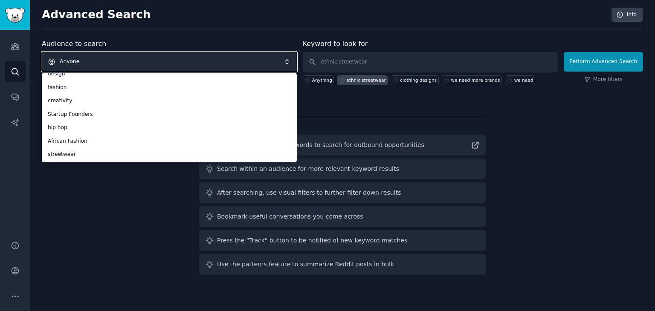
click at [87, 56] on span "Anyone" at bounding box center [169, 62] width 255 height 20
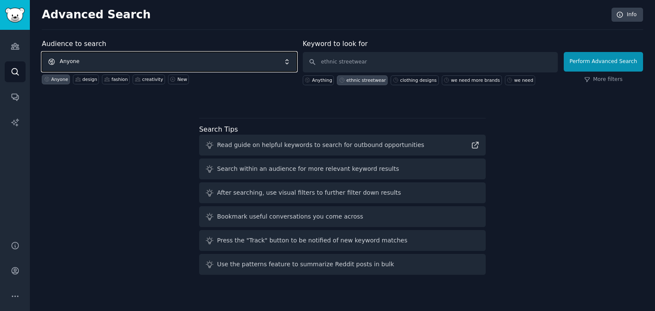
click at [88, 59] on span "Anyone" at bounding box center [169, 62] width 255 height 20
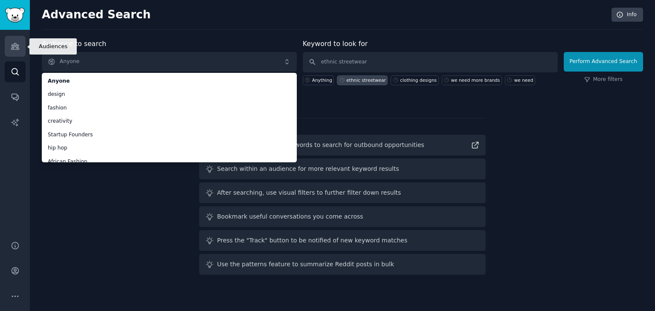
click at [12, 49] on icon "Sidebar" at bounding box center [15, 46] width 9 height 9
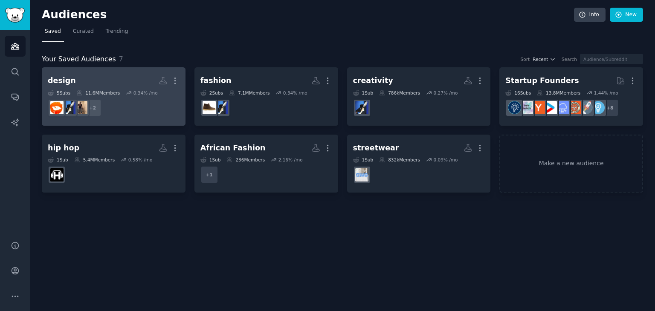
click at [131, 107] on dd "r/StreetwearFits, r/Design + 2" at bounding box center [114, 108] width 132 height 24
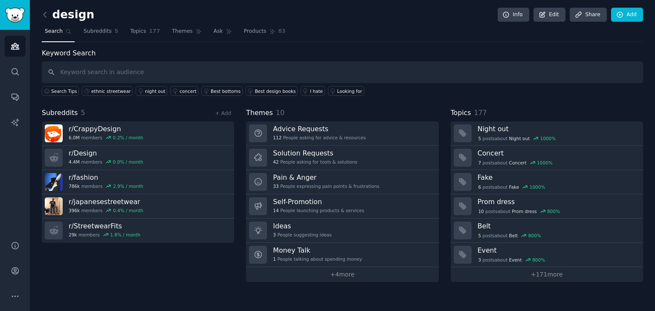
click at [125, 65] on input "text" at bounding box center [342, 72] width 601 height 22
click at [95, 31] on span "Subreddits" at bounding box center [98, 32] width 28 height 8
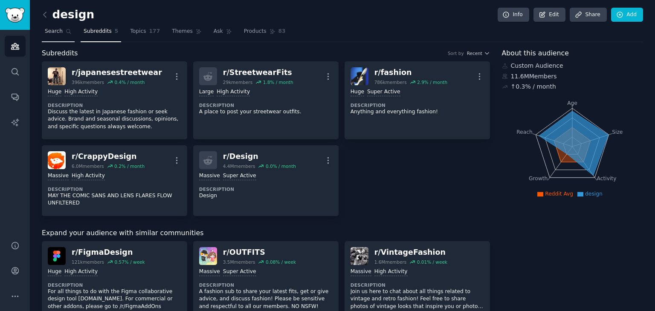
click at [56, 36] on link "Search" at bounding box center [58, 33] width 33 height 17
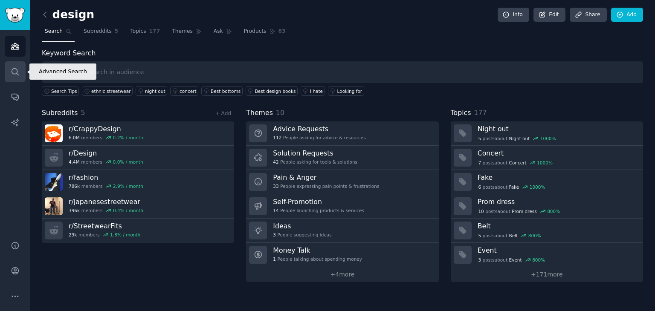
click at [17, 76] on link "Search" at bounding box center [15, 71] width 21 height 21
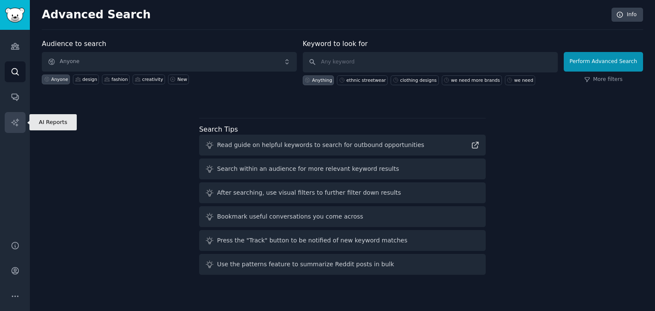
click at [16, 125] on icon "Sidebar" at bounding box center [14, 122] width 7 height 7
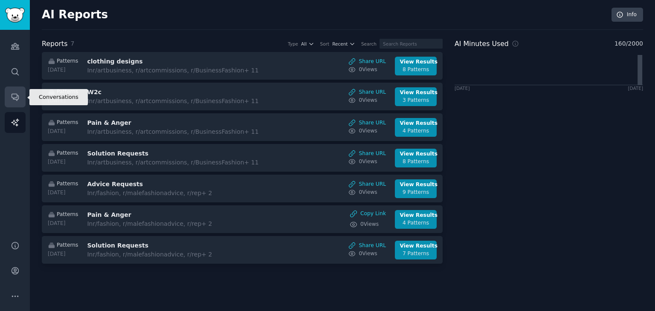
click at [15, 97] on icon "Sidebar" at bounding box center [15, 97] width 9 height 9
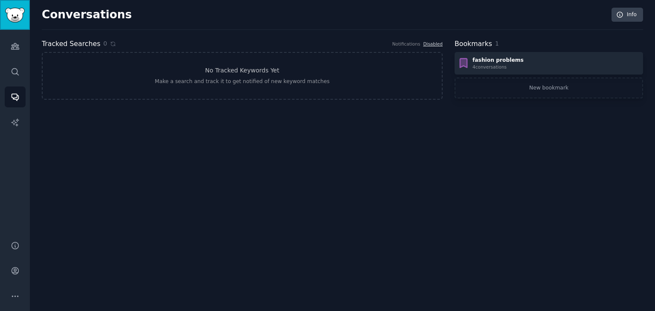
click at [11, 17] on img "Sidebar" at bounding box center [15, 15] width 20 height 15
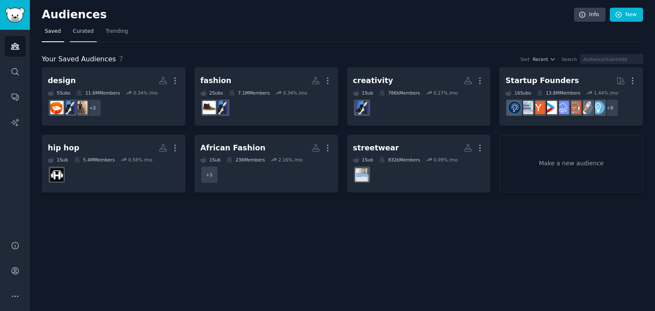
click at [73, 31] on span "Curated" at bounding box center [83, 32] width 21 height 8
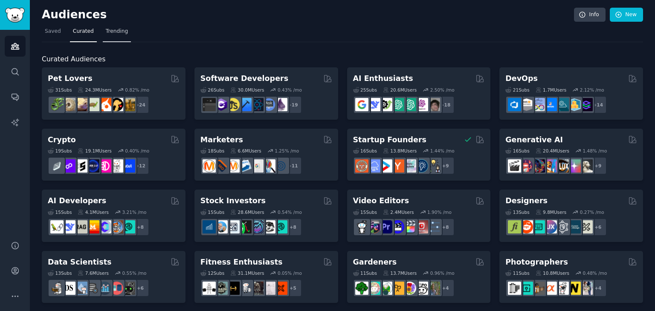
click at [114, 38] on link "Trending" at bounding box center [117, 33] width 28 height 17
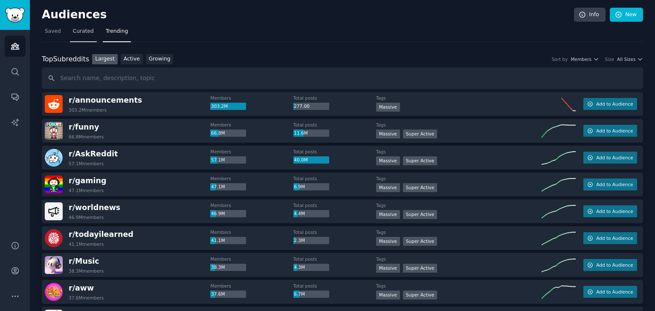
click at [84, 30] on span "Curated" at bounding box center [83, 32] width 21 height 8
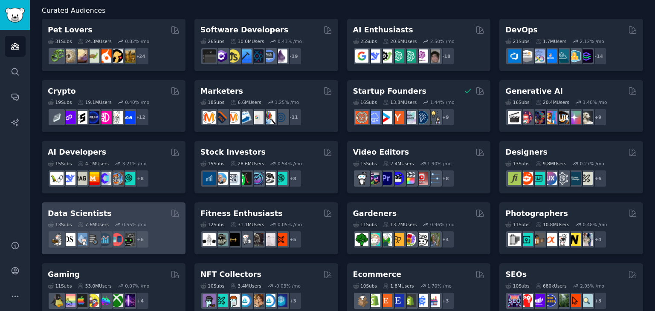
scroll to position [85, 0]
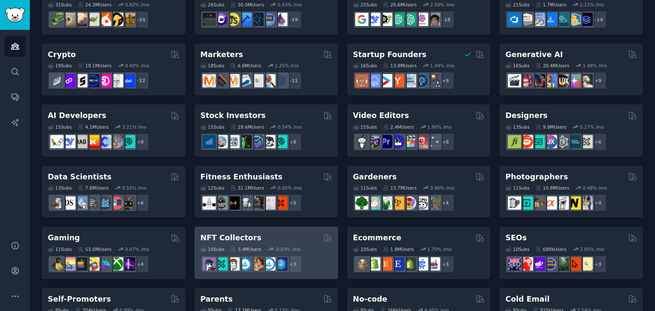
click at [279, 241] on div "NFT Collectors" at bounding box center [266, 238] width 132 height 11
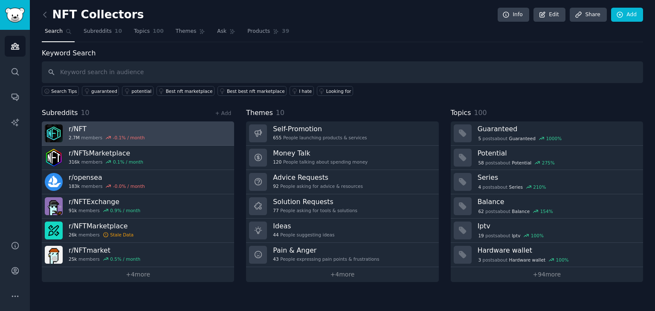
click at [161, 133] on link "r/ NFT 2.7M members -0.1 % / month" at bounding box center [138, 134] width 192 height 24
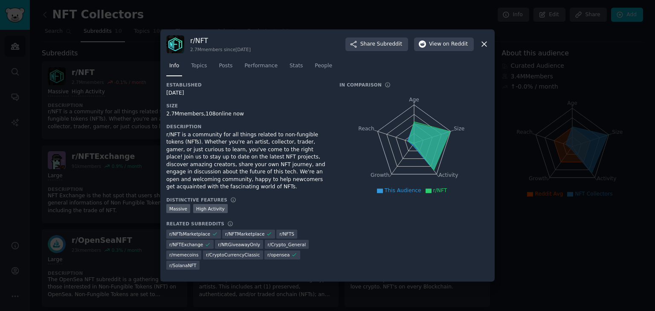
click at [121, 105] on div at bounding box center [327, 155] width 655 height 311
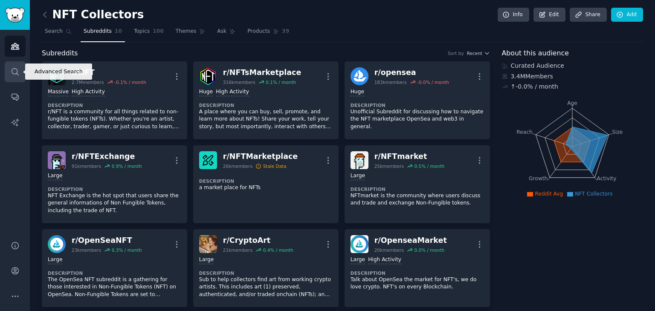
click at [16, 73] on icon "Sidebar" at bounding box center [15, 71] width 7 height 7
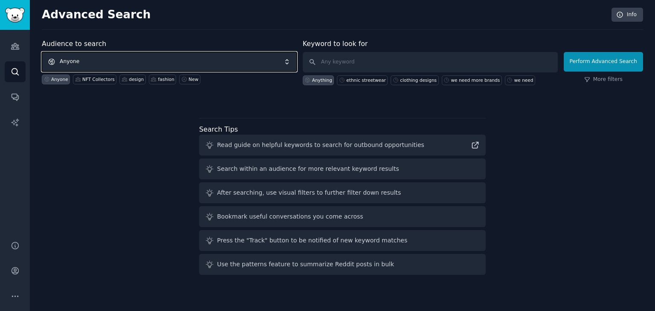
click at [89, 58] on span "Anyone" at bounding box center [169, 62] width 255 height 20
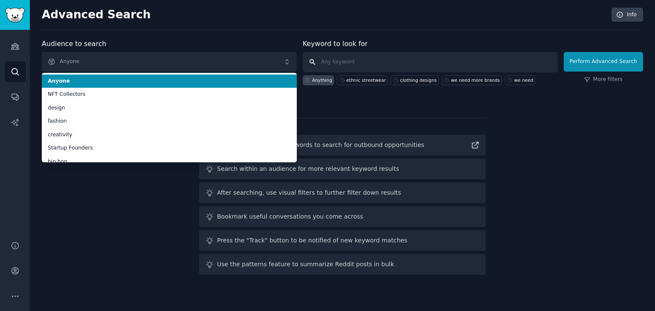
click at [366, 65] on input "text" at bounding box center [430, 62] width 255 height 20
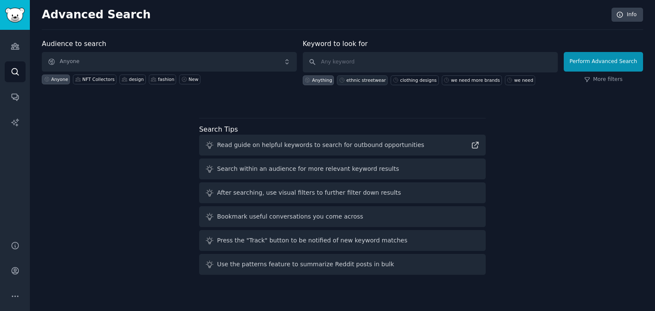
click at [358, 84] on div "ethnic streetwear" at bounding box center [362, 80] width 51 height 10
type input "ethnic streetwear"
click at [591, 69] on button "Perform Advanced Search" at bounding box center [603, 62] width 79 height 20
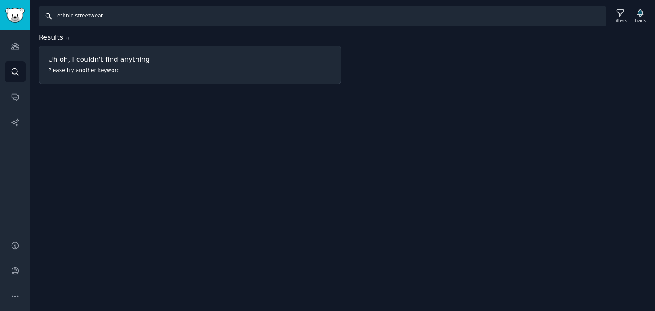
drag, startPoint x: 121, startPoint y: 19, endPoint x: 71, endPoint y: 20, distance: 50.3
click at [71, 20] on input "ethnic streetwear" at bounding box center [322, 16] width 567 height 20
type input "ethnic"
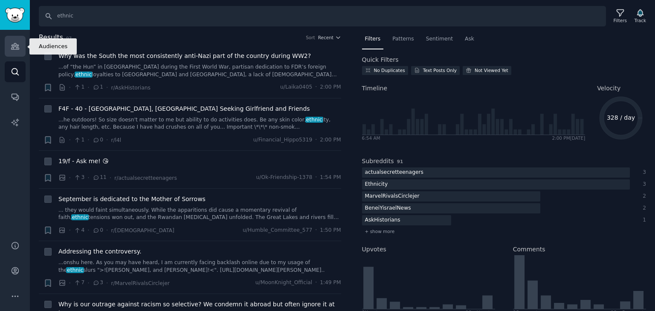
click at [8, 44] on link "Audiences" at bounding box center [15, 46] width 21 height 21
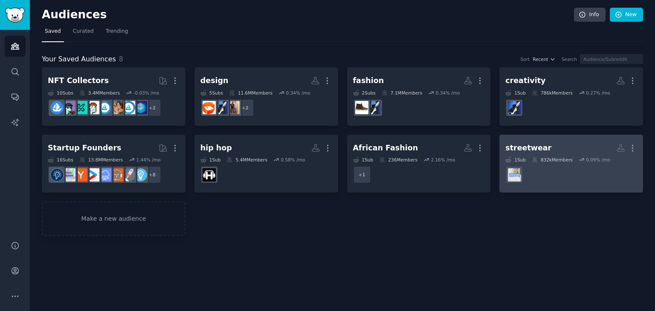
click at [544, 173] on dd "r/streetwearstartup" at bounding box center [571, 175] width 132 height 24
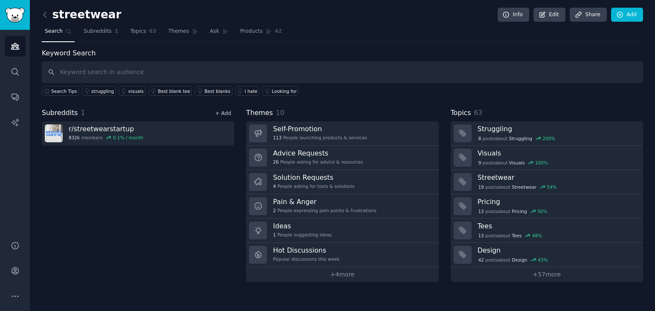
click at [225, 110] on link "+ Add" at bounding box center [223, 113] width 16 height 6
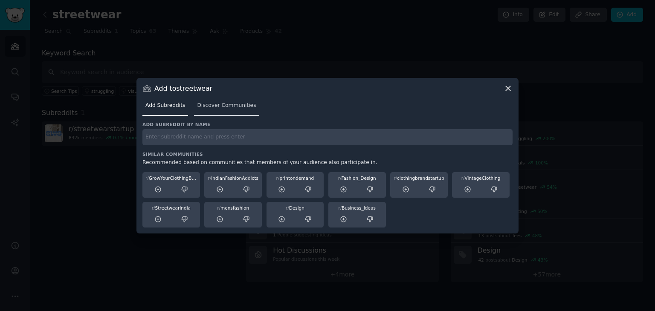
click at [215, 105] on span "Discover Communities" at bounding box center [226, 106] width 59 height 8
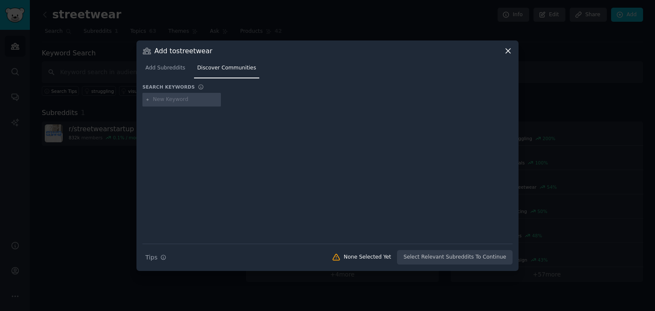
click at [182, 95] on div at bounding box center [181, 100] width 78 height 14
drag, startPoint x: 184, startPoint y: 98, endPoint x: 188, endPoint y: 102, distance: 5.5
click at [186, 101] on input "text" at bounding box center [185, 100] width 65 height 8
paste input "ethnic streetwear"
type input "ethnic streetwear"
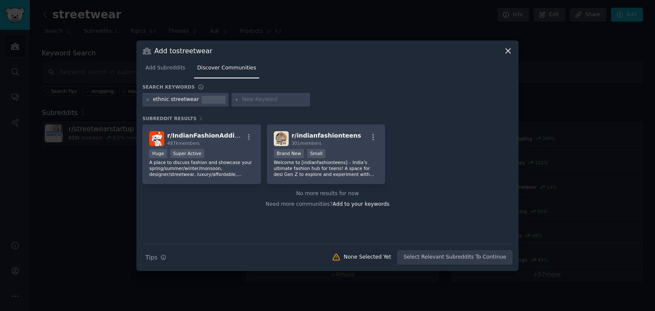
click at [190, 100] on div "ethnic streetwear" at bounding box center [176, 100] width 46 height 8
click at [169, 99] on div "ethnic streetwear" at bounding box center [176, 100] width 46 height 8
click at [165, 102] on div "ethnic streetwear" at bounding box center [176, 100] width 46 height 8
click at [144, 97] on div "ethnic streetwear" at bounding box center [185, 100] width 86 height 14
click at [146, 98] on icon at bounding box center [147, 100] width 5 height 5
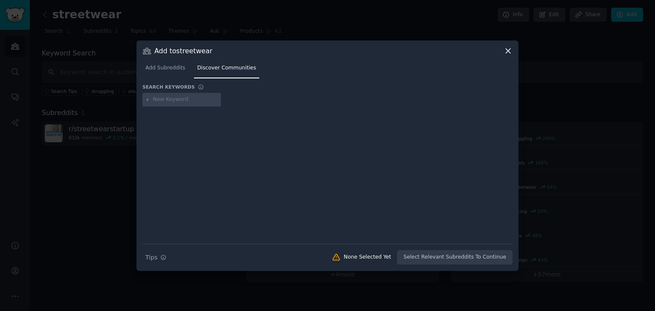
click at [152, 98] on div at bounding box center [181, 100] width 78 height 14
click at [158, 98] on input "text" at bounding box center [185, 100] width 65 height 8
type input "ethnic fashionj"
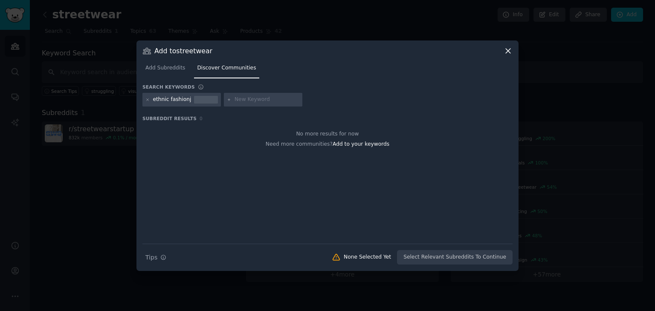
click at [189, 101] on div "ethnic fashionj" at bounding box center [181, 100] width 78 height 14
click at [186, 99] on div "ethnic fashionj" at bounding box center [181, 100] width 78 height 14
click at [184, 99] on div "ethnic fashionj" at bounding box center [172, 100] width 38 height 8
click at [168, 98] on div "ethnic fashionj" at bounding box center [172, 100] width 38 height 8
click at [145, 101] on div "ethnic fashionj" at bounding box center [181, 100] width 78 height 14
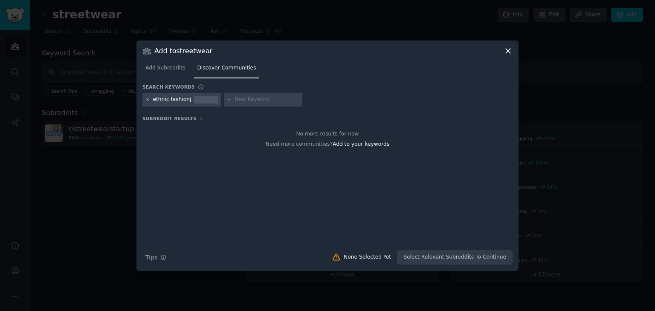
click at [147, 99] on icon at bounding box center [147, 100] width 5 height 5
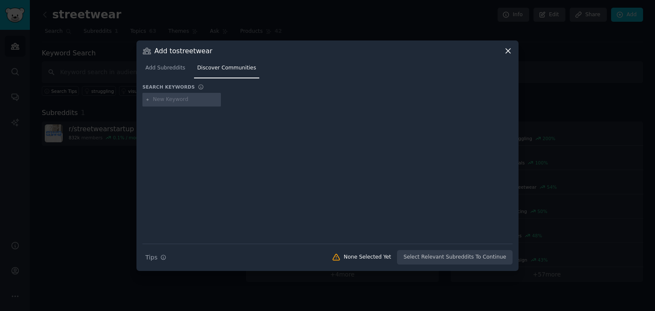
click at [152, 98] on div at bounding box center [181, 100] width 78 height 14
click at [158, 99] on input "text" at bounding box center [185, 100] width 65 height 8
type input "ethnic fashion"
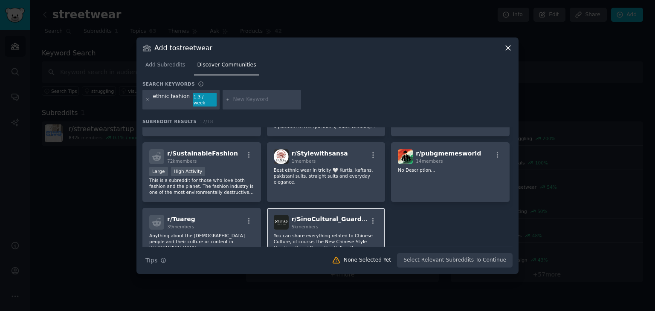
scroll to position [213, 0]
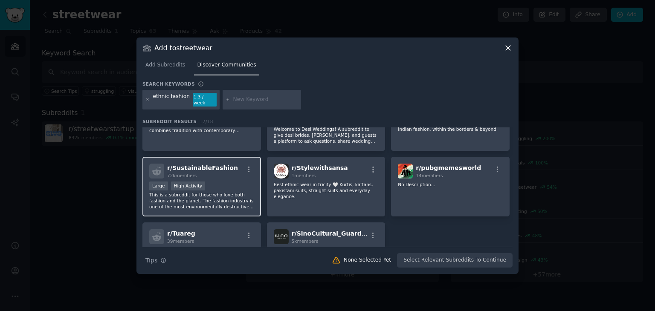
click at [244, 182] on div "Large High Activity" at bounding box center [201, 187] width 105 height 11
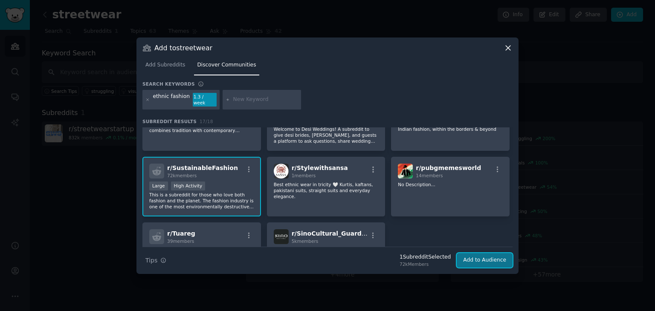
click at [499, 262] on button "Add to Audience" at bounding box center [485, 260] width 56 height 15
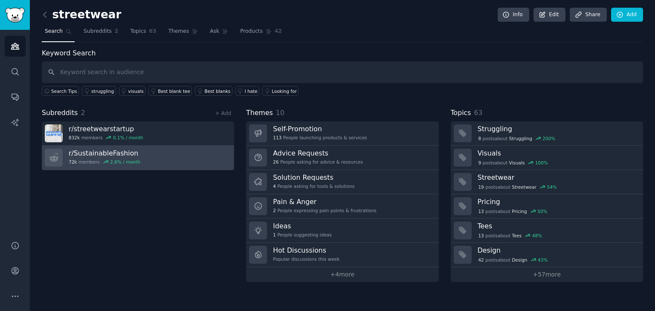
click at [157, 155] on link "r/ SustainableFashion 72k members 2.6 % / month" at bounding box center [138, 158] width 192 height 24
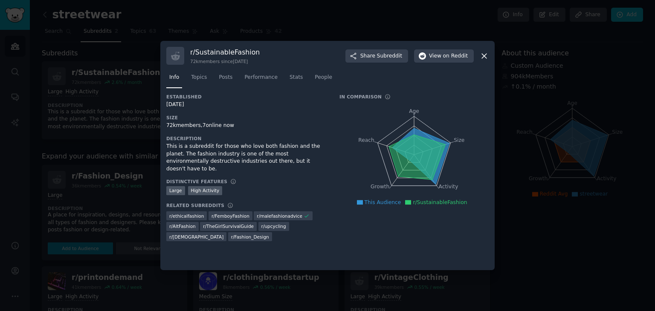
click at [485, 52] on icon at bounding box center [484, 56] width 9 height 9
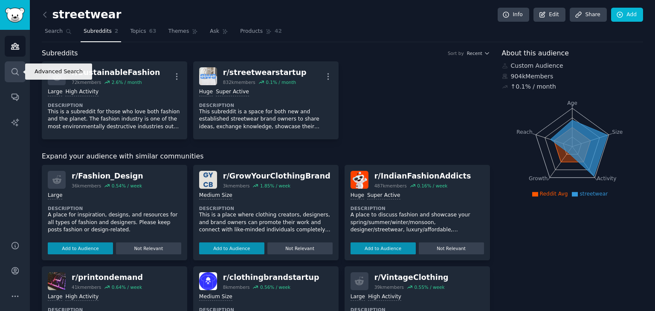
click at [9, 70] on link "Search" at bounding box center [15, 71] width 21 height 21
